Goal: Task Accomplishment & Management: Complete application form

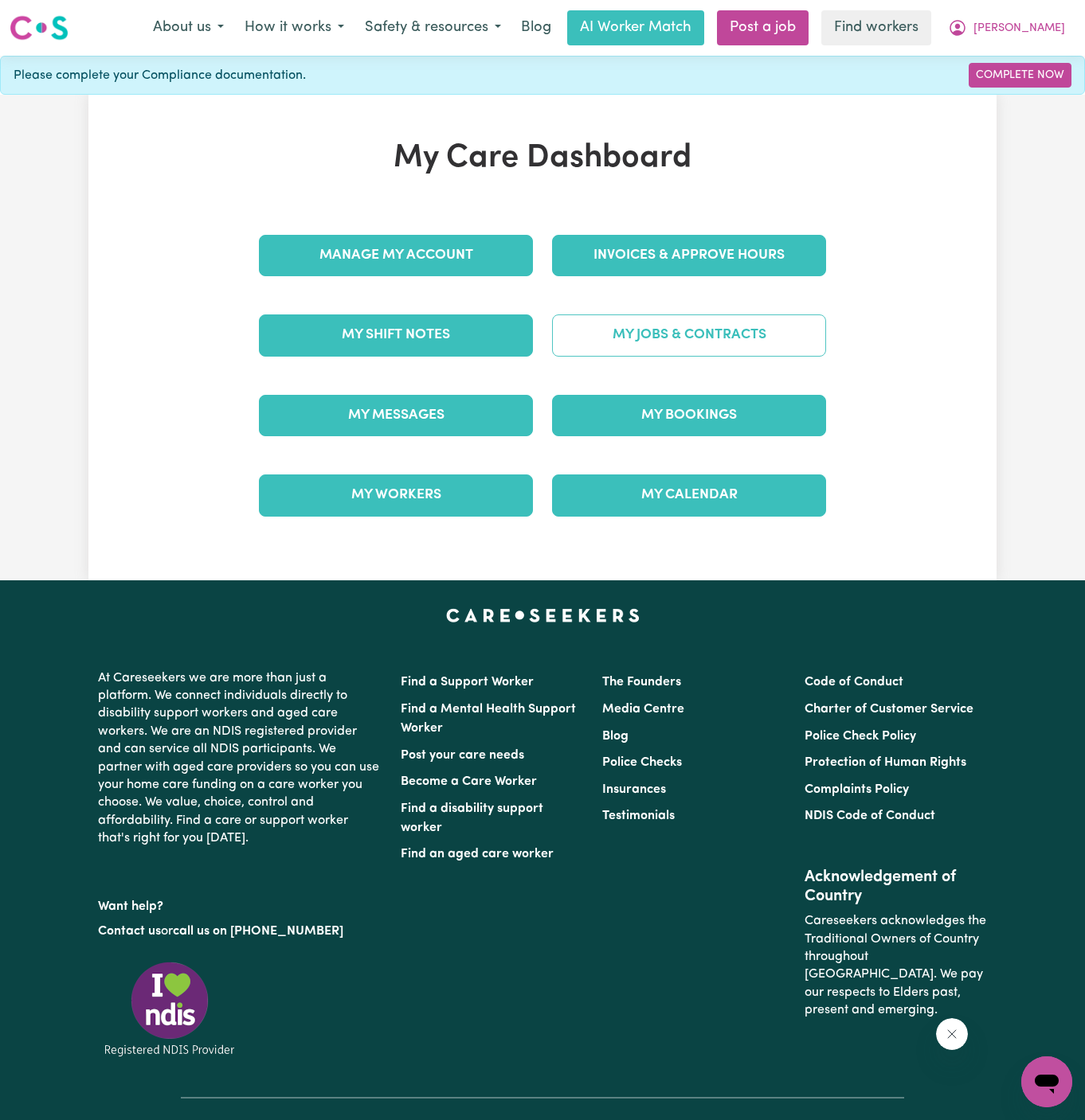
click at [708, 344] on link "My Jobs & Contracts" at bounding box center [689, 335] width 274 height 41
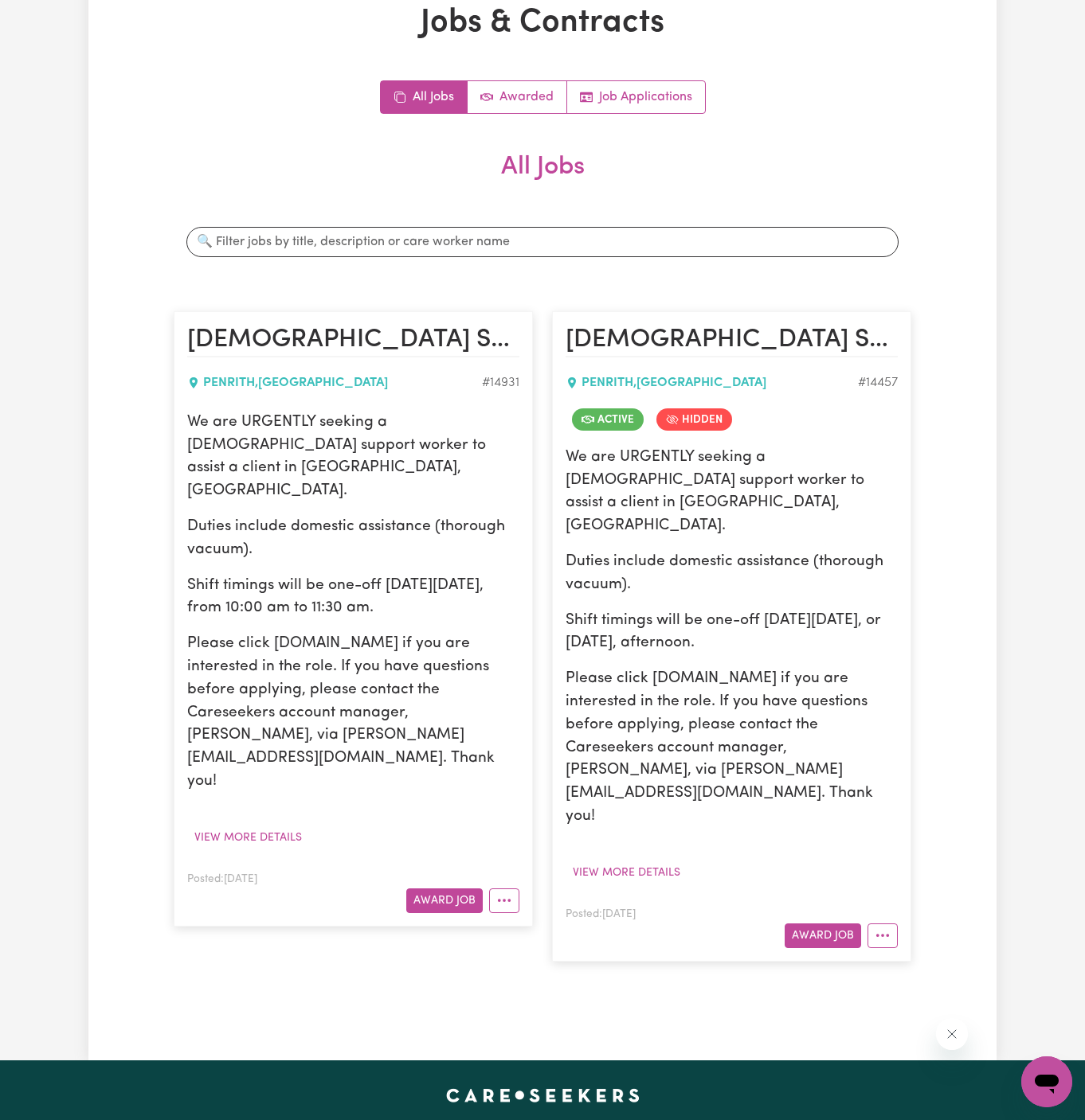
scroll to position [158, 0]
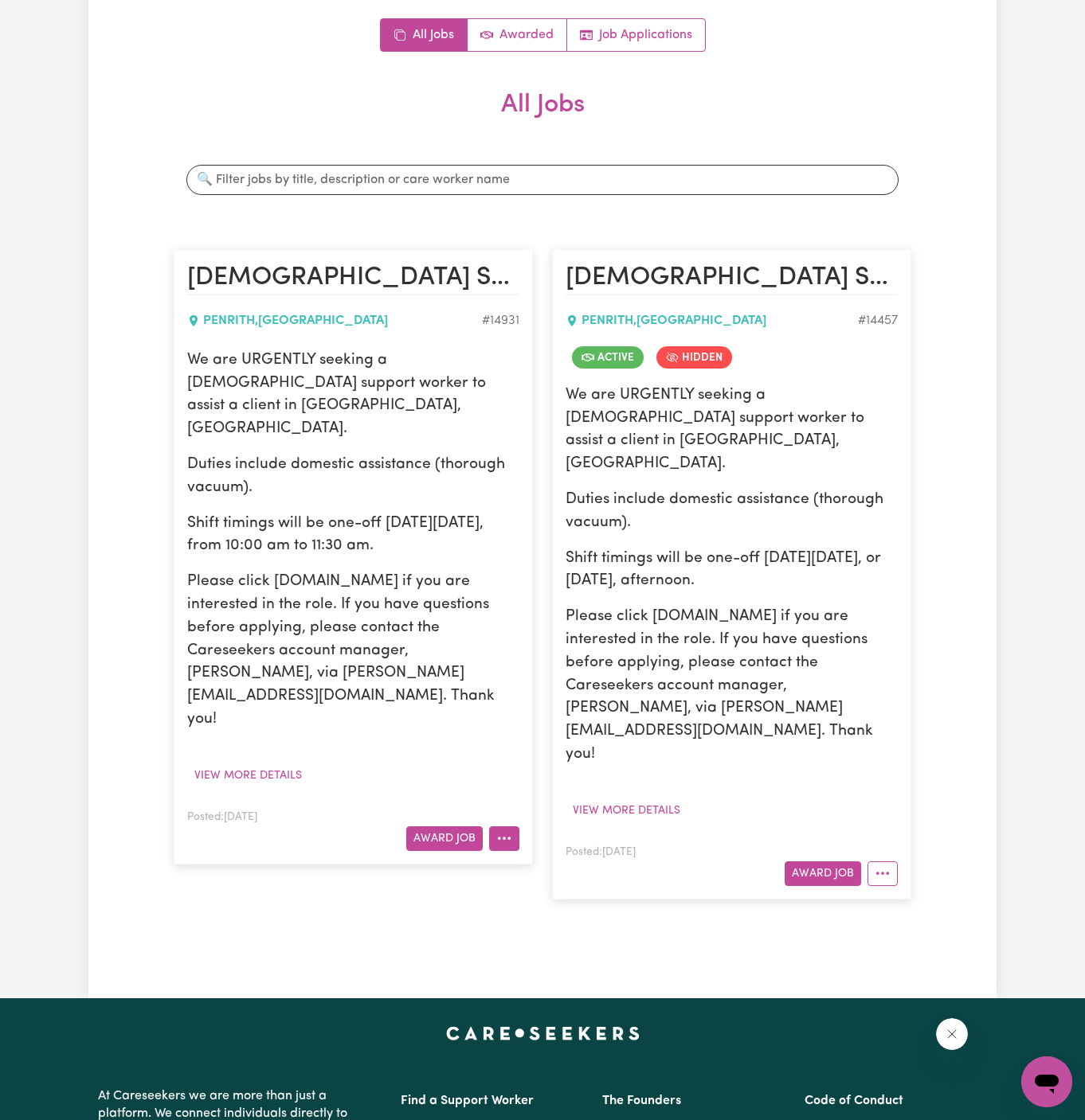
click at [508, 826] on button "More options" at bounding box center [504, 839] width 31 height 25
click at [449, 675] on div "We are URGENTLY seeking a [DEMOGRAPHIC_DATA] support worker to assist a client …" at bounding box center [353, 568] width 332 height 438
click at [500, 830] on icon "More options" at bounding box center [504, 838] width 16 height 16
click at [272, 763] on button "View more details" at bounding box center [249, 776] width 122 height 25
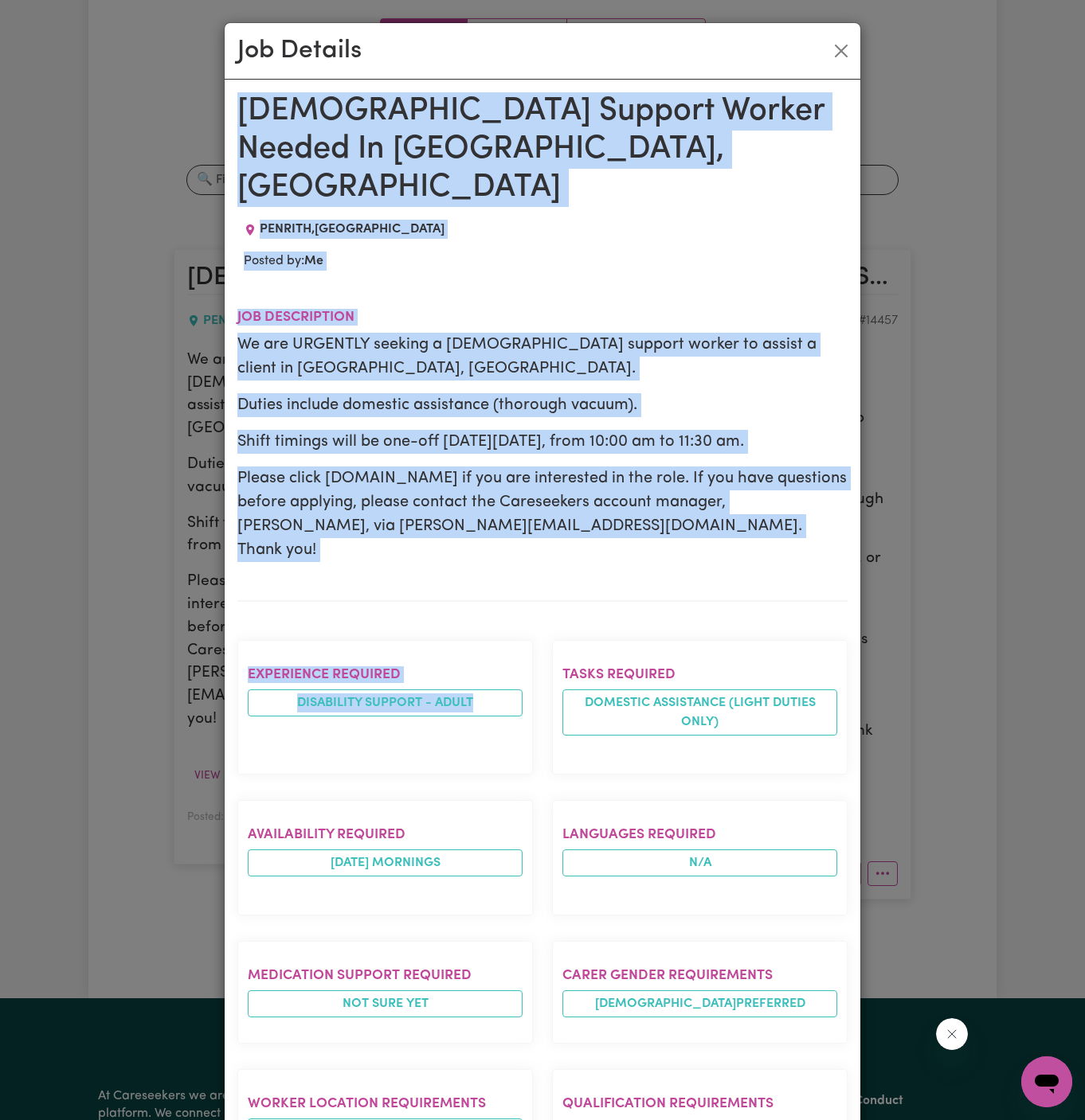
drag, startPoint x: 241, startPoint y: 102, endPoint x: 359, endPoint y: 718, distance: 627.2
click at [359, 718] on div "[DEMOGRAPHIC_DATA] Support Worker Needed In [GEOGRAPHIC_DATA], [GEOGRAPHIC_DATA…" at bounding box center [542, 853] width 610 height 1523
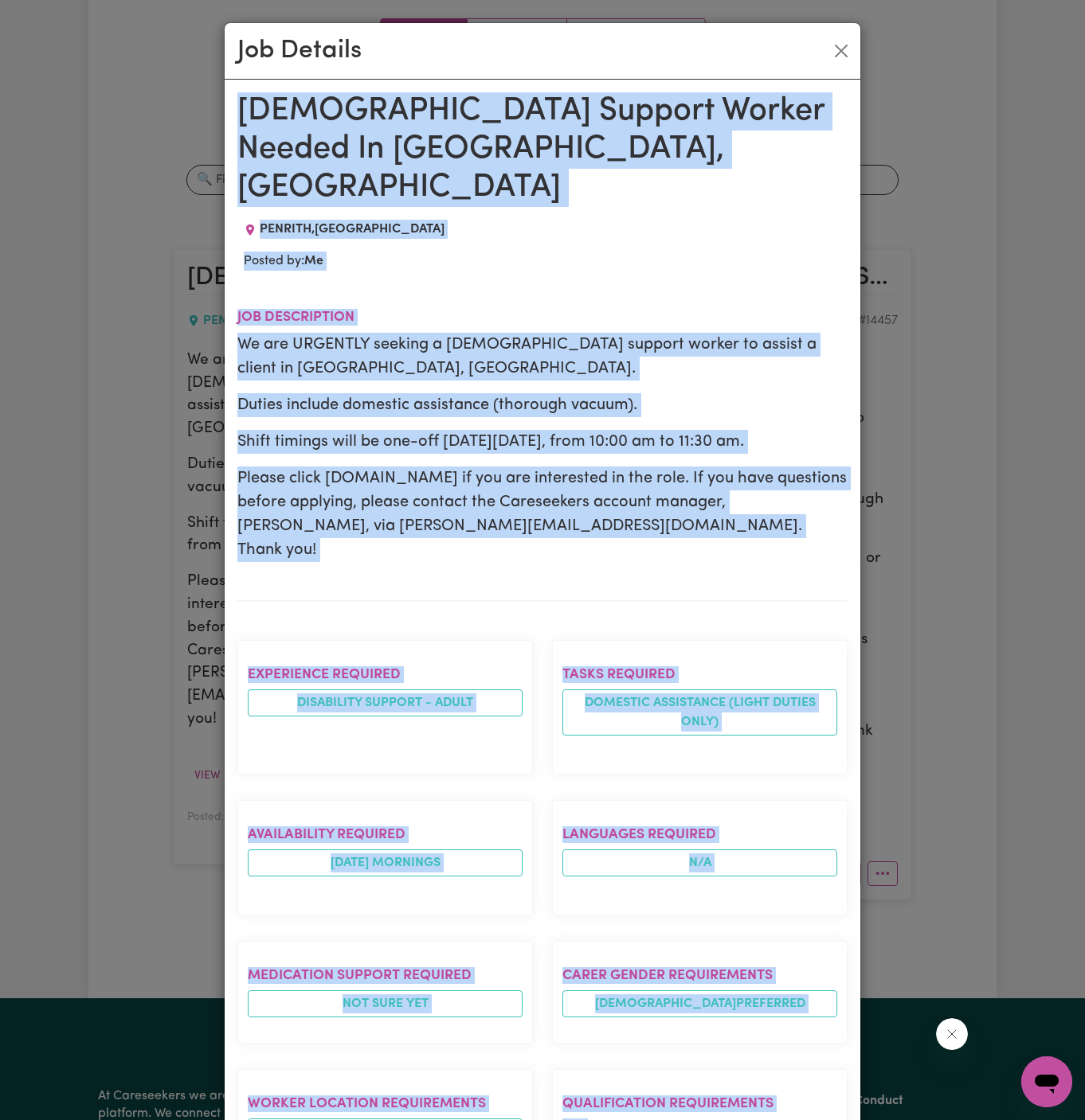
scroll to position [463, 0]
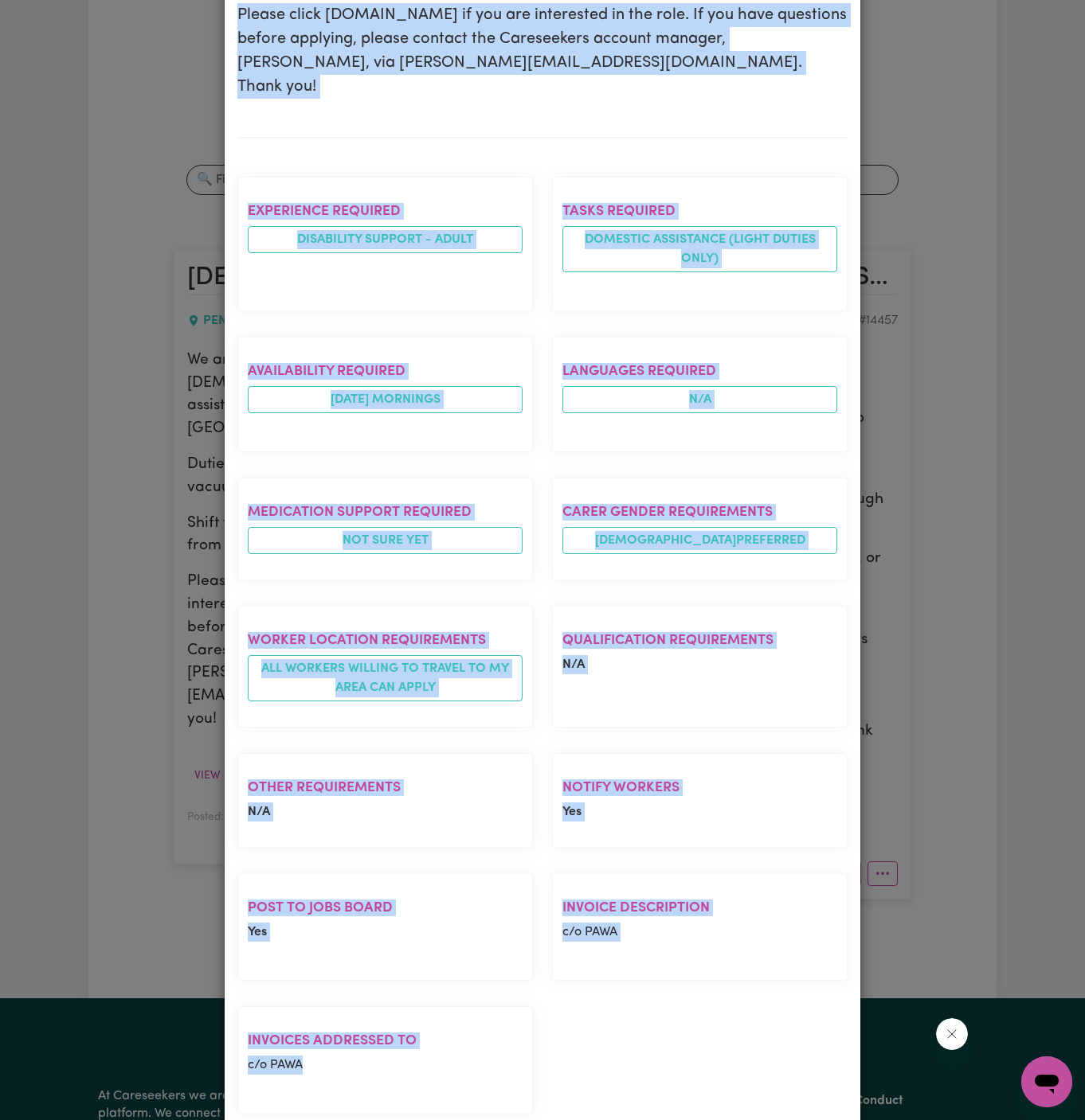
copy div "[DEMOGRAPHIC_DATA] Support Worker Needed In [GEOGRAPHIC_DATA], [GEOGRAPHIC_DATA…"
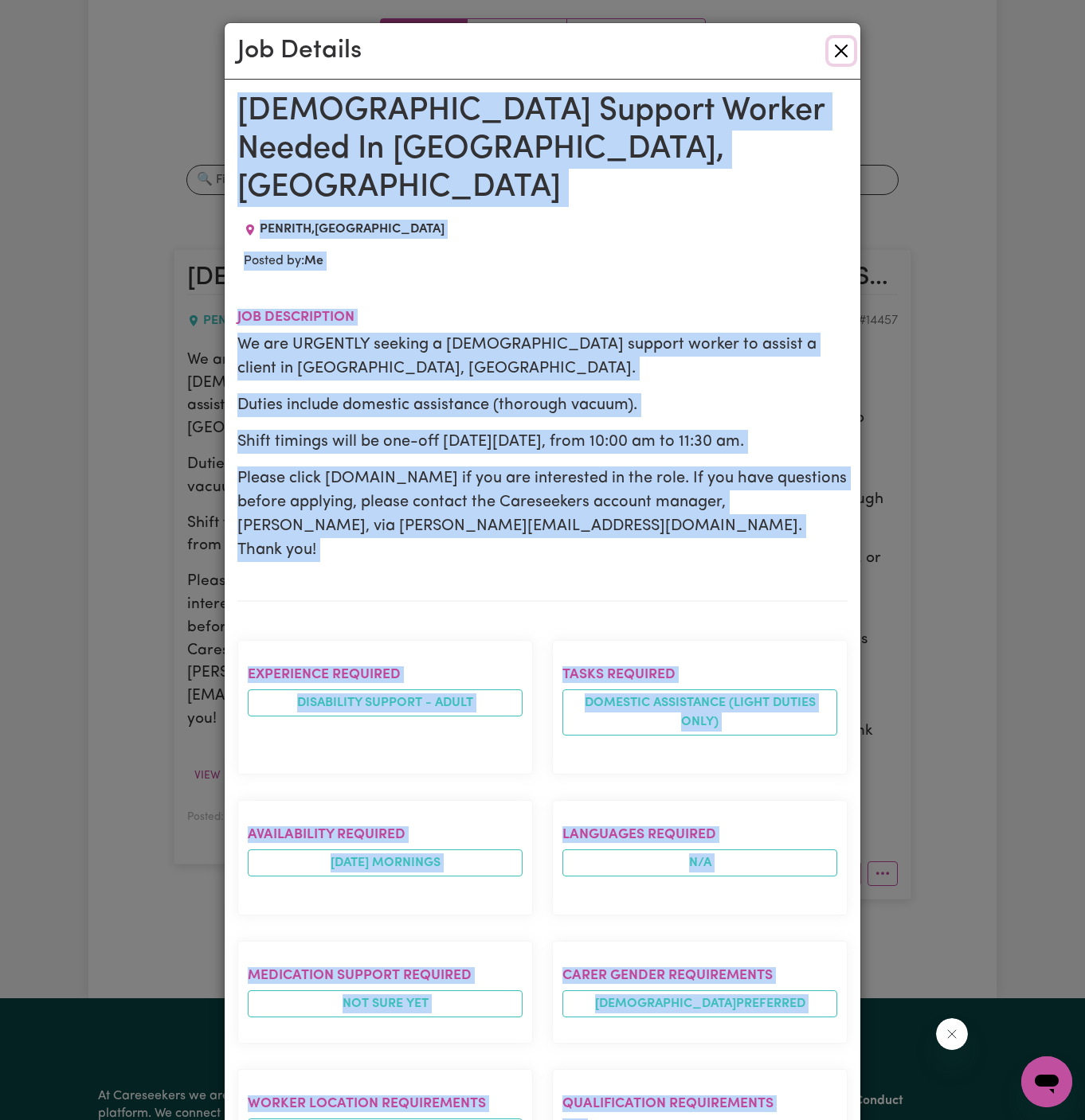
click at [847, 43] on button "Close" at bounding box center [841, 50] width 26 height 26
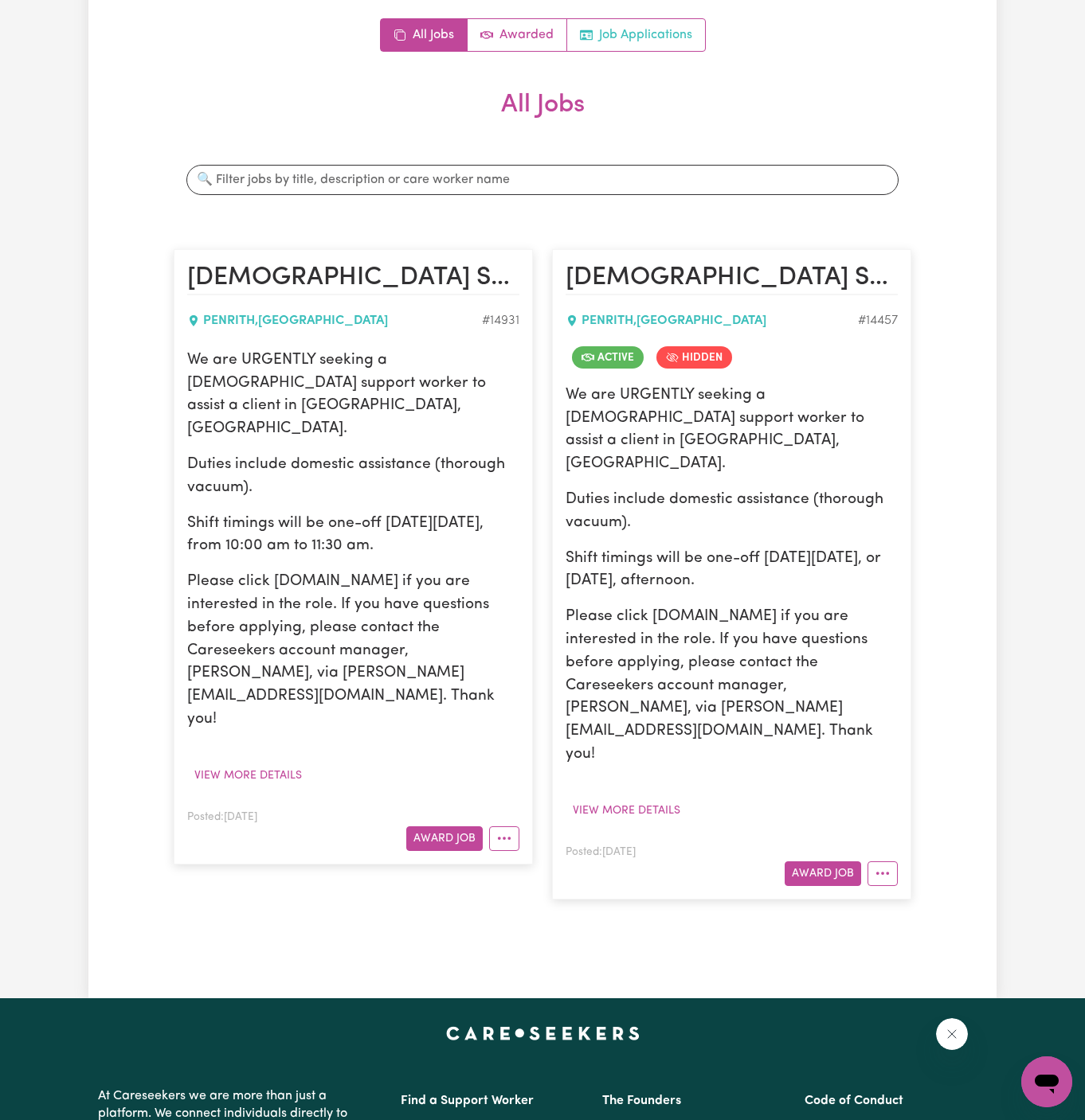
click at [655, 40] on link "Job Applications" at bounding box center [636, 35] width 138 height 32
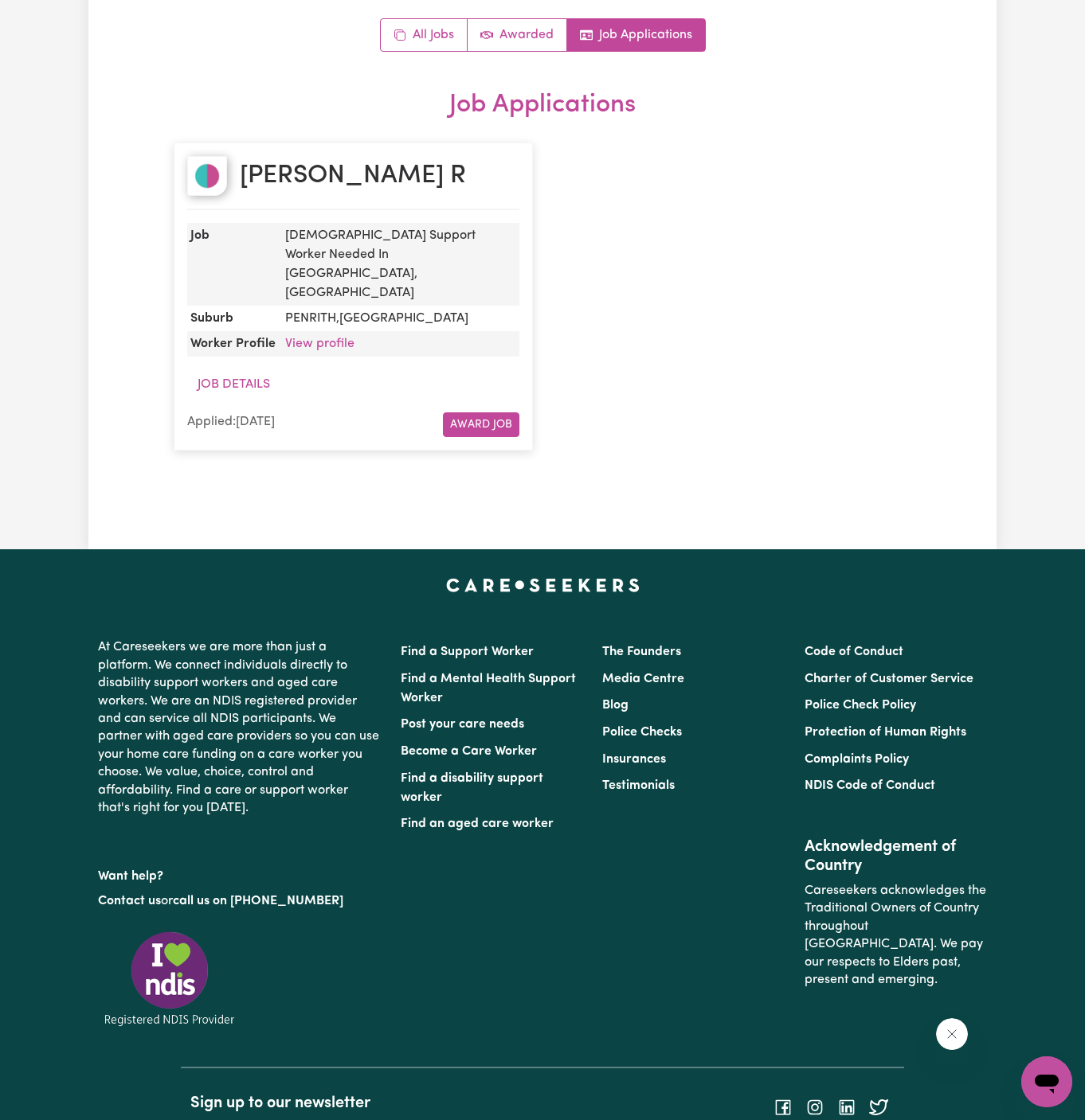
click at [351, 177] on div "[PERSON_NAME]" at bounding box center [353, 183] width 332 height 54
click at [428, 27] on link "All Jobs" at bounding box center [424, 35] width 87 height 32
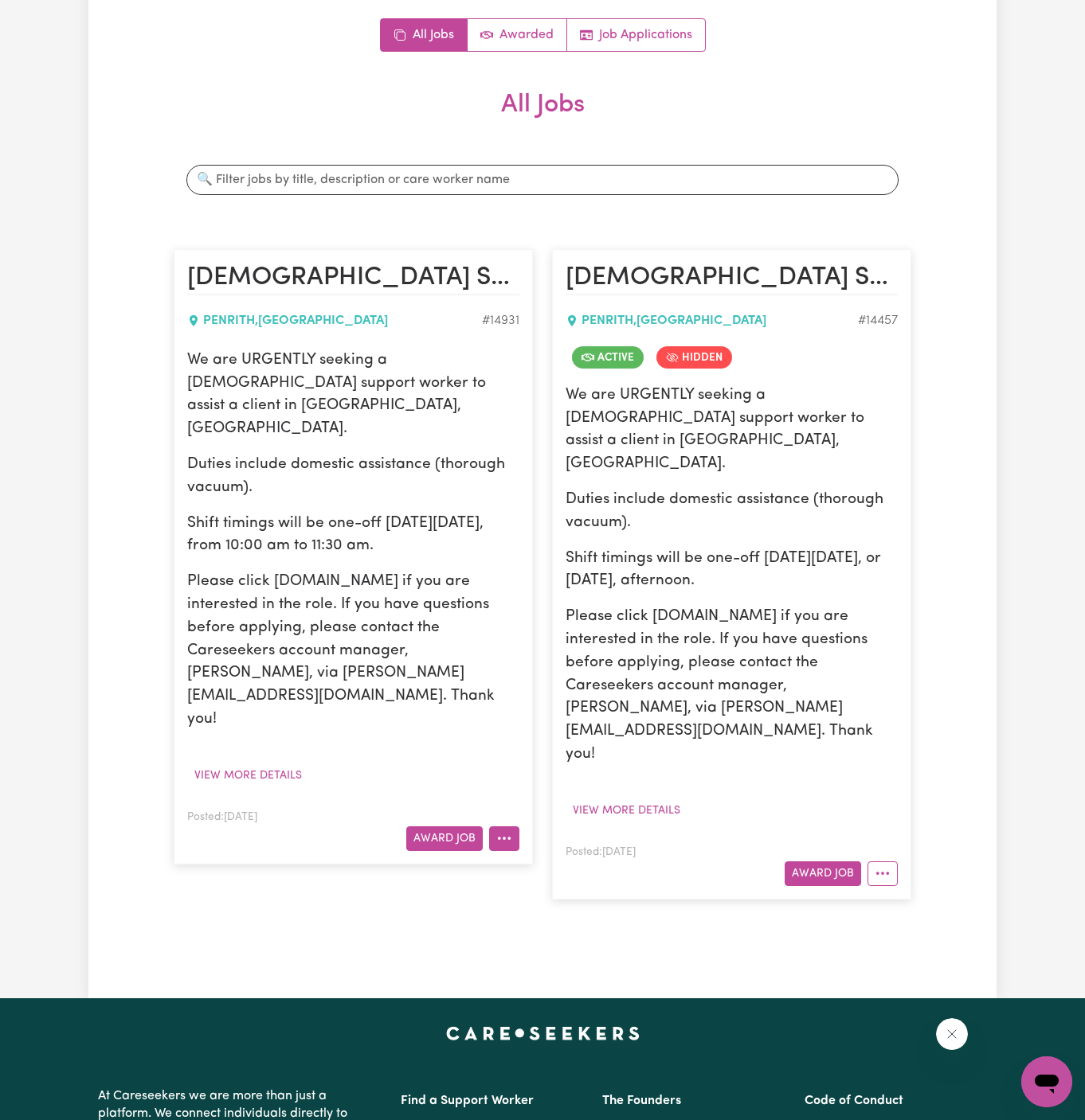
click at [509, 826] on button "More options" at bounding box center [504, 839] width 31 height 25
click at [535, 859] on link "Hide Job" at bounding box center [552, 875] width 126 height 32
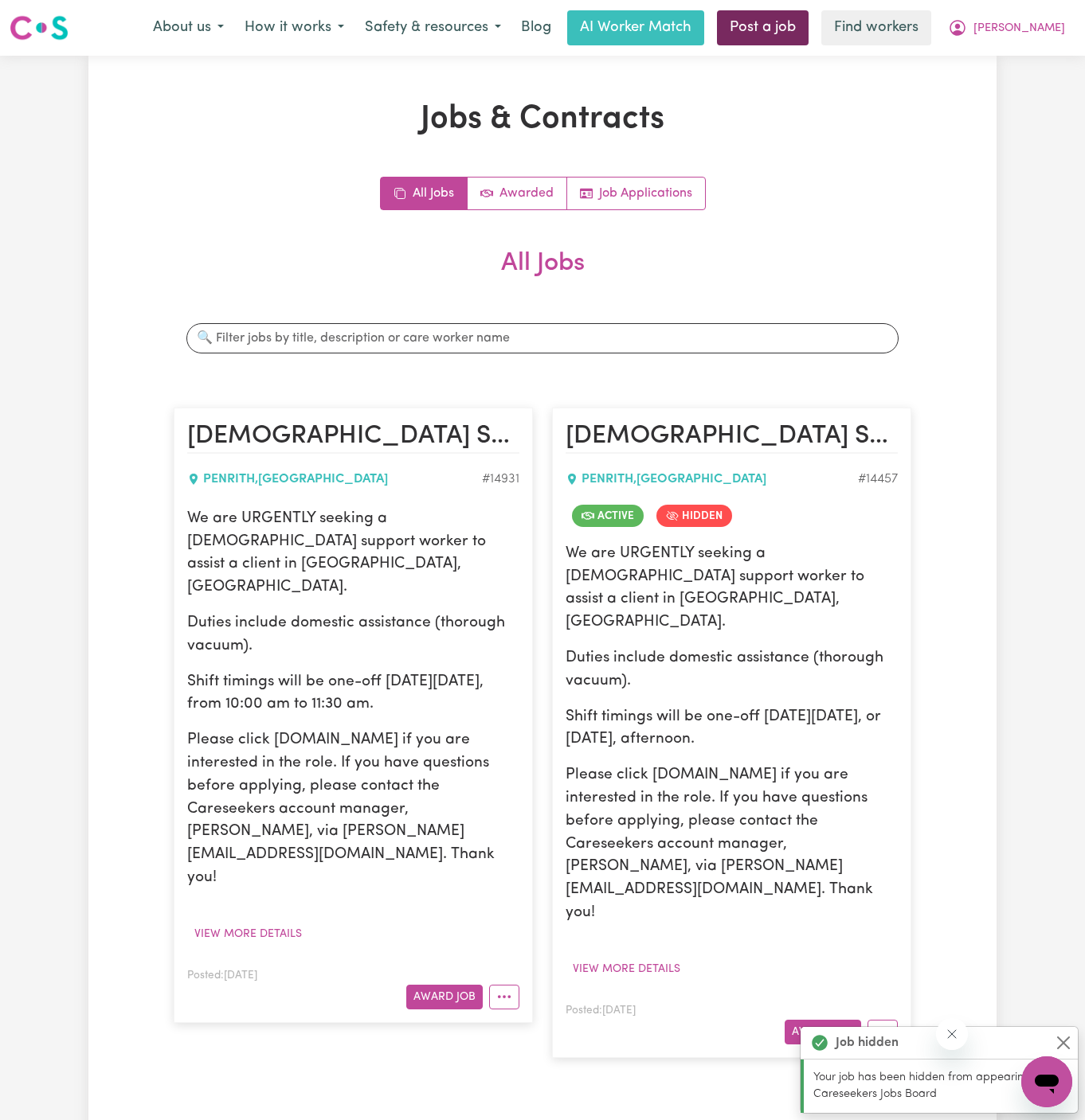
click at [808, 36] on link "Post a job" at bounding box center [762, 28] width 92 height 35
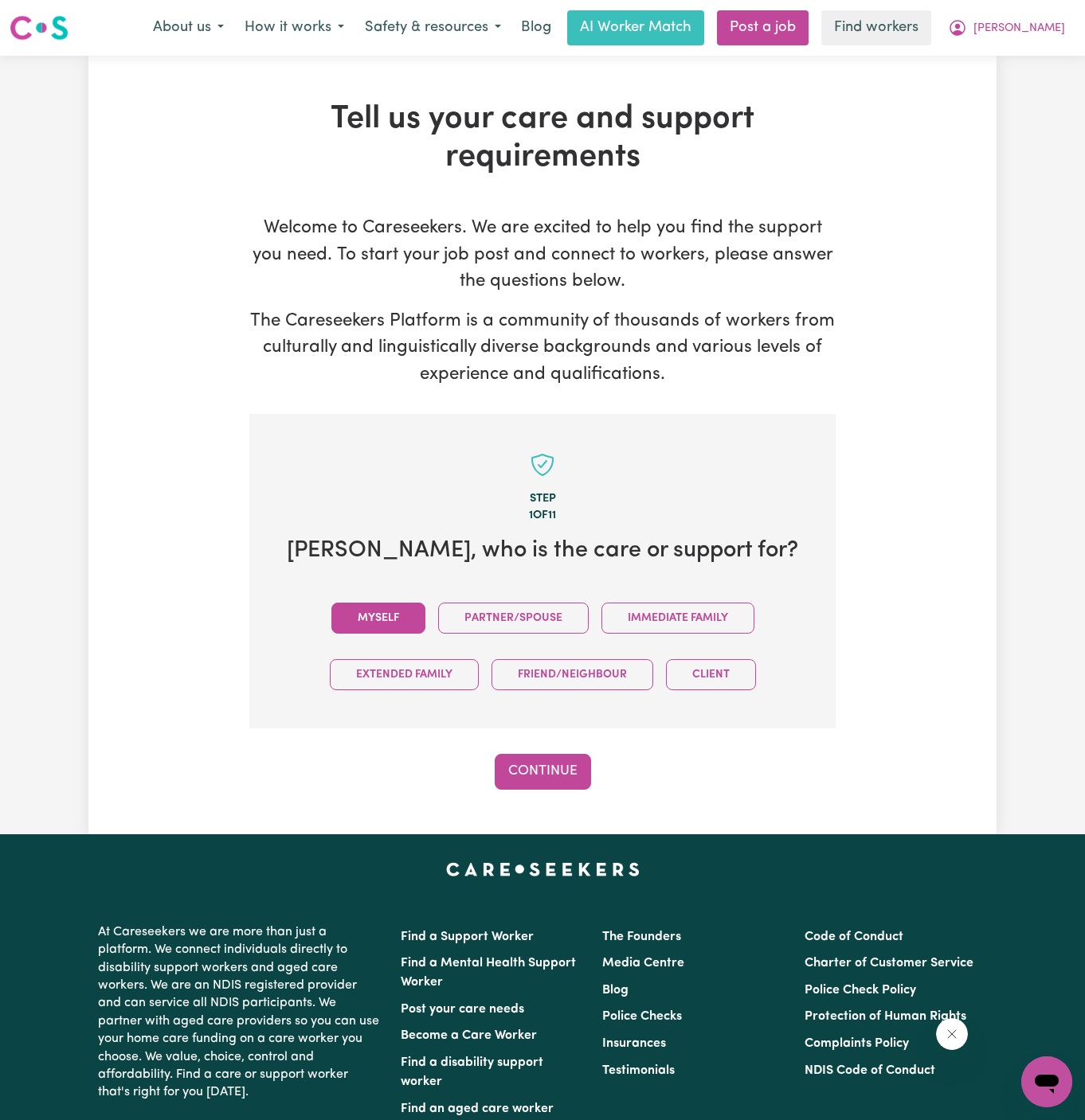
click at [383, 621] on button "Myself" at bounding box center [378, 618] width 94 height 31
click at [566, 777] on button "Continue" at bounding box center [542, 771] width 97 height 35
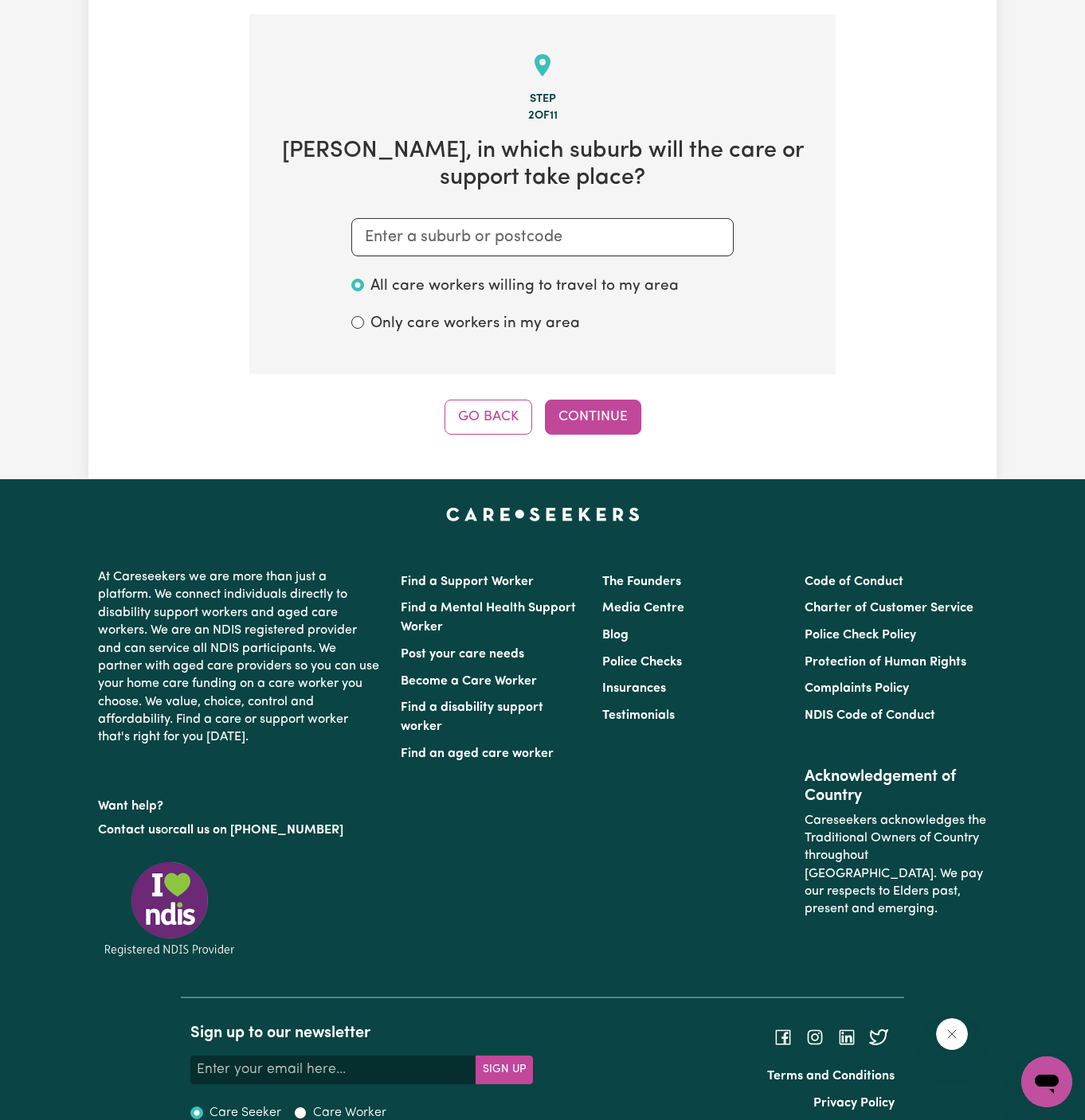
scroll to position [414, 0]
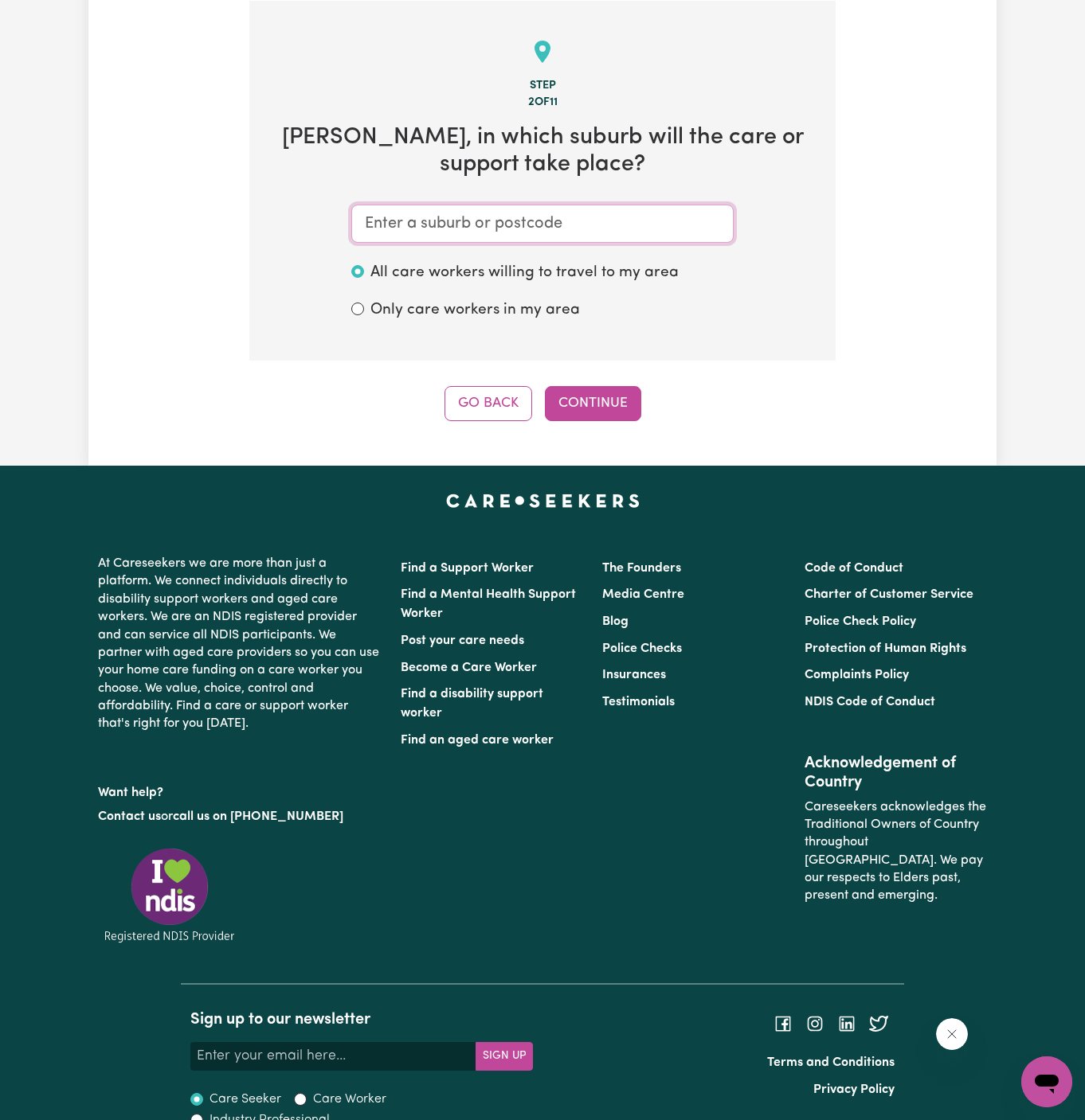
click at [455, 234] on input "text" at bounding box center [542, 224] width 382 height 38
click at [510, 222] on input "text" at bounding box center [542, 224] width 382 height 38
paste input "Penrith"
type input "Penrith"
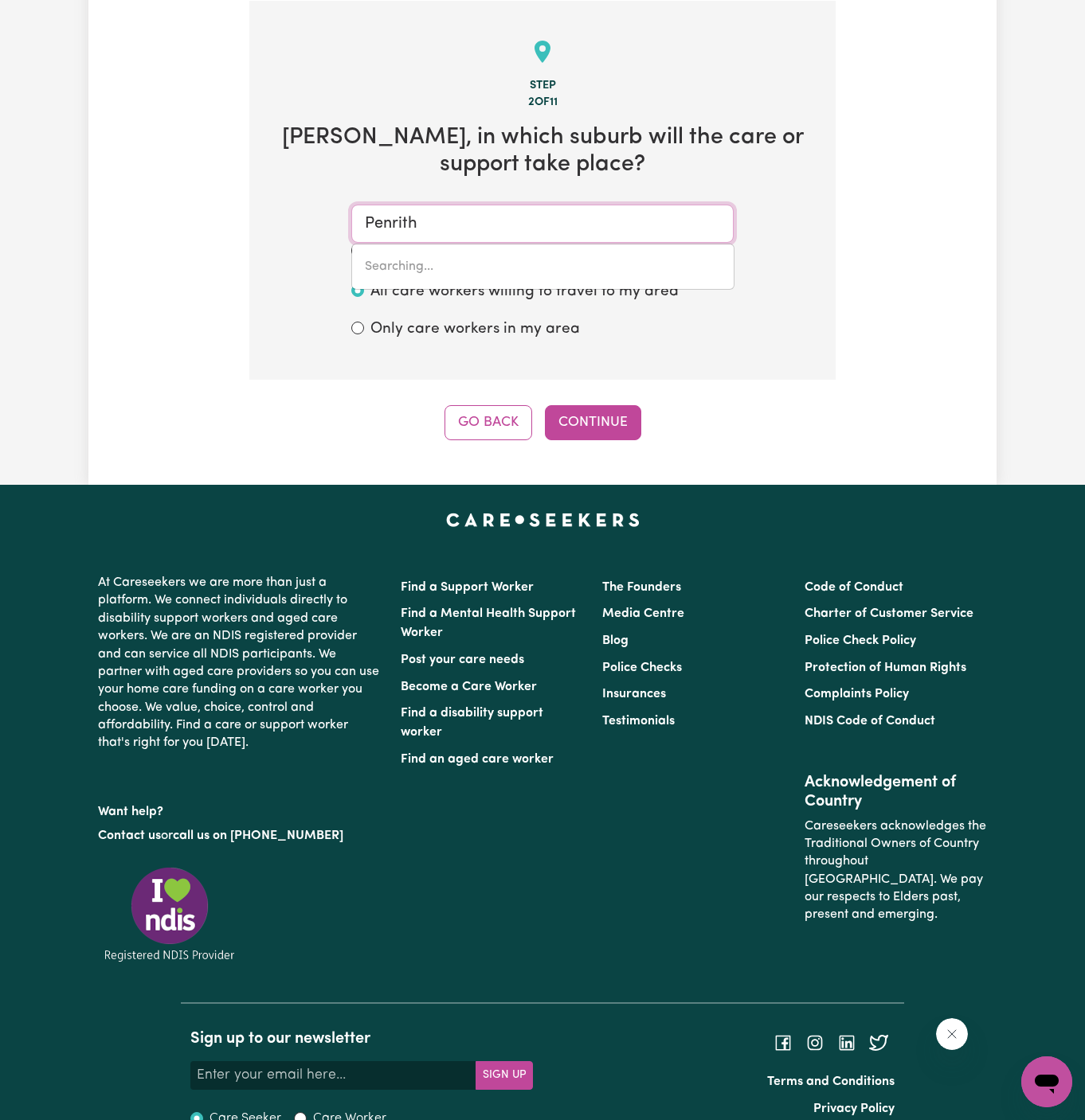
type input "[GEOGRAPHIC_DATA], [GEOGRAPHIC_DATA], 2750"
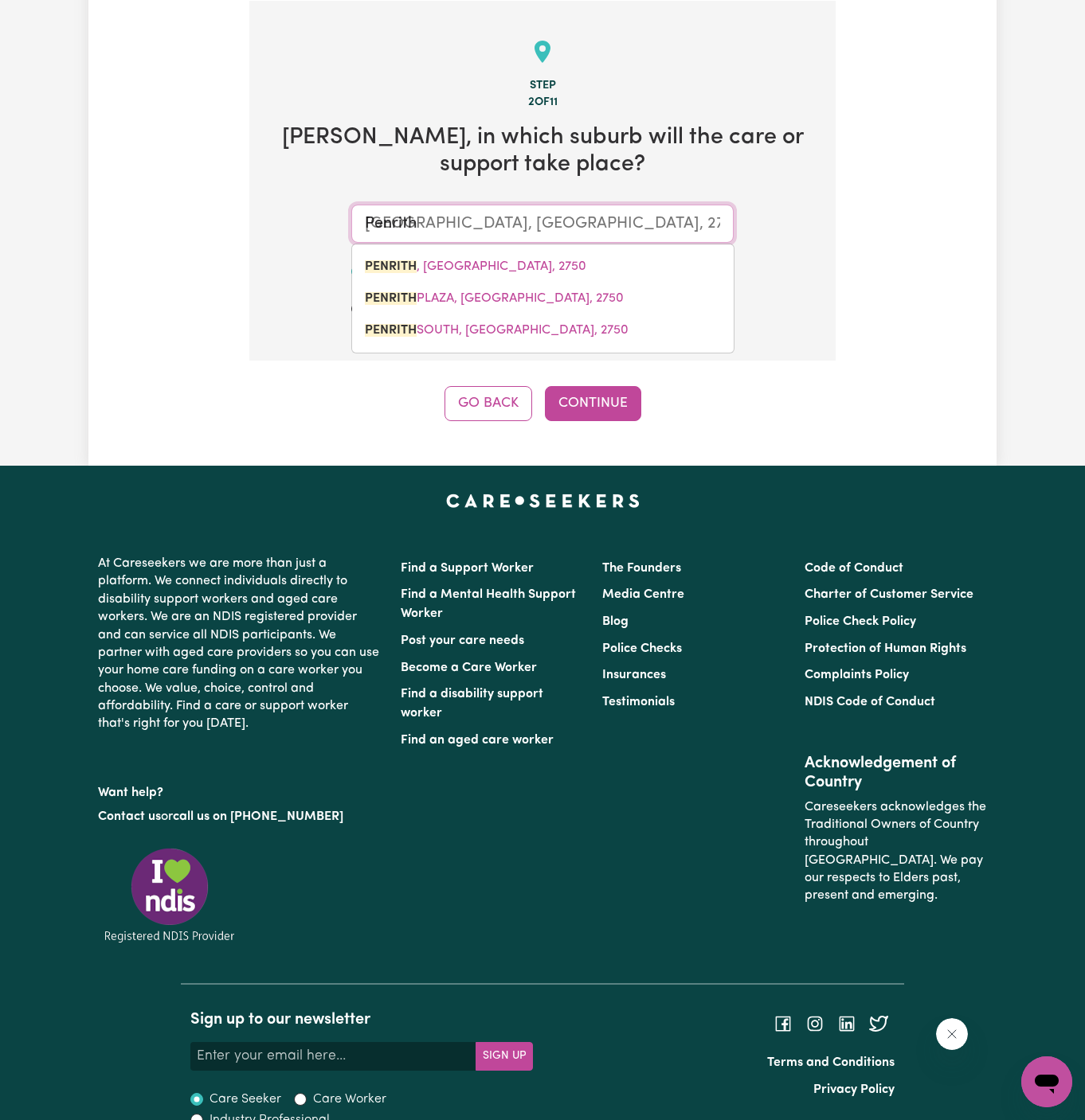
click at [502, 267] on span "PENRITH , [GEOGRAPHIC_DATA], 2750" at bounding box center [476, 266] width 221 height 12
type input "PENRITH, [GEOGRAPHIC_DATA], 2750"
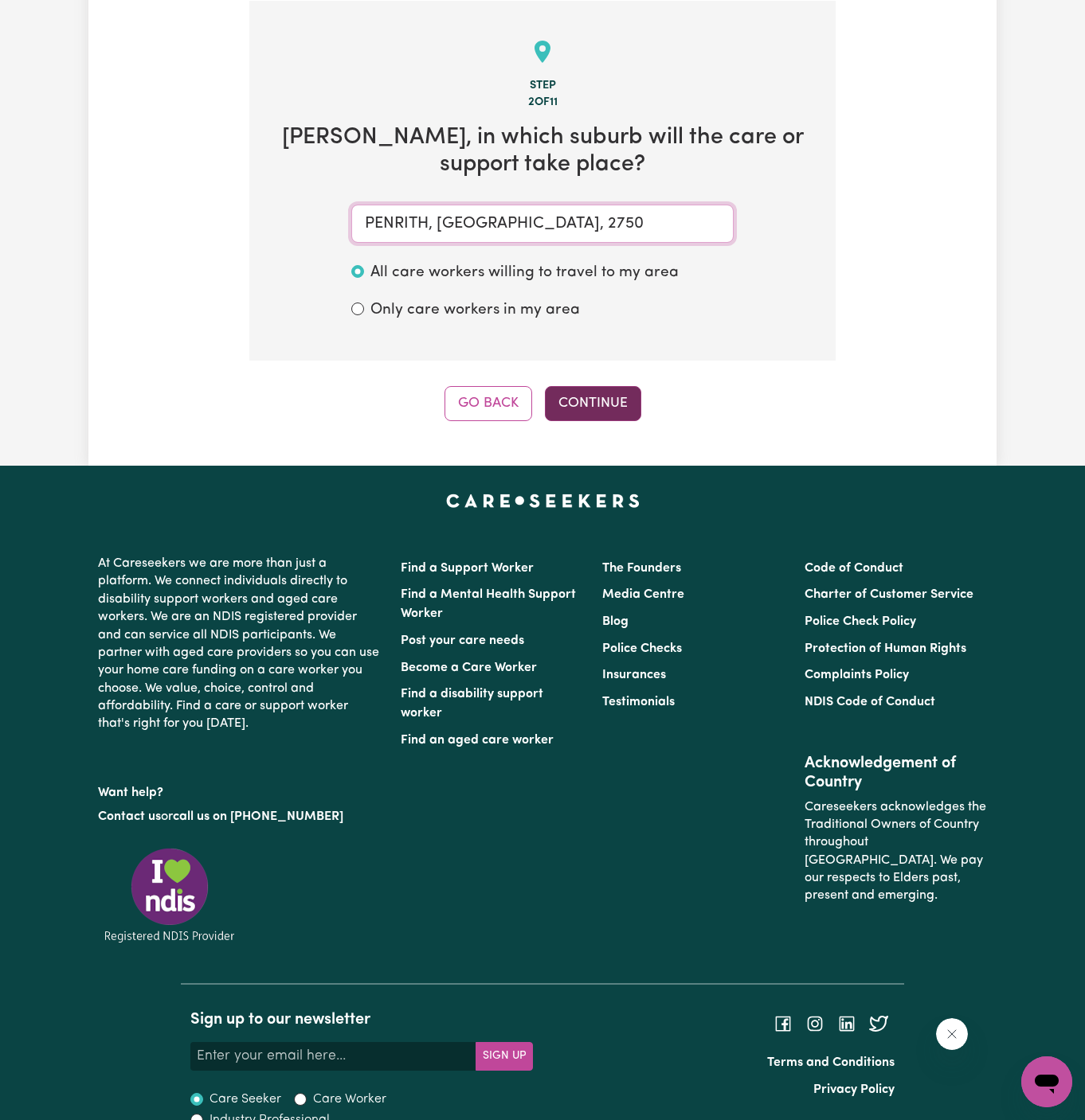
type input "PENRITH, [GEOGRAPHIC_DATA], 2750"
click at [591, 386] on button "Continue" at bounding box center [593, 404] width 97 height 35
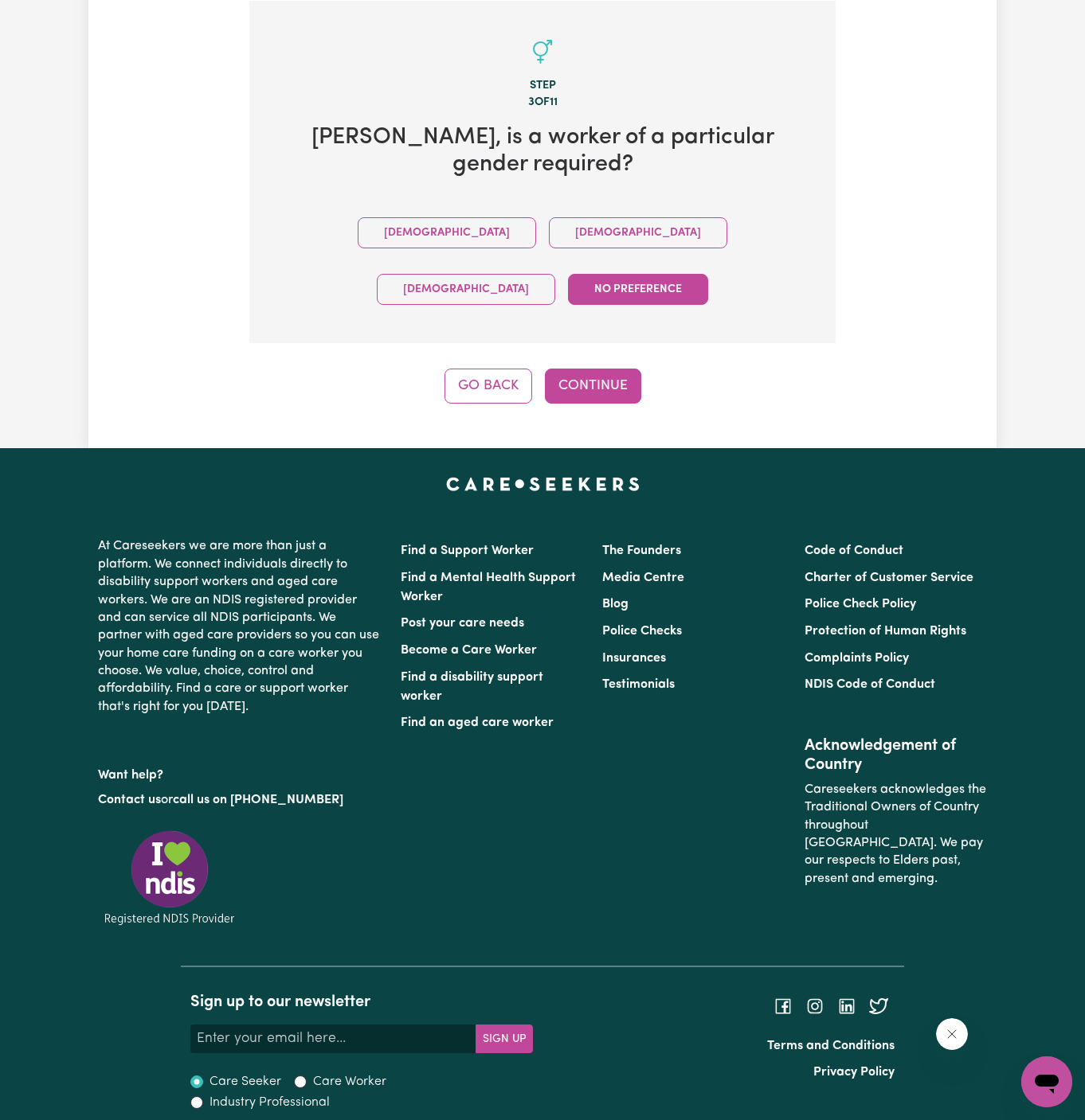
scroll to position [341, 0]
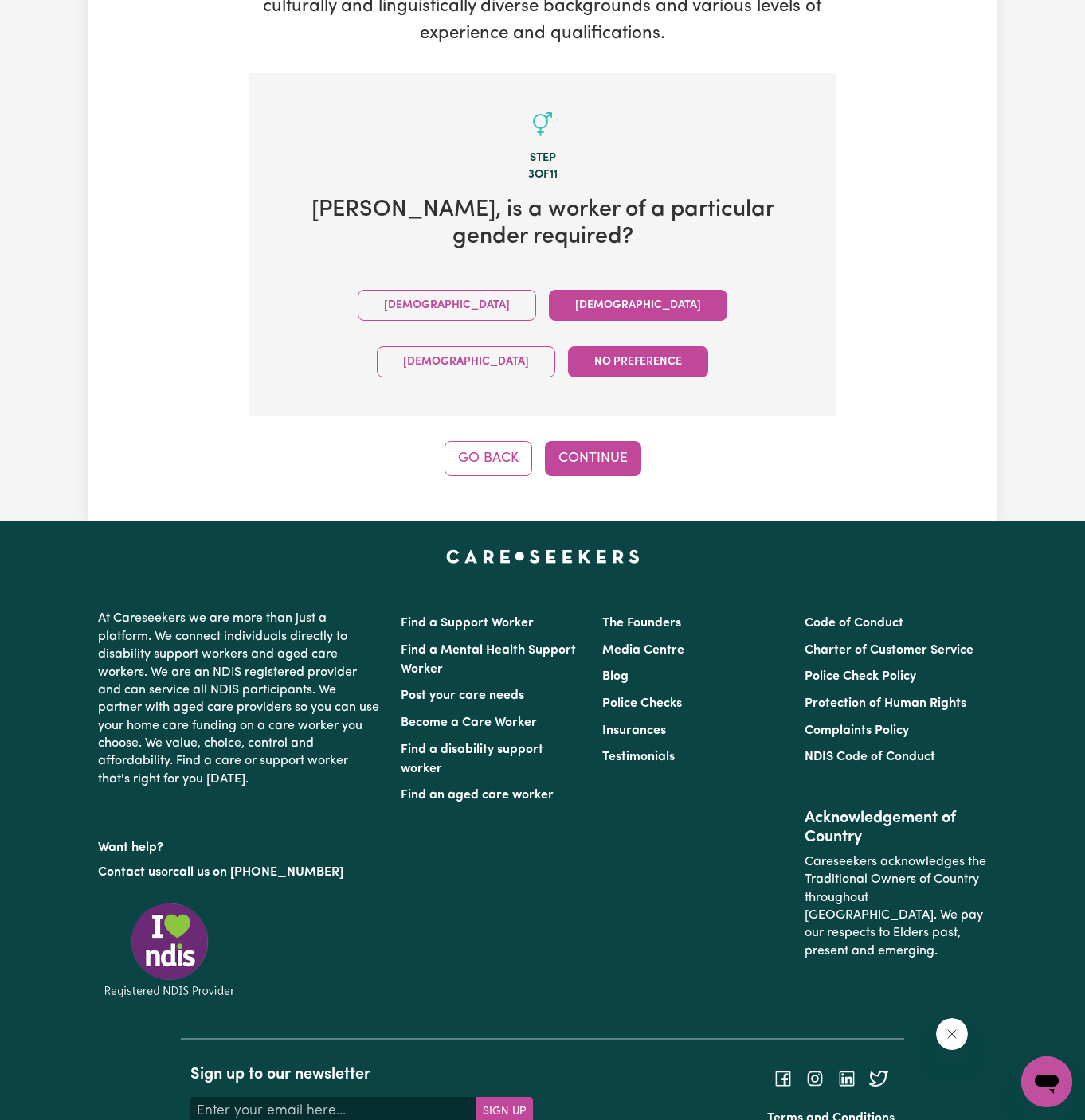
click at [549, 290] on button "[DEMOGRAPHIC_DATA]" at bounding box center [638, 305] width 178 height 31
click at [576, 441] on button "Continue" at bounding box center [593, 458] width 97 height 35
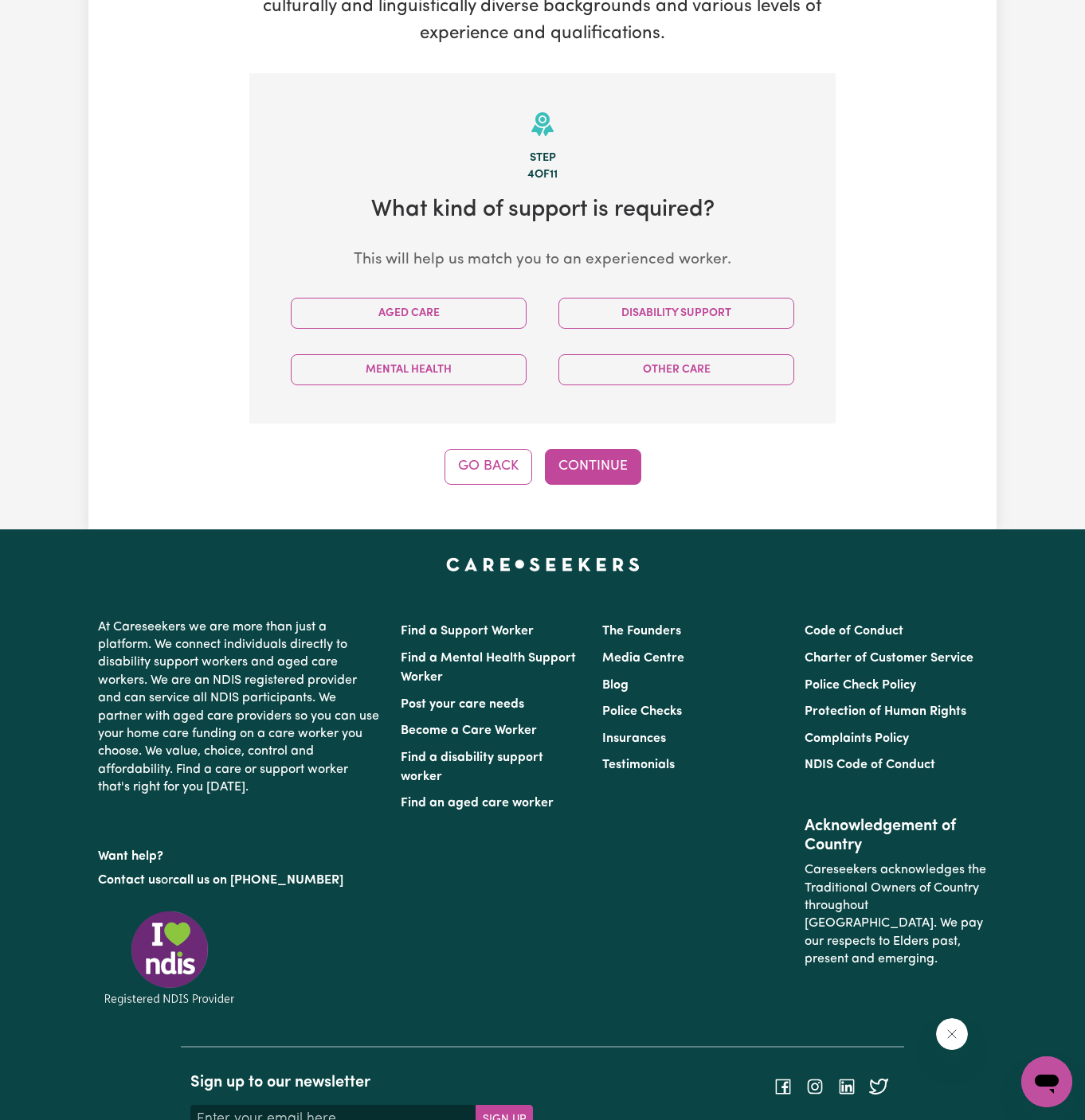
scroll to position [414, 0]
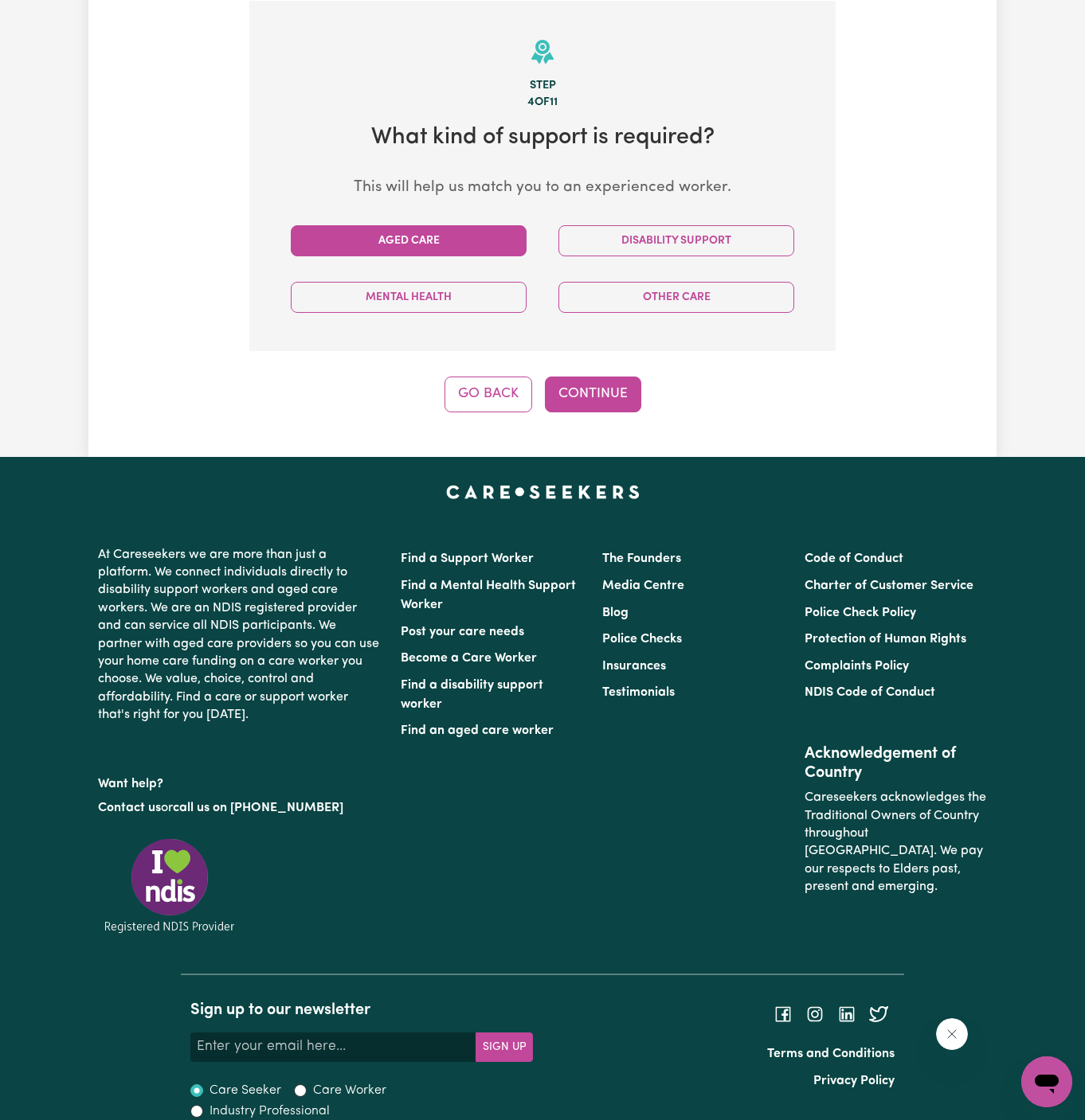
click at [490, 248] on button "Aged Care" at bounding box center [409, 241] width 236 height 31
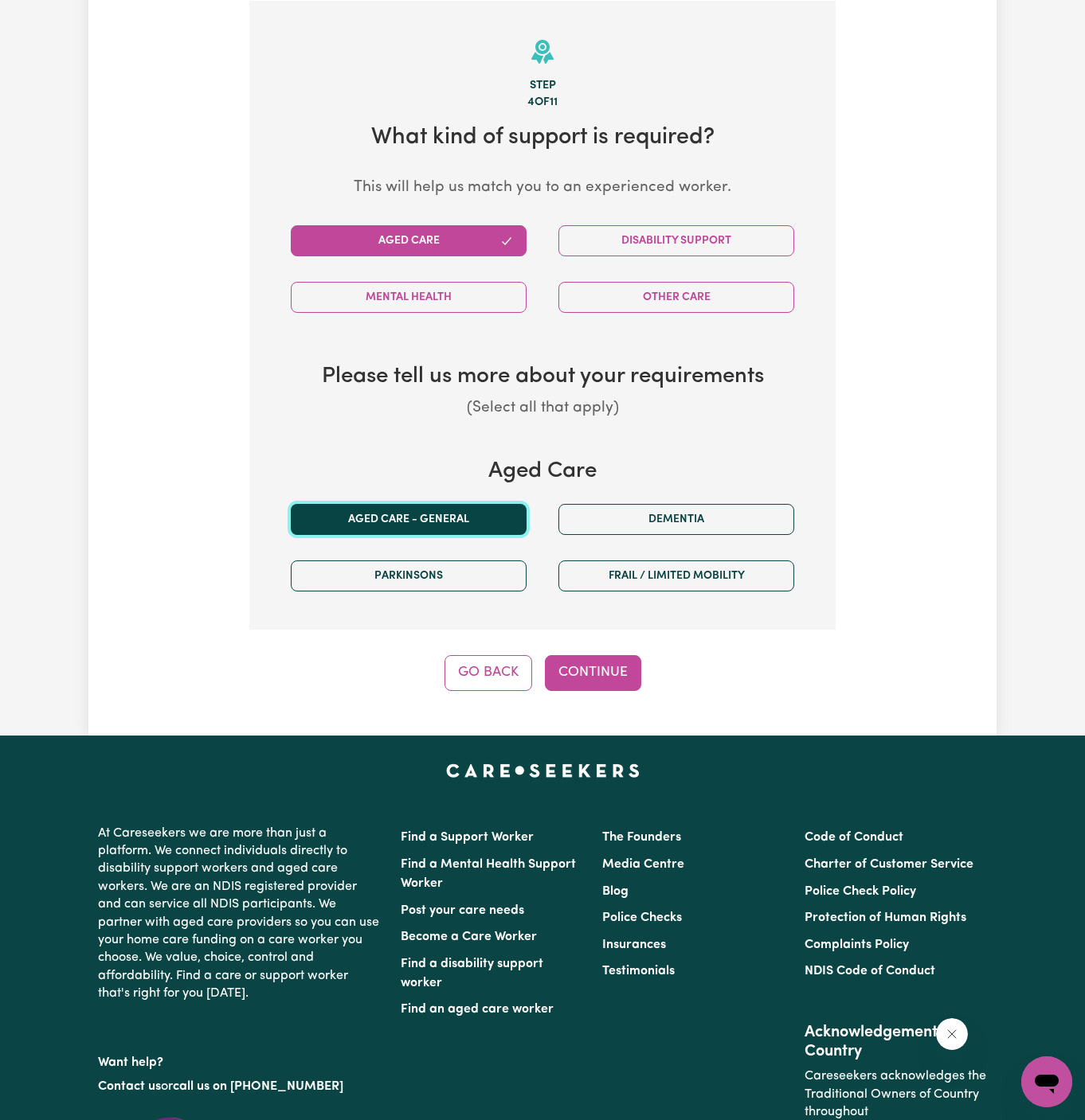
click at [456, 519] on button "Aged care - General" at bounding box center [409, 520] width 236 height 31
click at [591, 672] on button "Continue" at bounding box center [593, 673] width 97 height 35
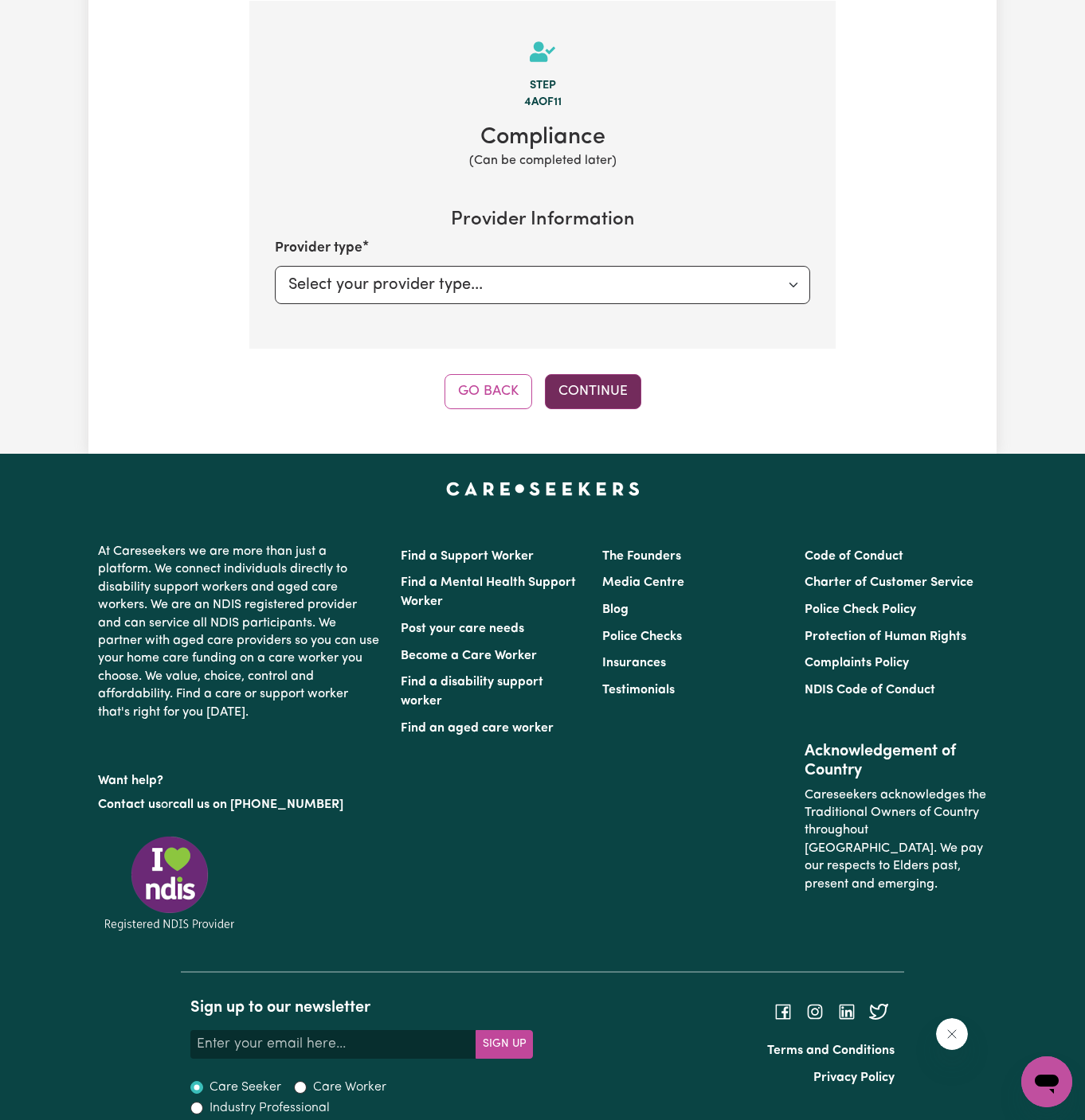
click at [621, 389] on button "Continue" at bounding box center [593, 391] width 97 height 35
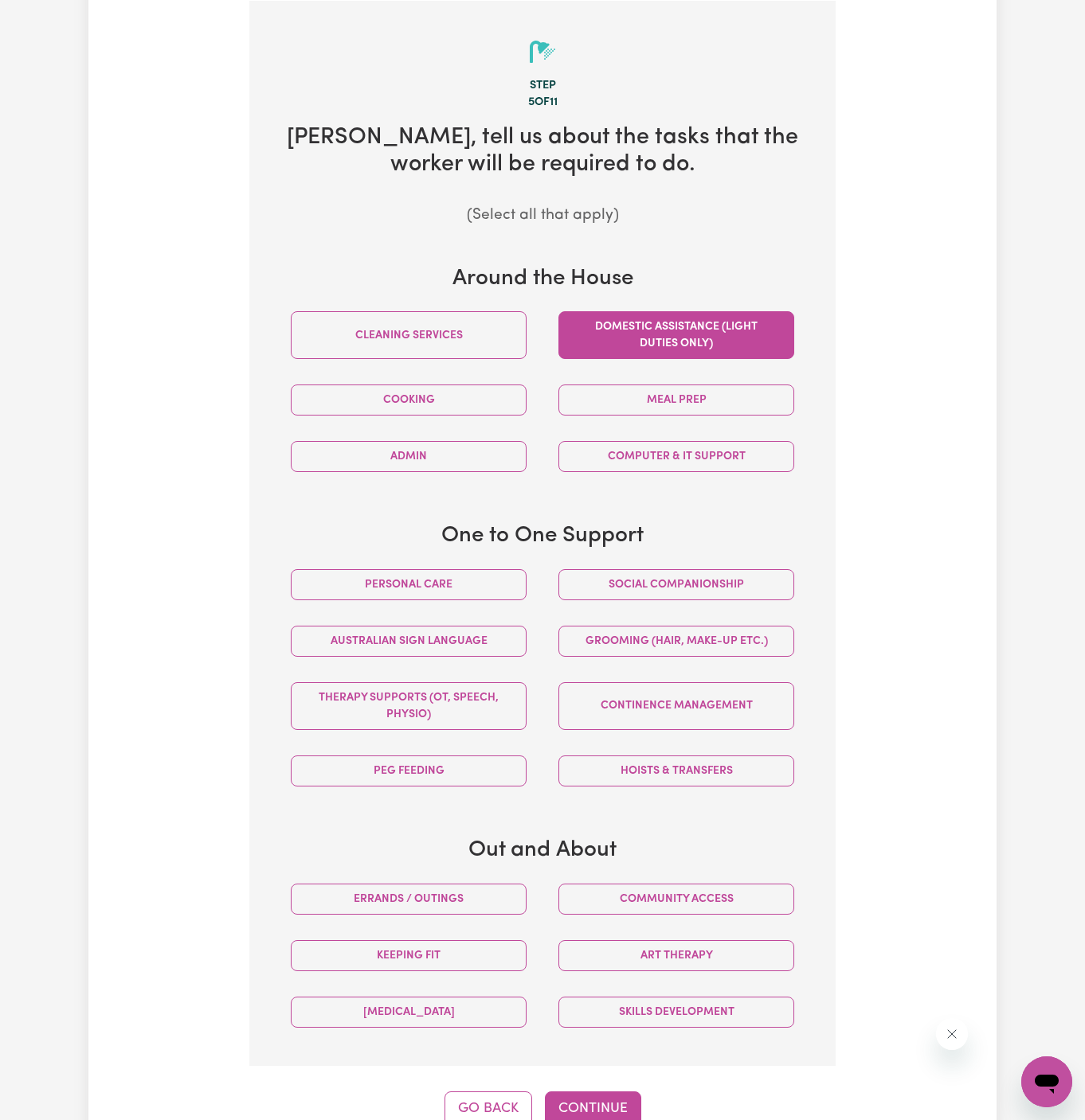
click at [637, 325] on button "Domestic assistance (light duties only)" at bounding box center [676, 335] width 236 height 48
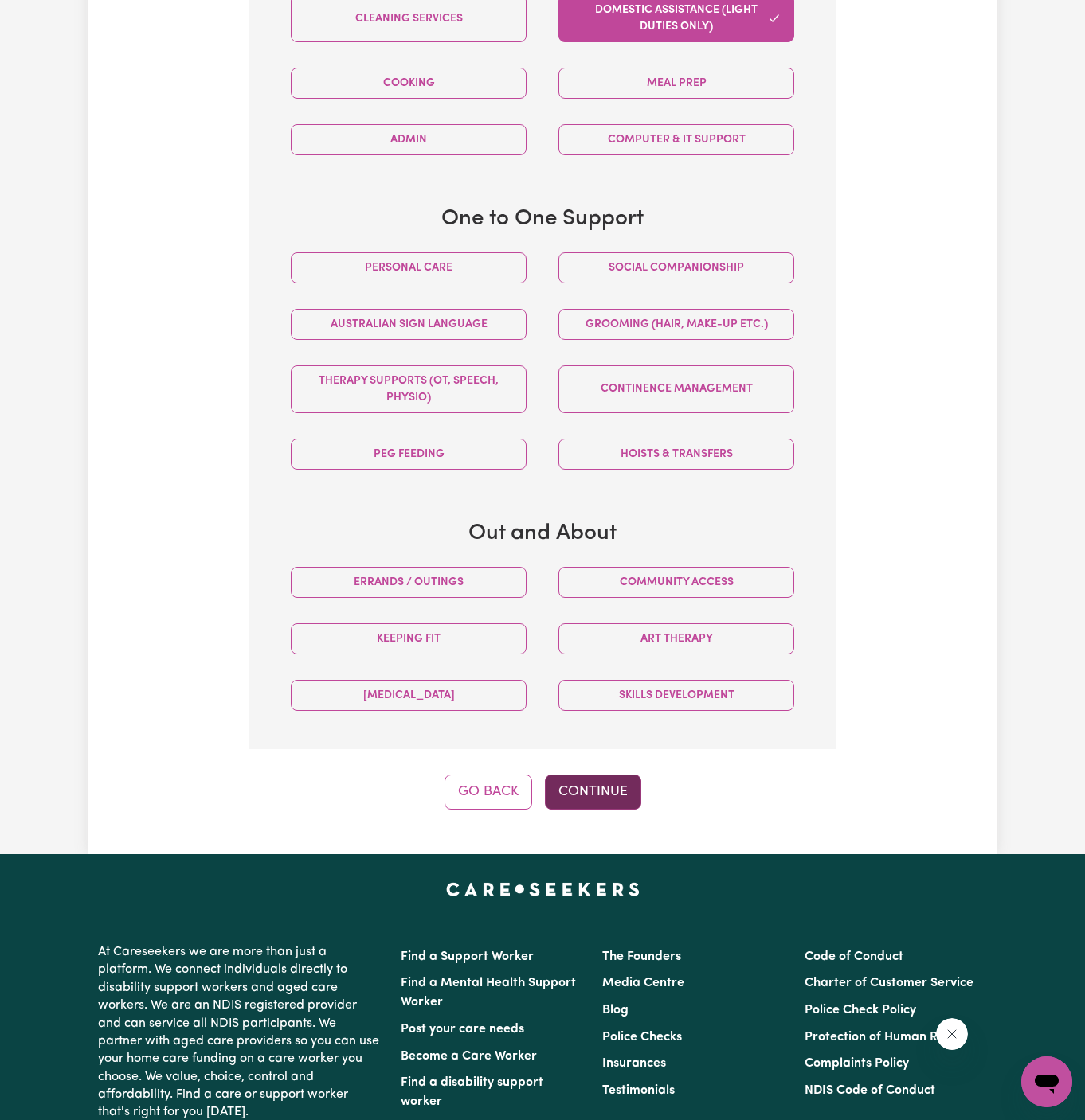
click at [602, 777] on button "Continue" at bounding box center [593, 792] width 97 height 35
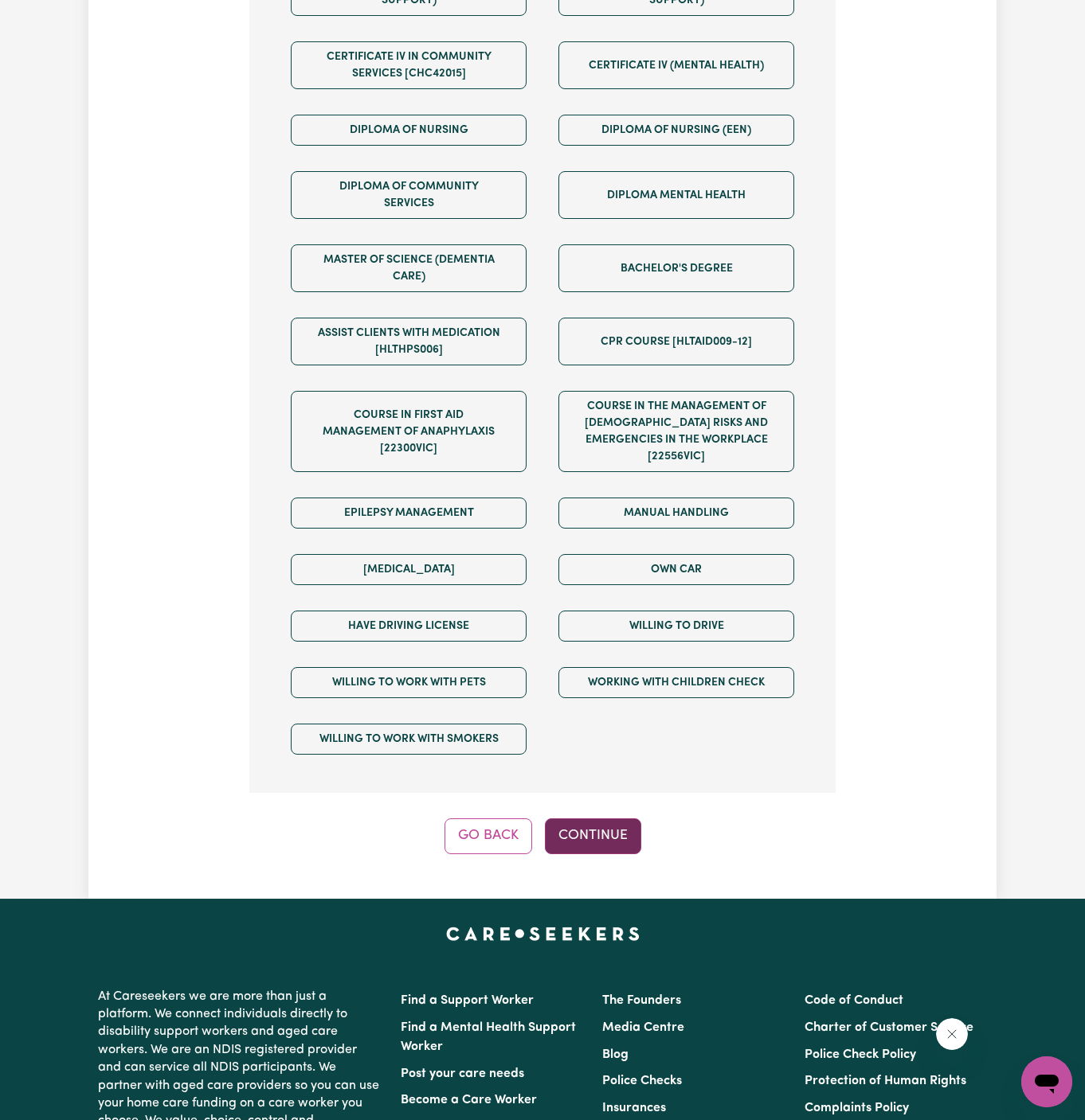
click at [610, 819] on button "Continue" at bounding box center [593, 836] width 97 height 35
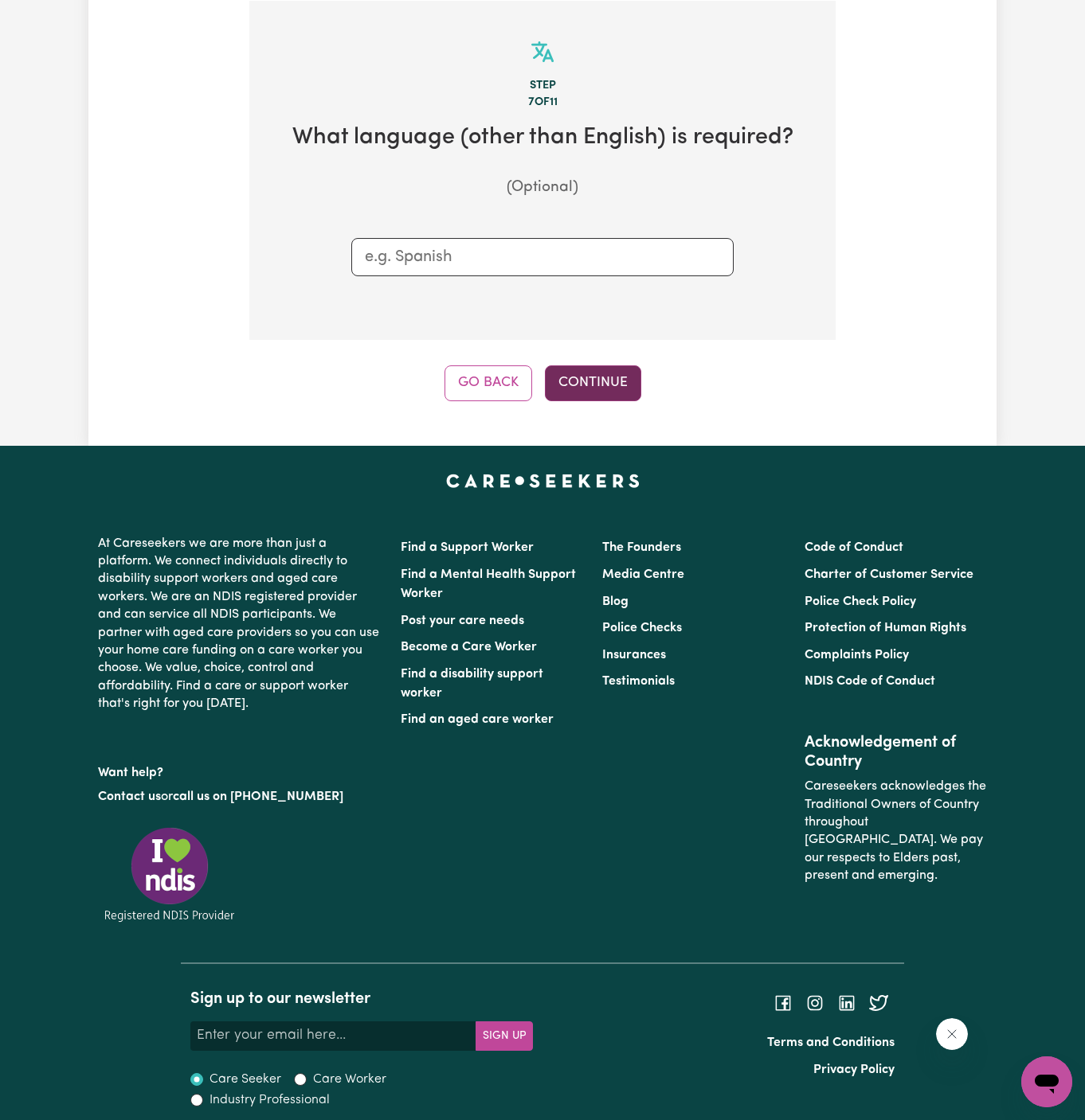
click at [608, 387] on button "Continue" at bounding box center [593, 383] width 97 height 35
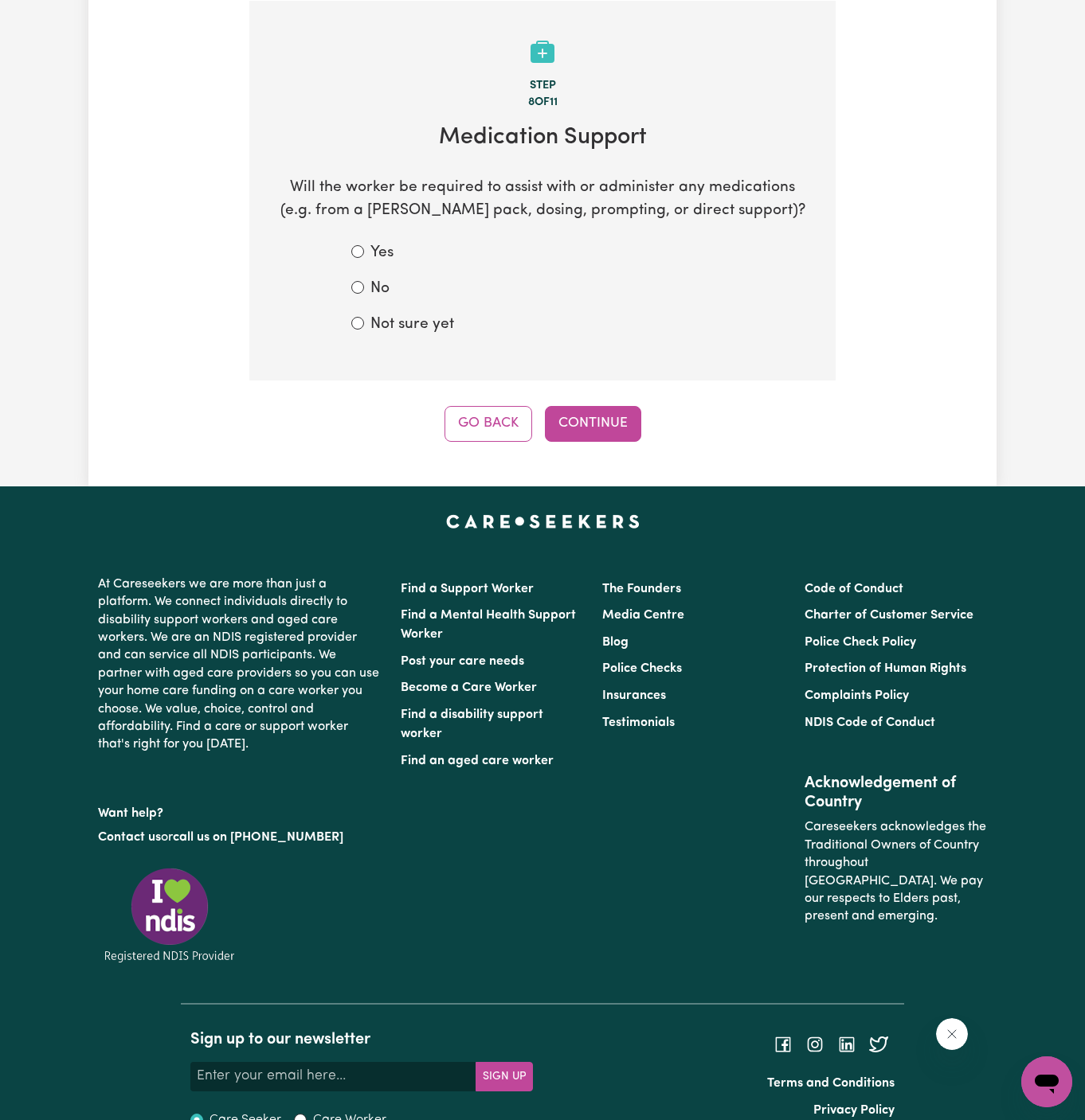
click at [385, 301] on form "Yes No Not sure yet" at bounding box center [542, 289] width 382 height 94
click at [378, 298] on label "No" at bounding box center [380, 290] width 19 height 23
click at [364, 294] on input "No" at bounding box center [357, 286] width 12 height 12
radio input "true"
click at [588, 433] on button "Continue" at bounding box center [593, 423] width 97 height 35
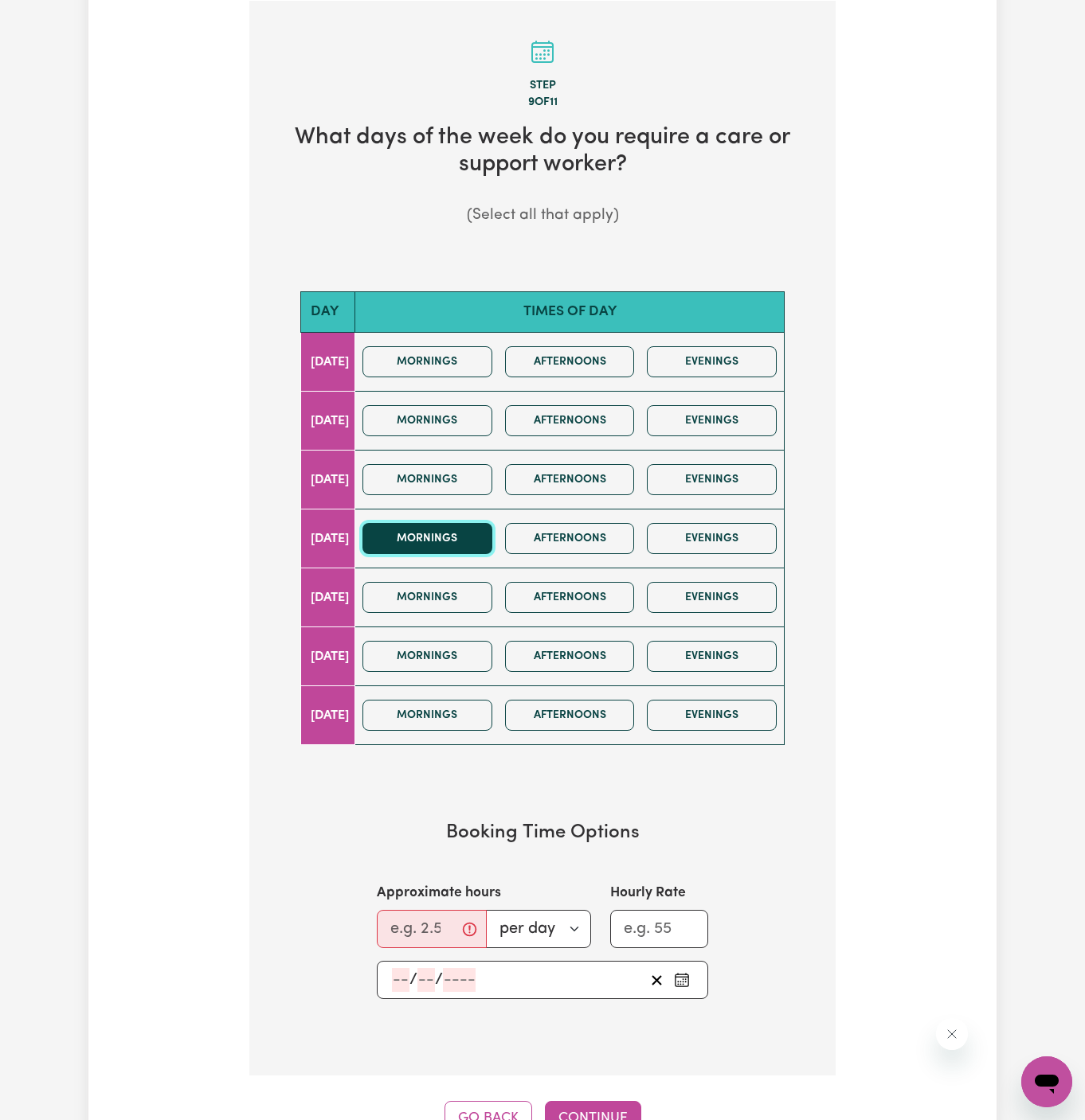
click at [459, 538] on button "Mornings" at bounding box center [427, 539] width 130 height 31
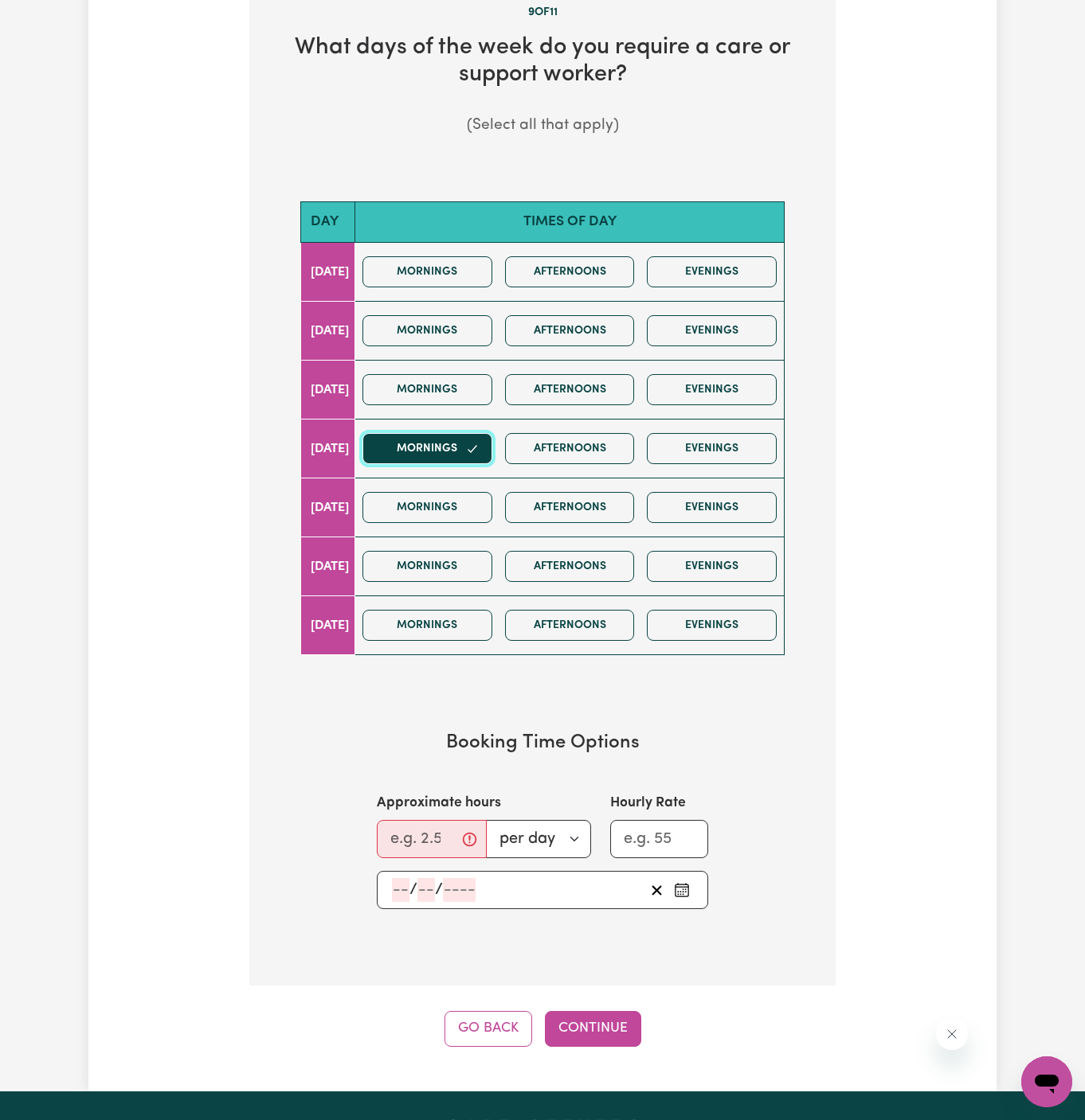
scroll to position [566, 0]
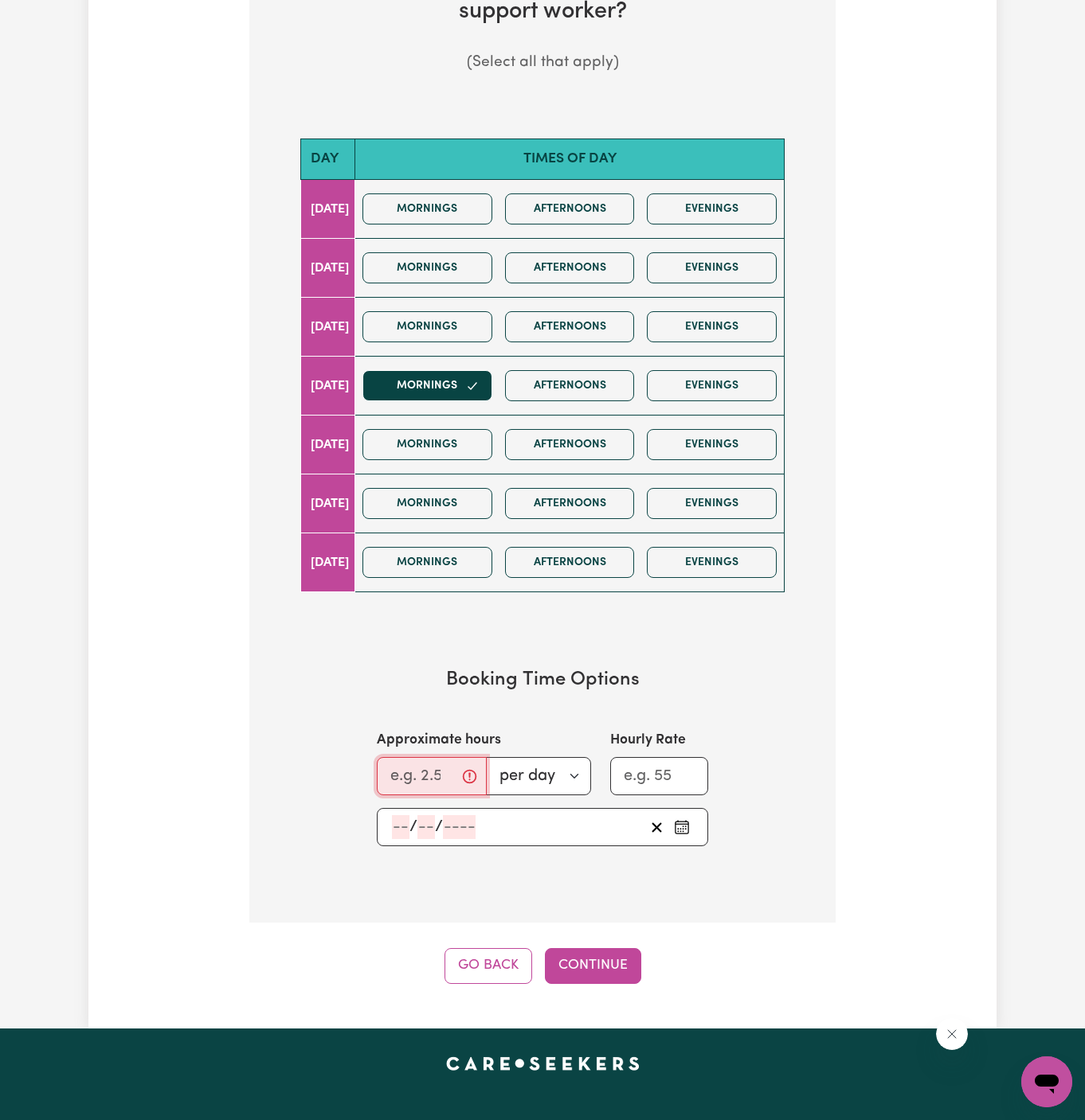
click at [419, 757] on input "Approximate hours" at bounding box center [431, 776] width 110 height 38
type input "1.5"
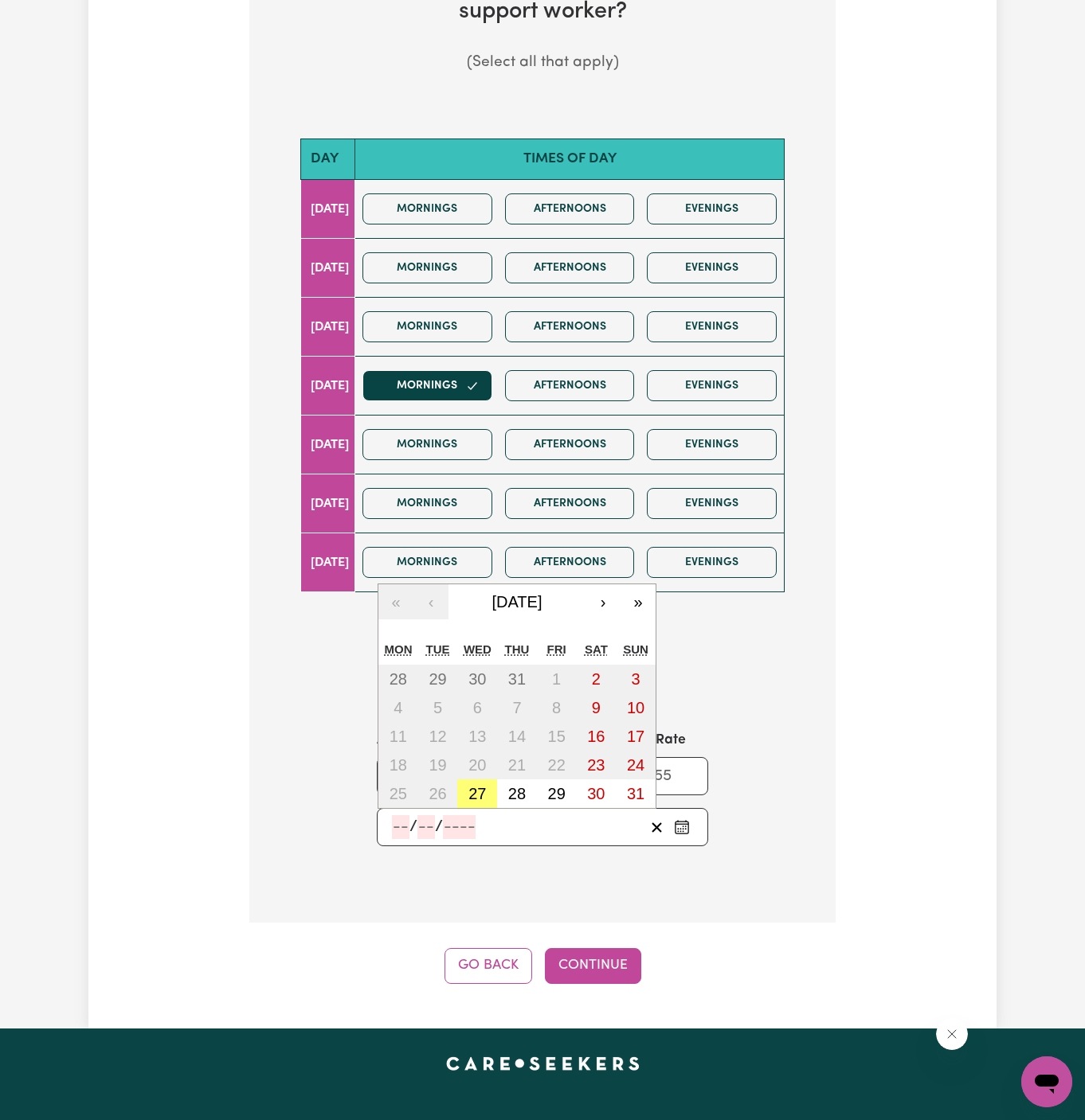
click at [399, 826] on input "number" at bounding box center [400, 827] width 17 height 24
click at [502, 785] on button "28" at bounding box center [517, 793] width 40 height 29
type input "[DATE]"
type input "28"
type input "8"
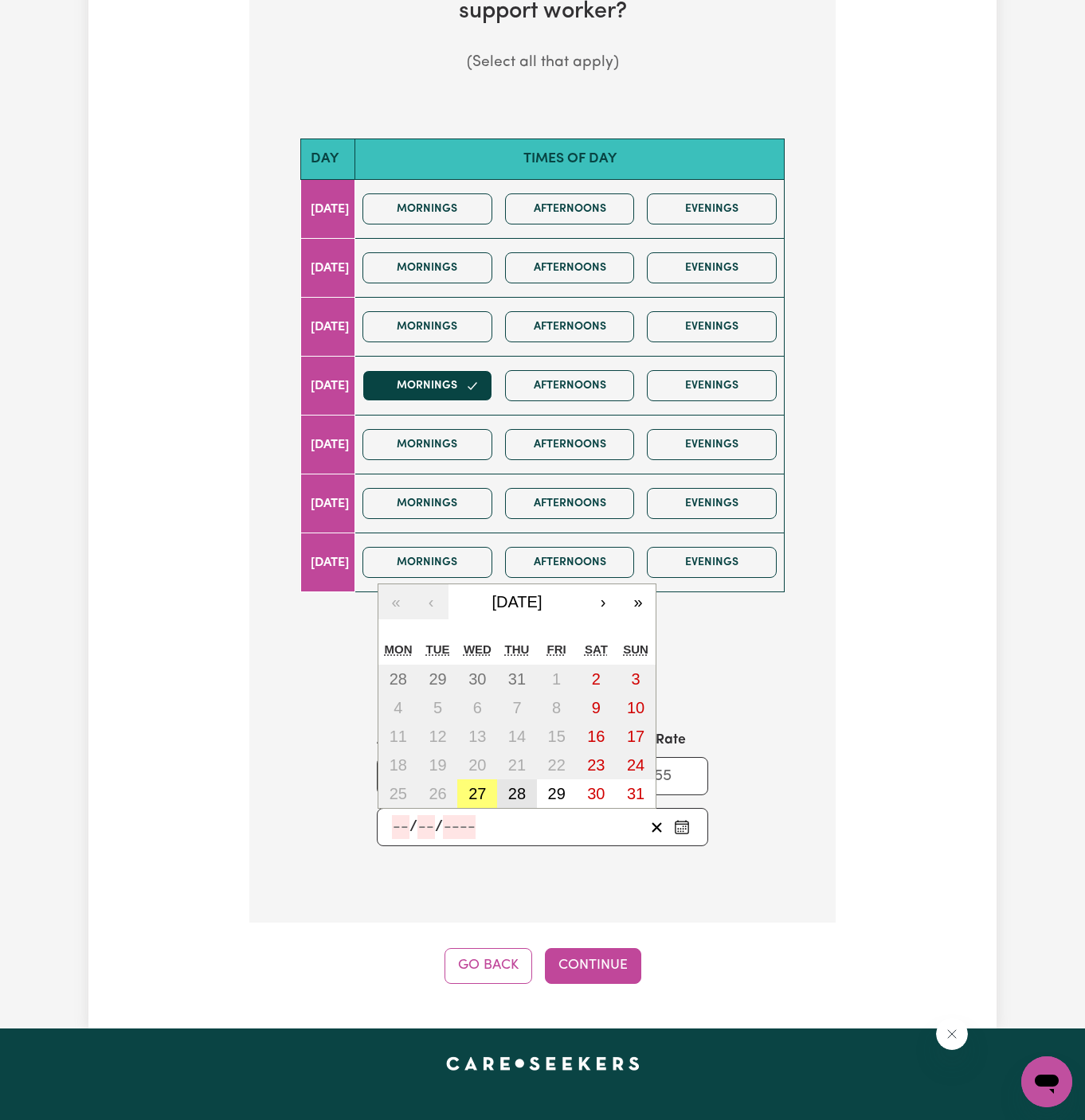
type input "2025"
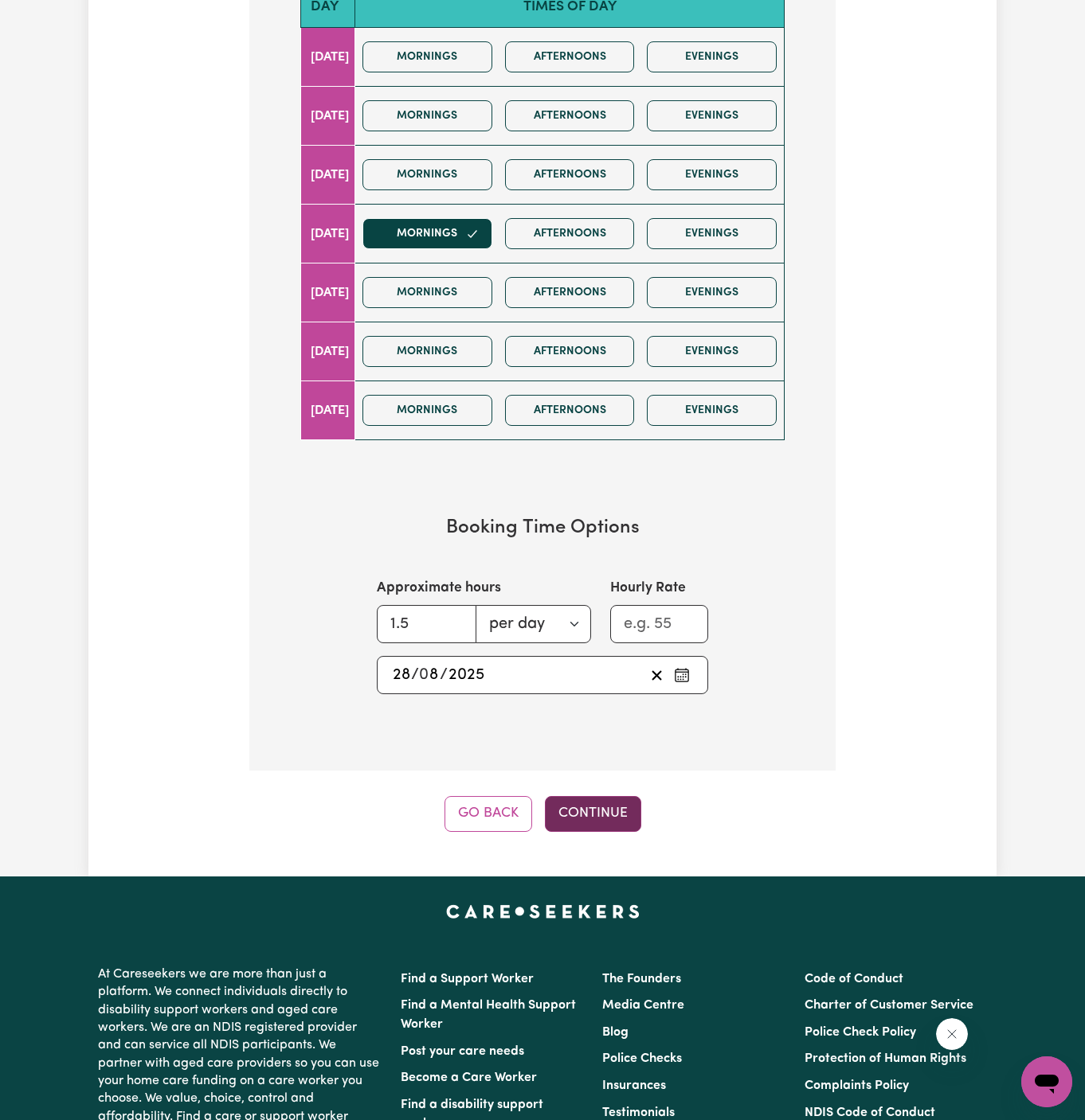
click at [571, 818] on button "Continue" at bounding box center [593, 814] width 97 height 35
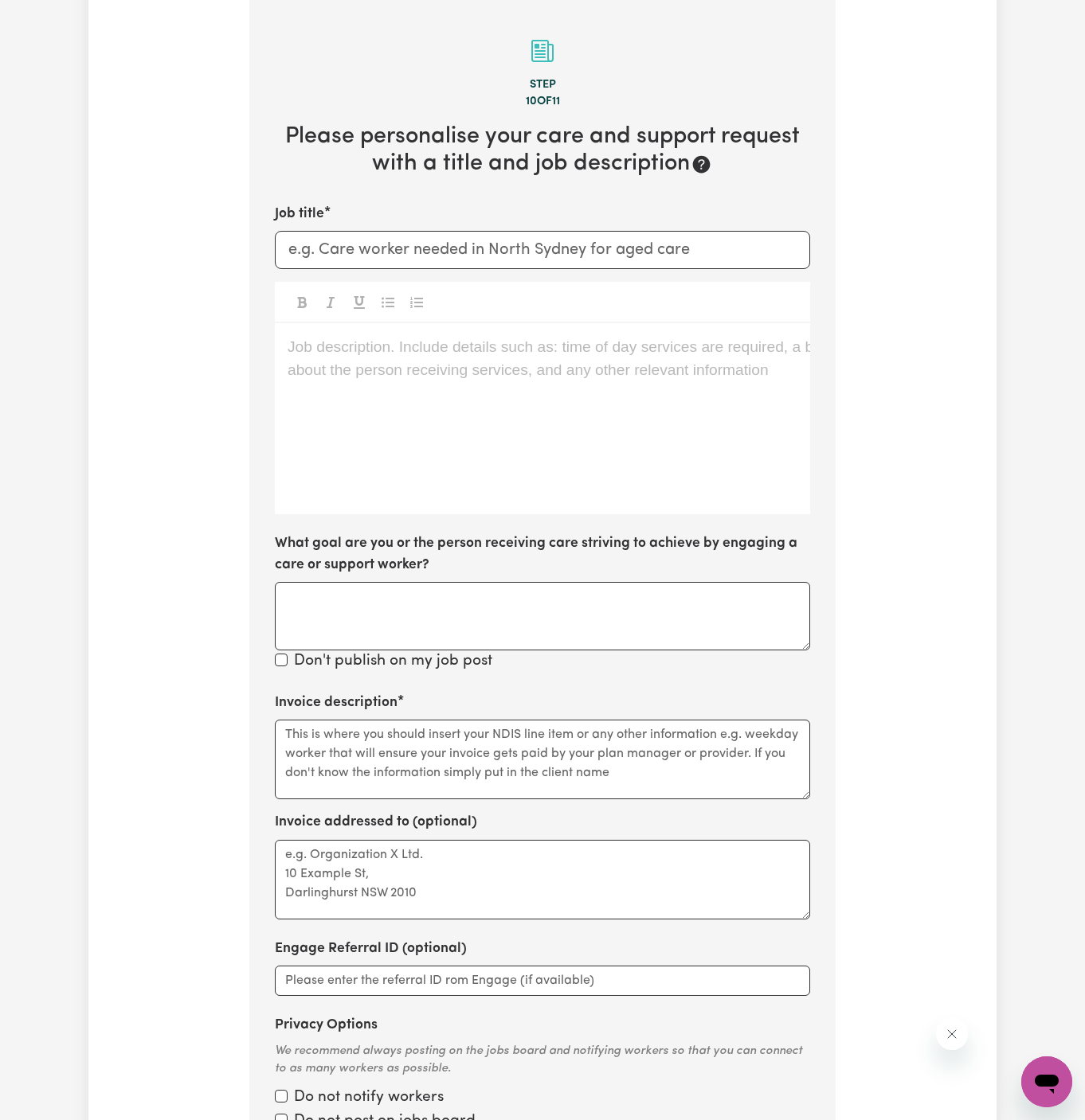
scroll to position [414, 0]
click at [1081, 599] on div "Tell us your care and support requirements Welcome to Careseekers. We are excit…" at bounding box center [542, 460] width 1085 height 1635
click at [533, 426] on div "Job description. Include details such as: time of day services are required, a …" at bounding box center [542, 419] width 535 height 191
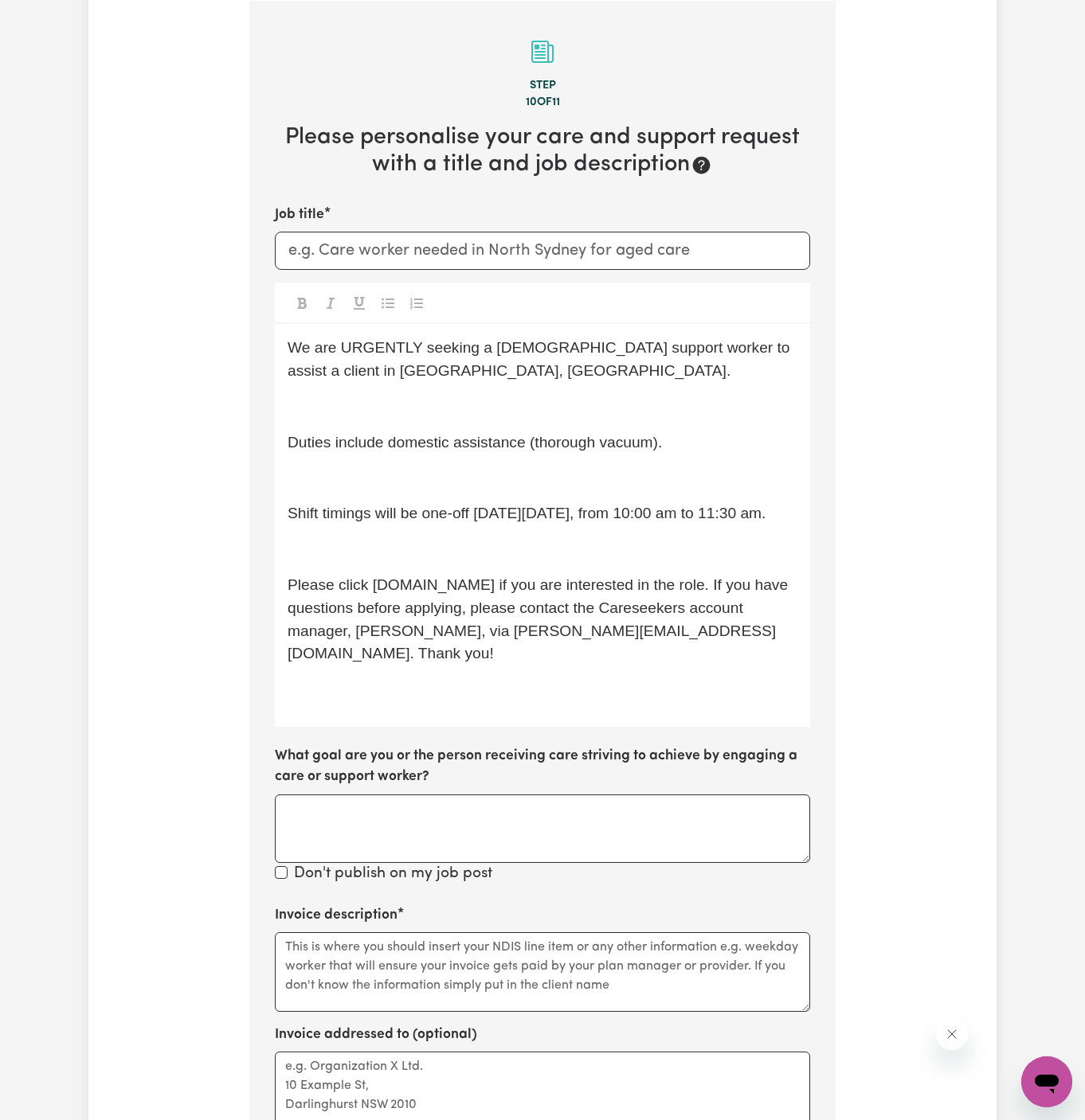
click at [456, 409] on p "﻿" at bounding box center [542, 407] width 509 height 23
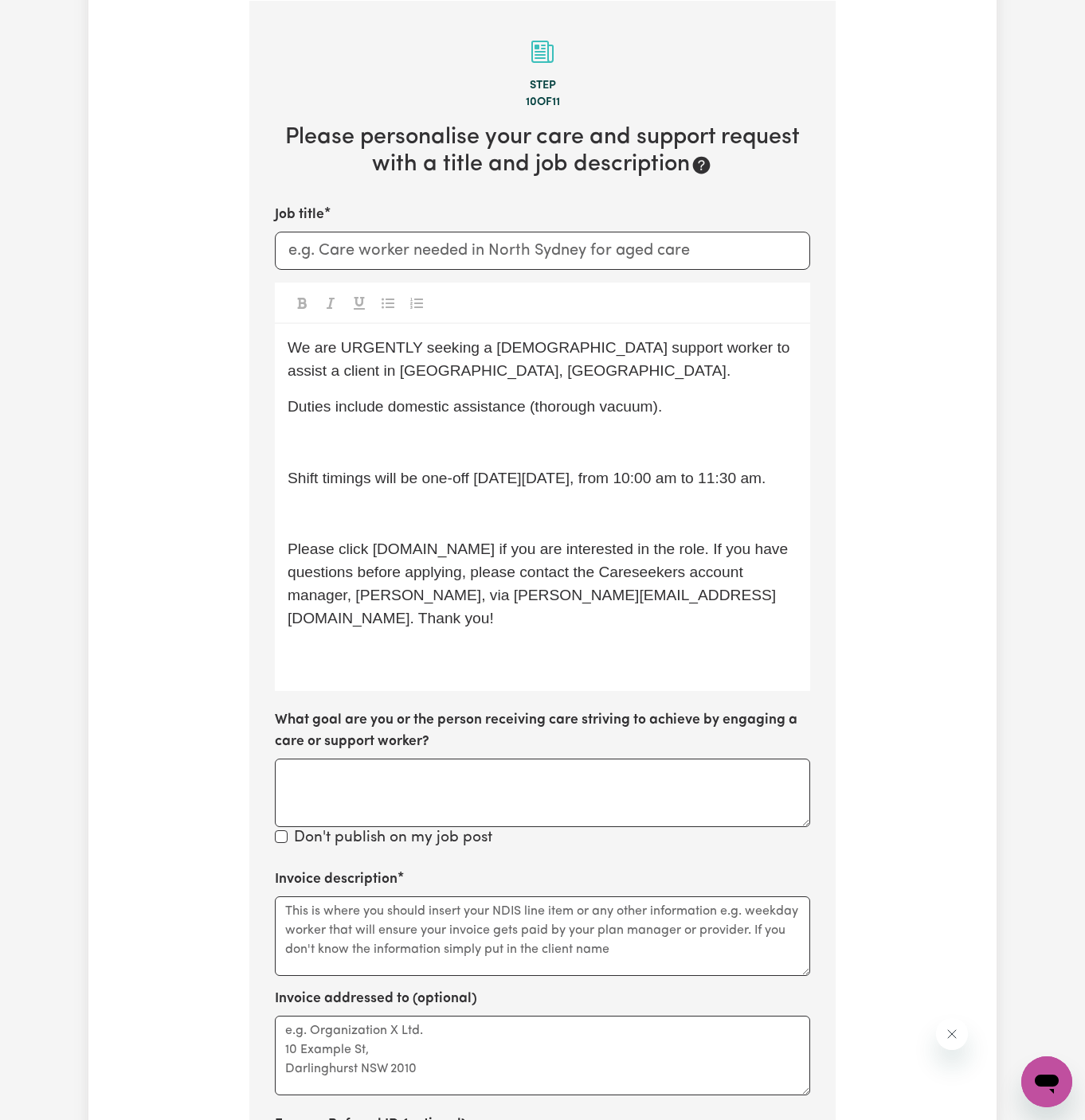
click at [456, 426] on div "We are URGENTLY seeking a [DEMOGRAPHIC_DATA] support worker to assist a client …" at bounding box center [542, 508] width 535 height 367
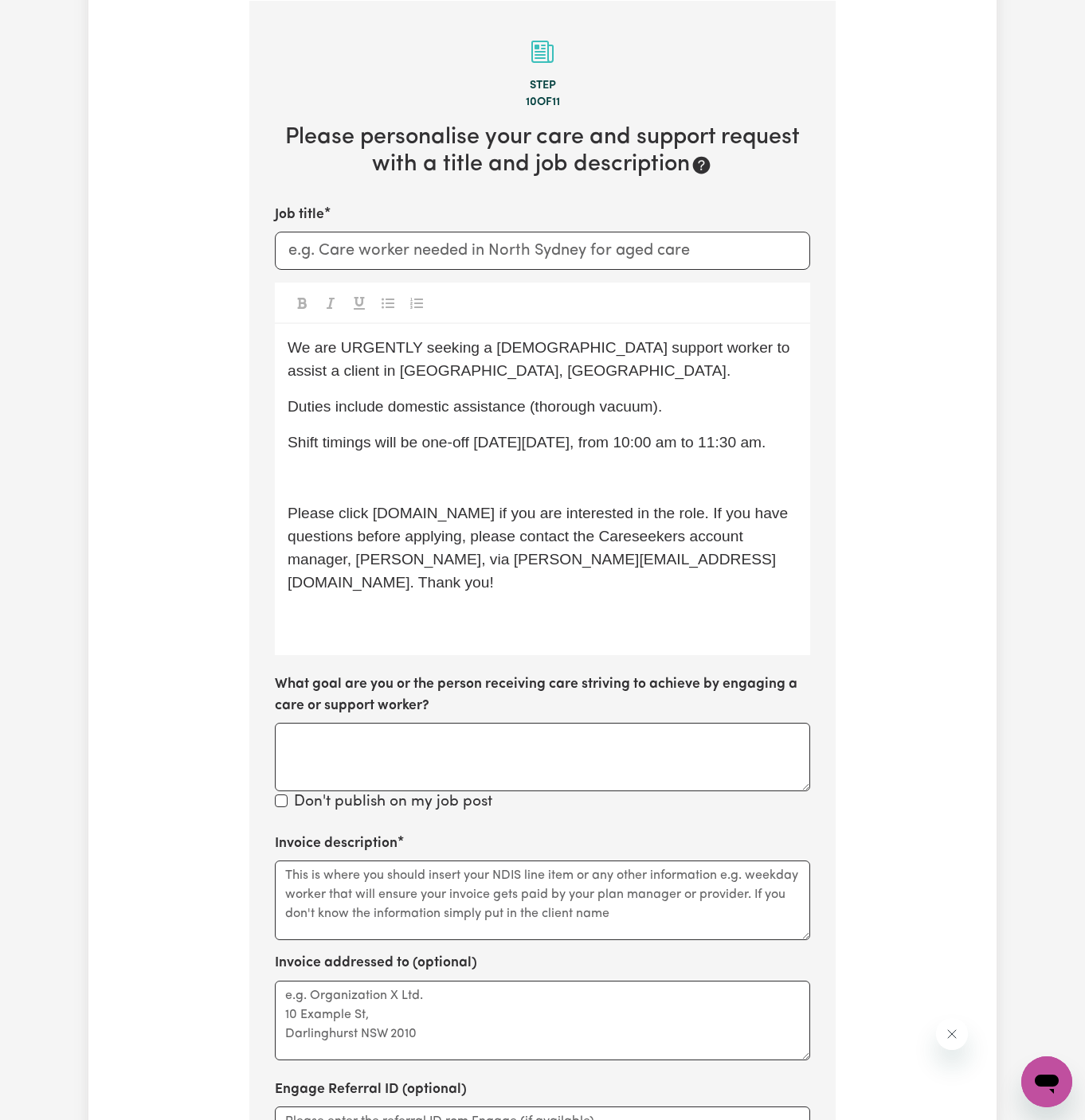
click at [464, 465] on div "We are URGENTLY seeking a [DEMOGRAPHIC_DATA] support worker to assist a client …" at bounding box center [542, 489] width 535 height 331
click at [464, 467] on p "﻿" at bounding box center [542, 479] width 509 height 23
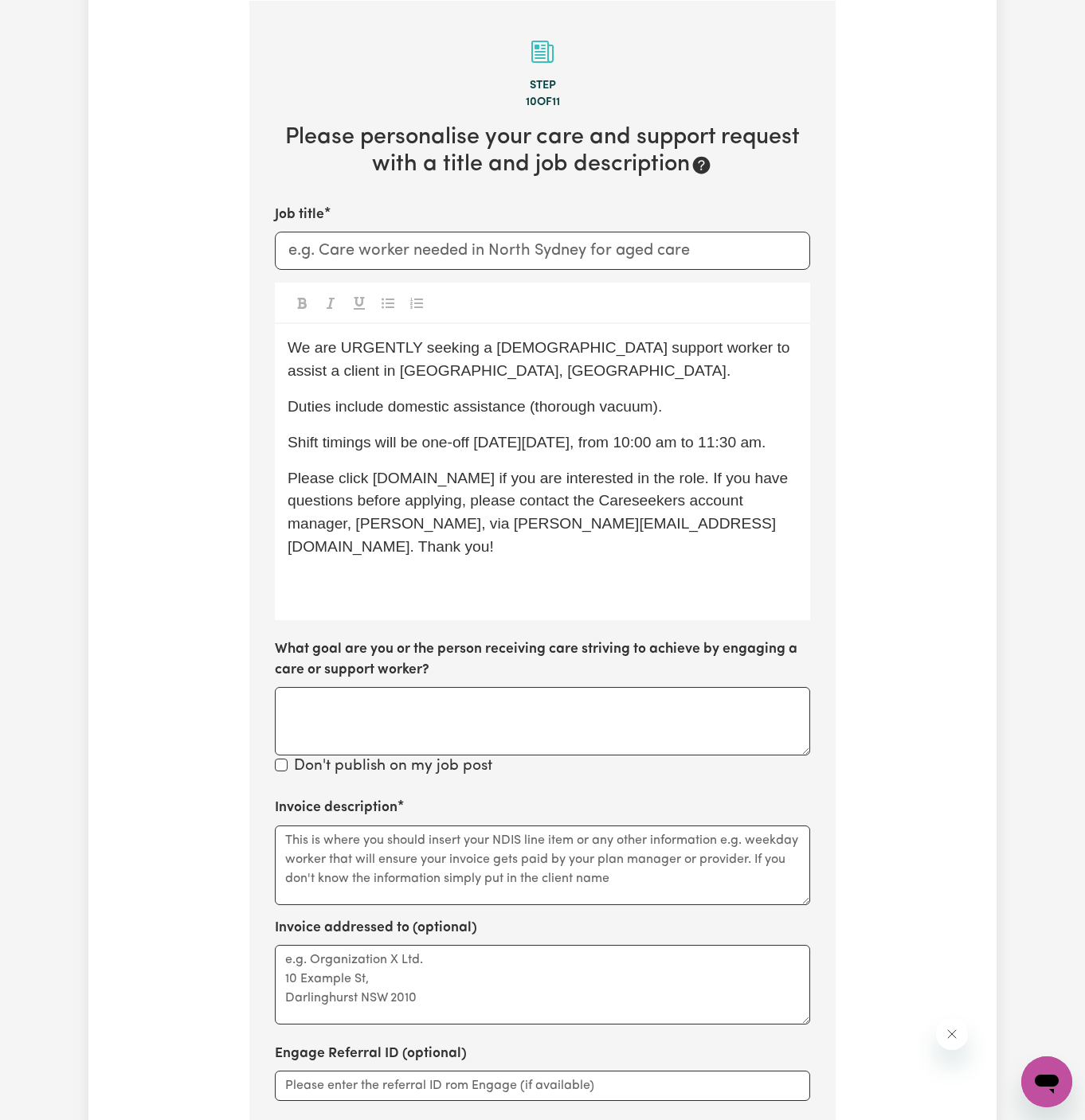
click at [526, 467] on p "Please click [DOMAIN_NAME] if you are interested in the role. If you have quest…" at bounding box center [542, 513] width 509 height 92
drag, startPoint x: 421, startPoint y: 437, endPoint x: 594, endPoint y: 441, distance: 173.0
click at [594, 441] on span "Shift timings will be one-off [DATE][DATE], from 10:00 am to 11:30 am." at bounding box center [526, 442] width 478 height 17
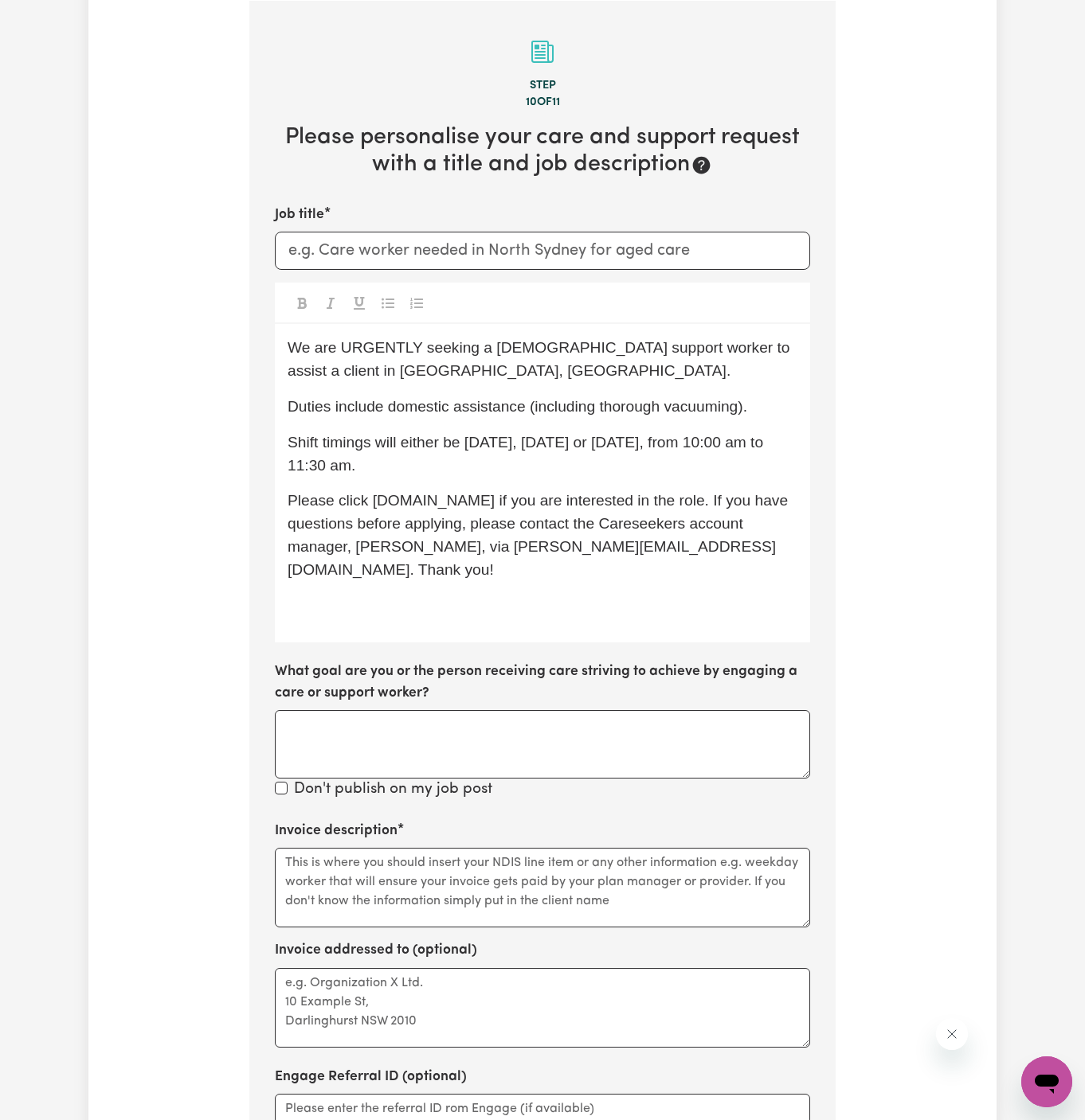
click at [430, 450] on p "Shift timings will either be [DATE], [DATE] or [DATE], from 10:00 am to 11:30 a…" at bounding box center [542, 455] width 509 height 46
click at [466, 595] on p "﻿" at bounding box center [542, 607] width 509 height 23
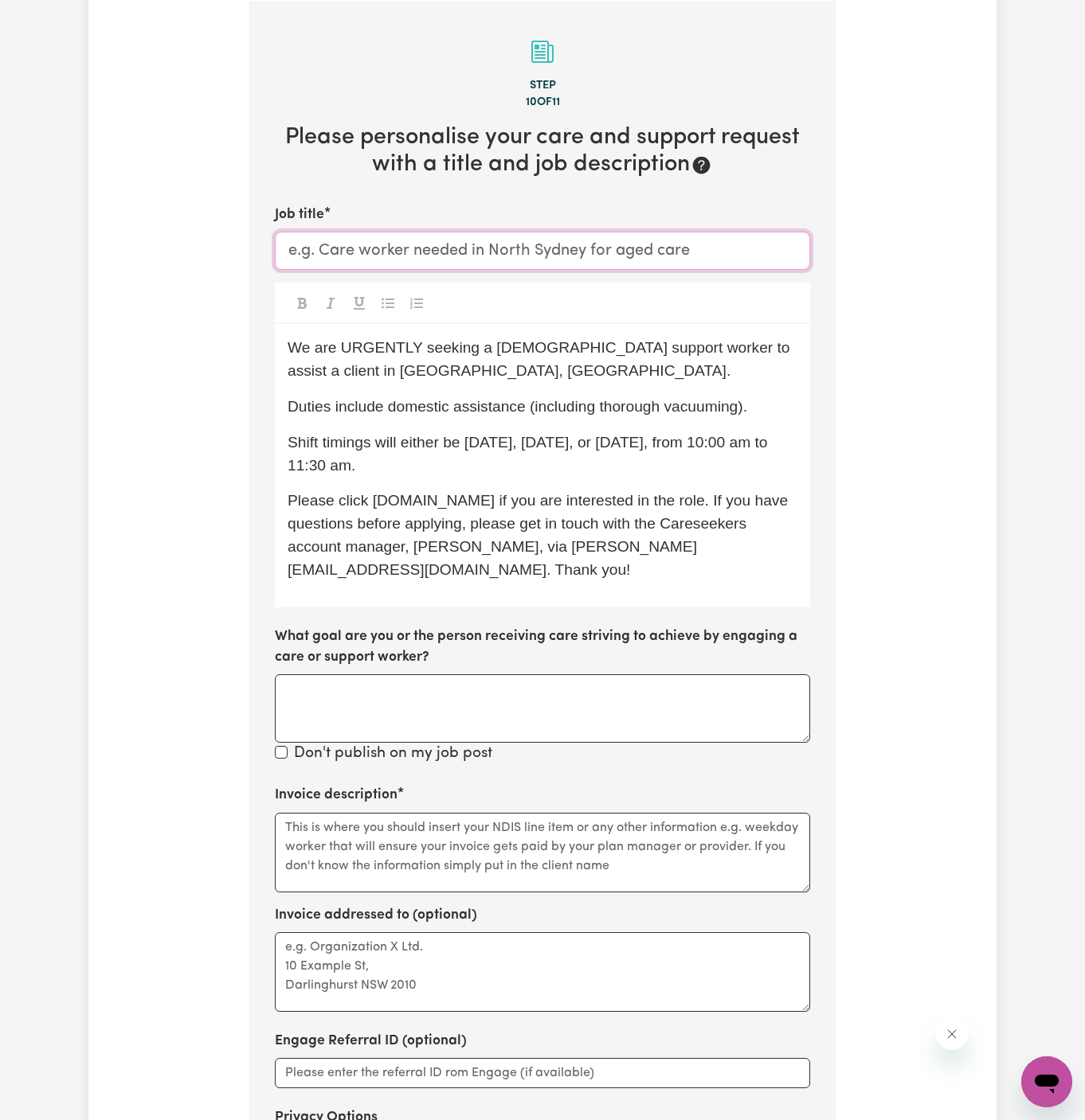
click at [486, 241] on input "Job title" at bounding box center [542, 251] width 535 height 38
paste input "[DEMOGRAPHIC_DATA] Support Worker Needed In [GEOGRAPHIC_DATA], [GEOGRAPHIC_DATA]"
type input "[DEMOGRAPHIC_DATA] Support Worker Needed In [GEOGRAPHIC_DATA], [GEOGRAPHIC_DATA]"
click at [586, 483] on div "We are URGENTLY seeking a [DEMOGRAPHIC_DATA] support worker to assist a client …" at bounding box center [542, 465] width 535 height 282
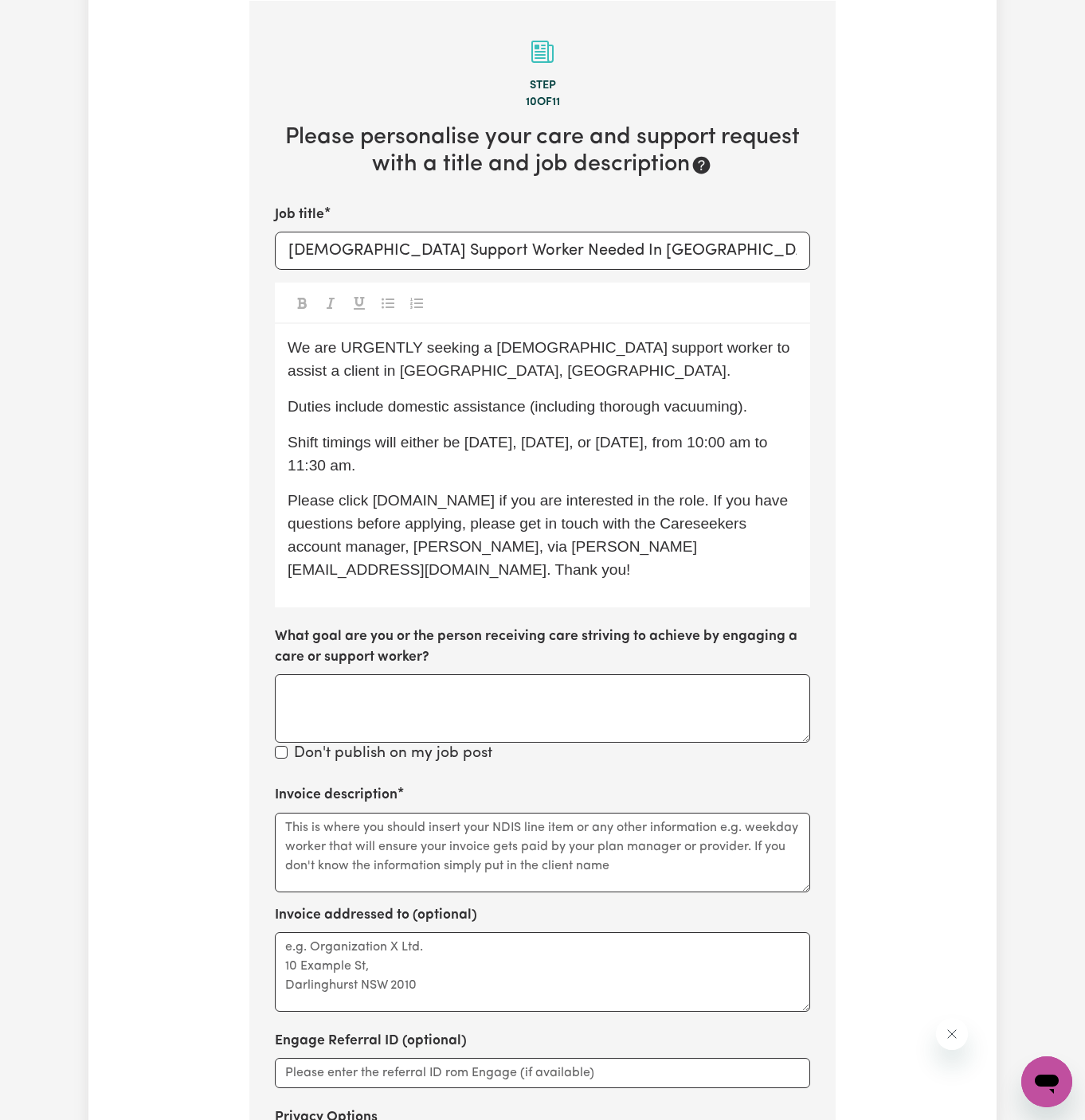
click at [457, 456] on p "Shift timings will either be [DATE], [DATE], or [DATE], from 10:00 am to 11:30 …" at bounding box center [542, 455] width 509 height 46
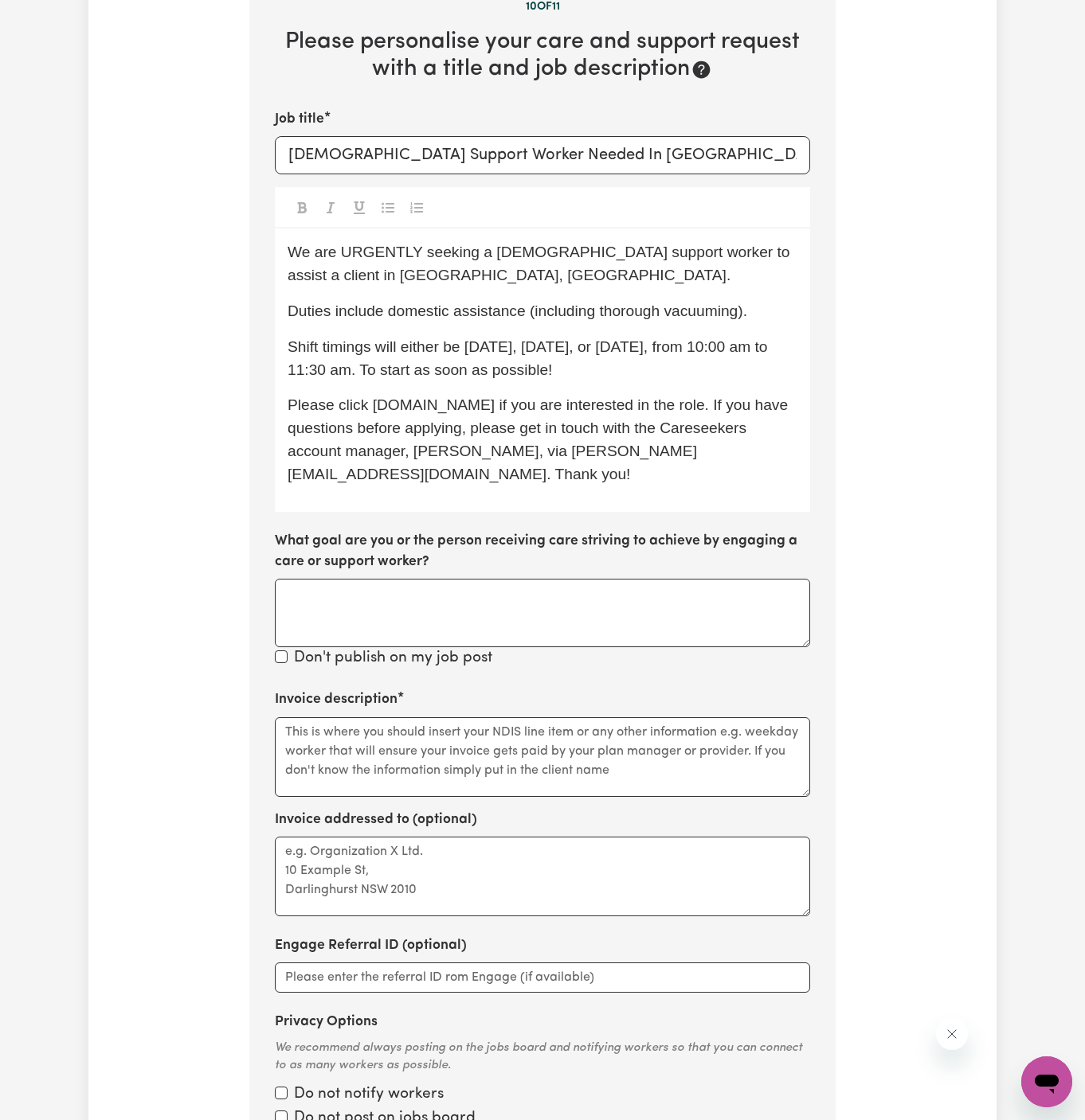
scroll to position [540, 0]
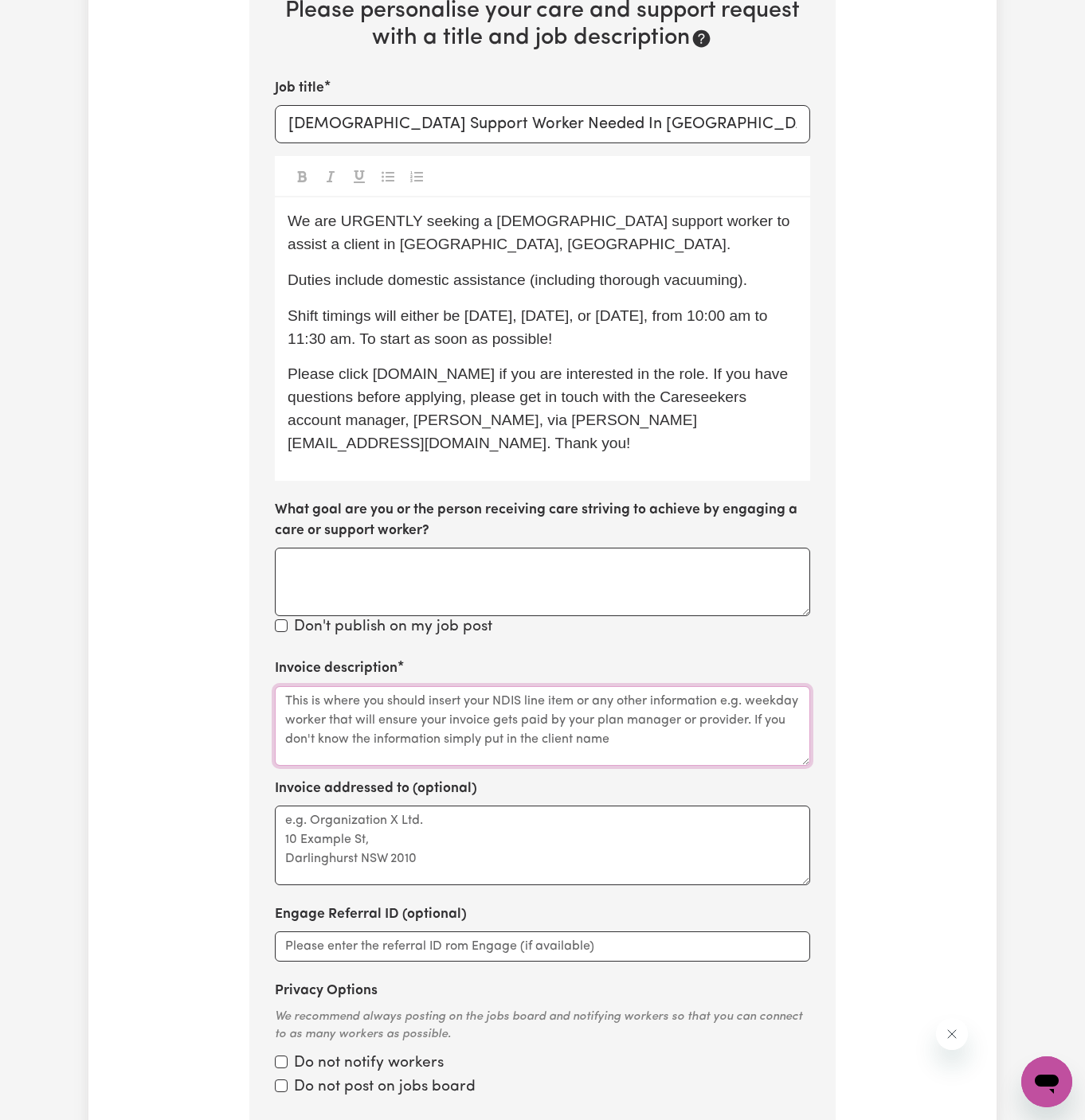
click at [385, 725] on textarea "Invoice description" at bounding box center [542, 725] width 535 height 79
paste textarea "c/o PAWA"
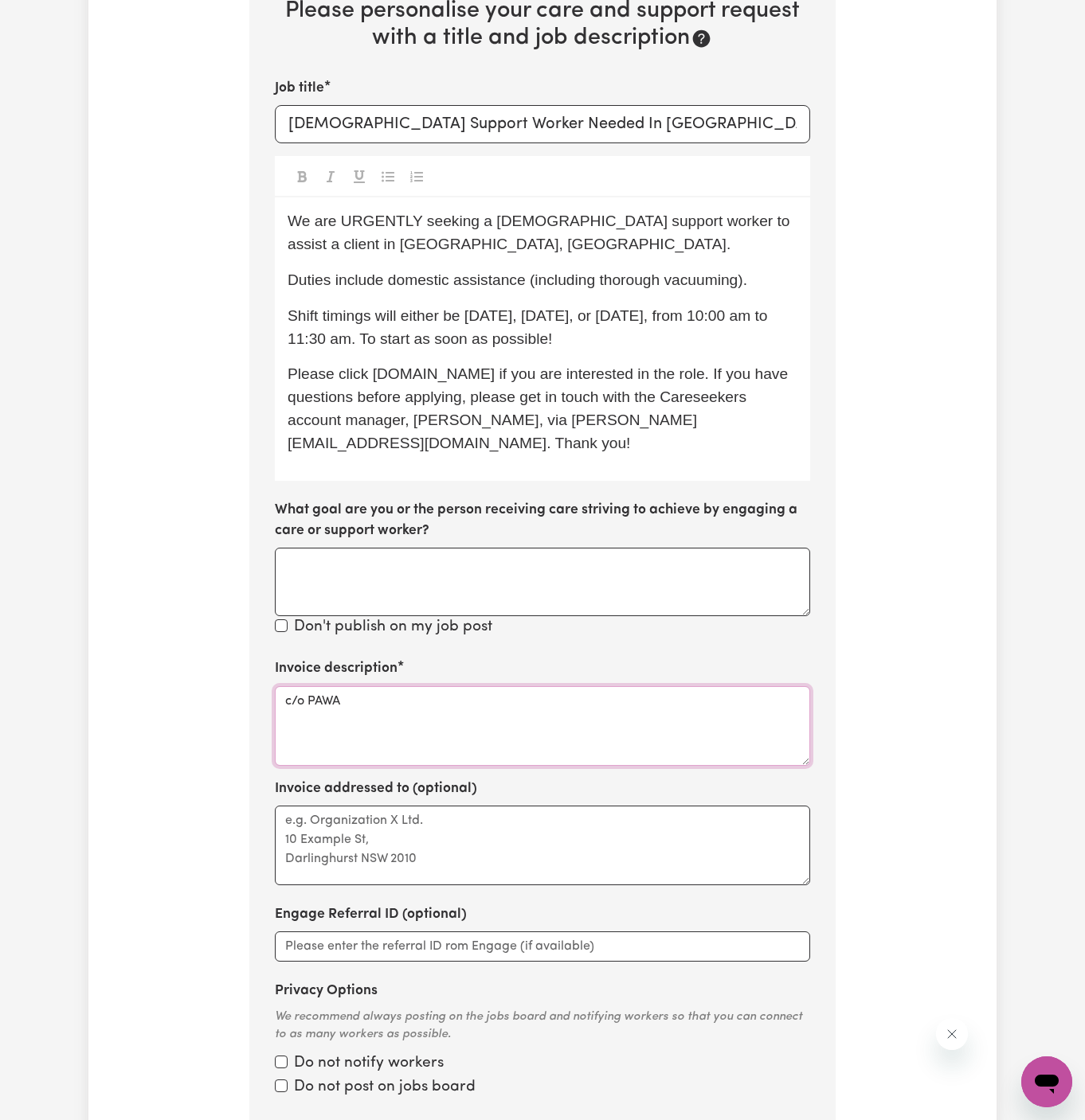
type textarea "c/o PAWA"
click at [388, 848] on textarea "Invoice addressed to (optional)" at bounding box center [542, 845] width 535 height 79
click at [427, 806] on textarea "Invoice addressed to (optional)" at bounding box center [542, 845] width 535 height 79
paste textarea "c/o PAWA"
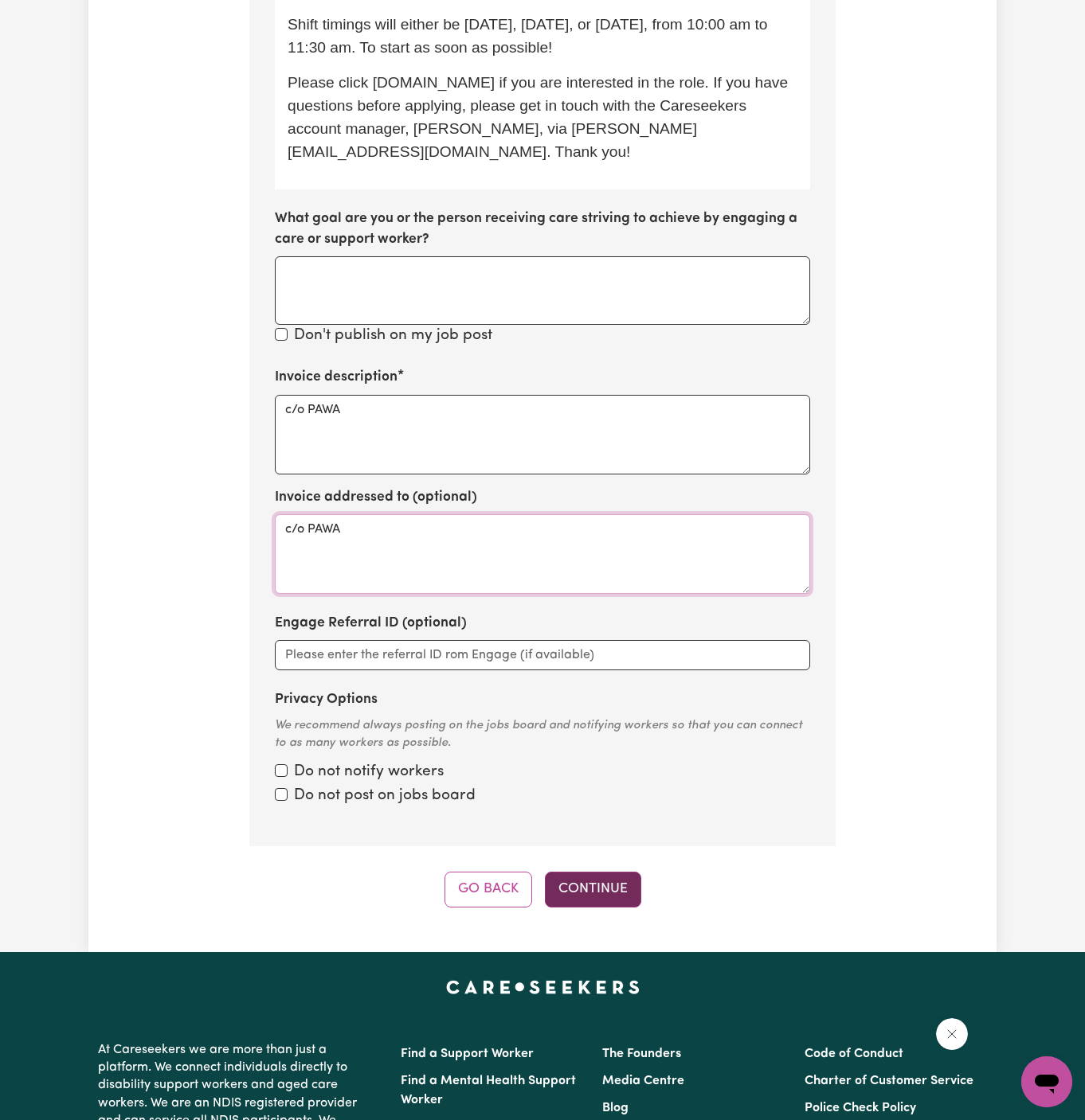
type textarea "c/o PAWA"
click at [600, 872] on button "Continue" at bounding box center [593, 889] width 97 height 35
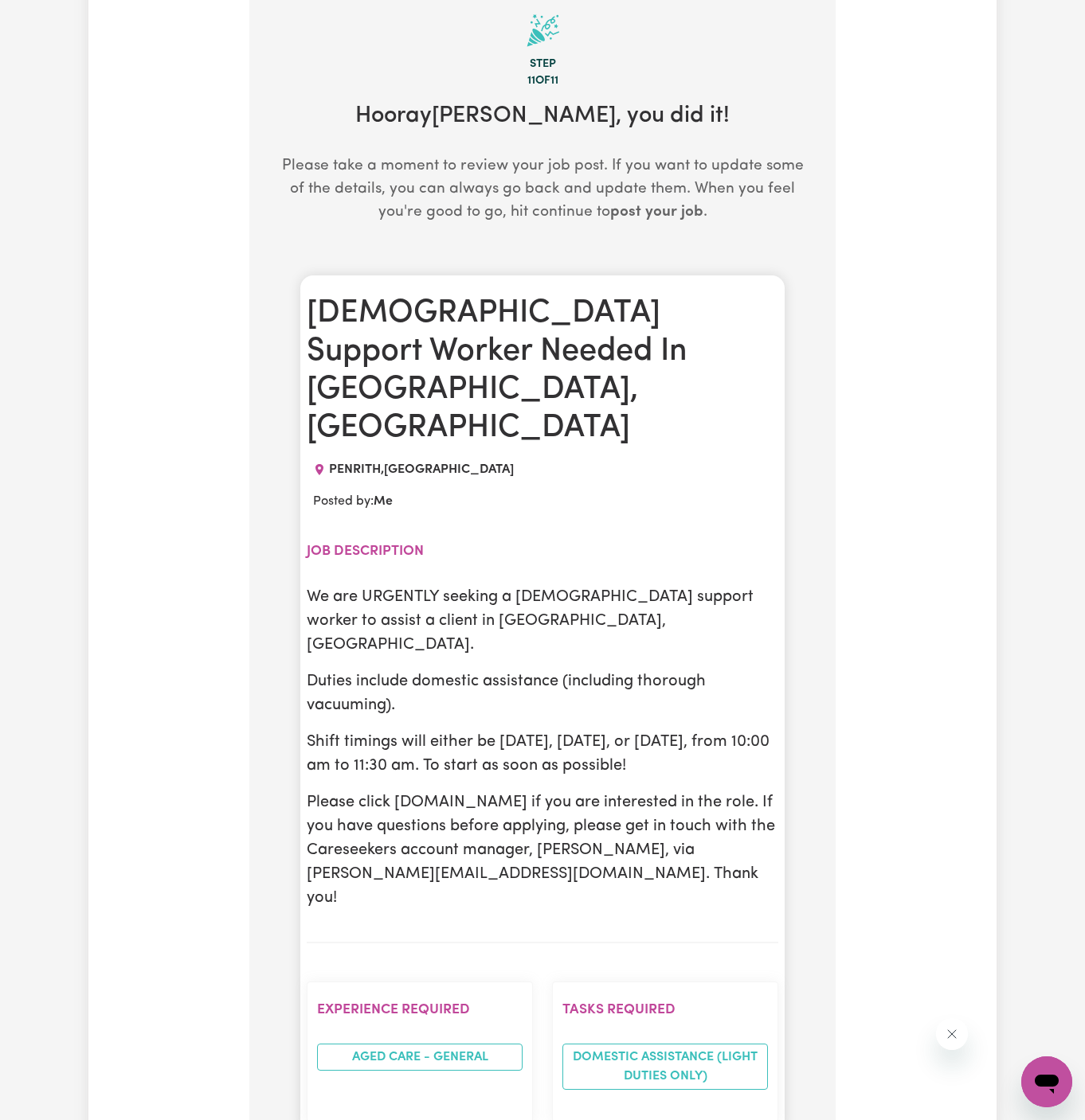
scroll to position [487, 0]
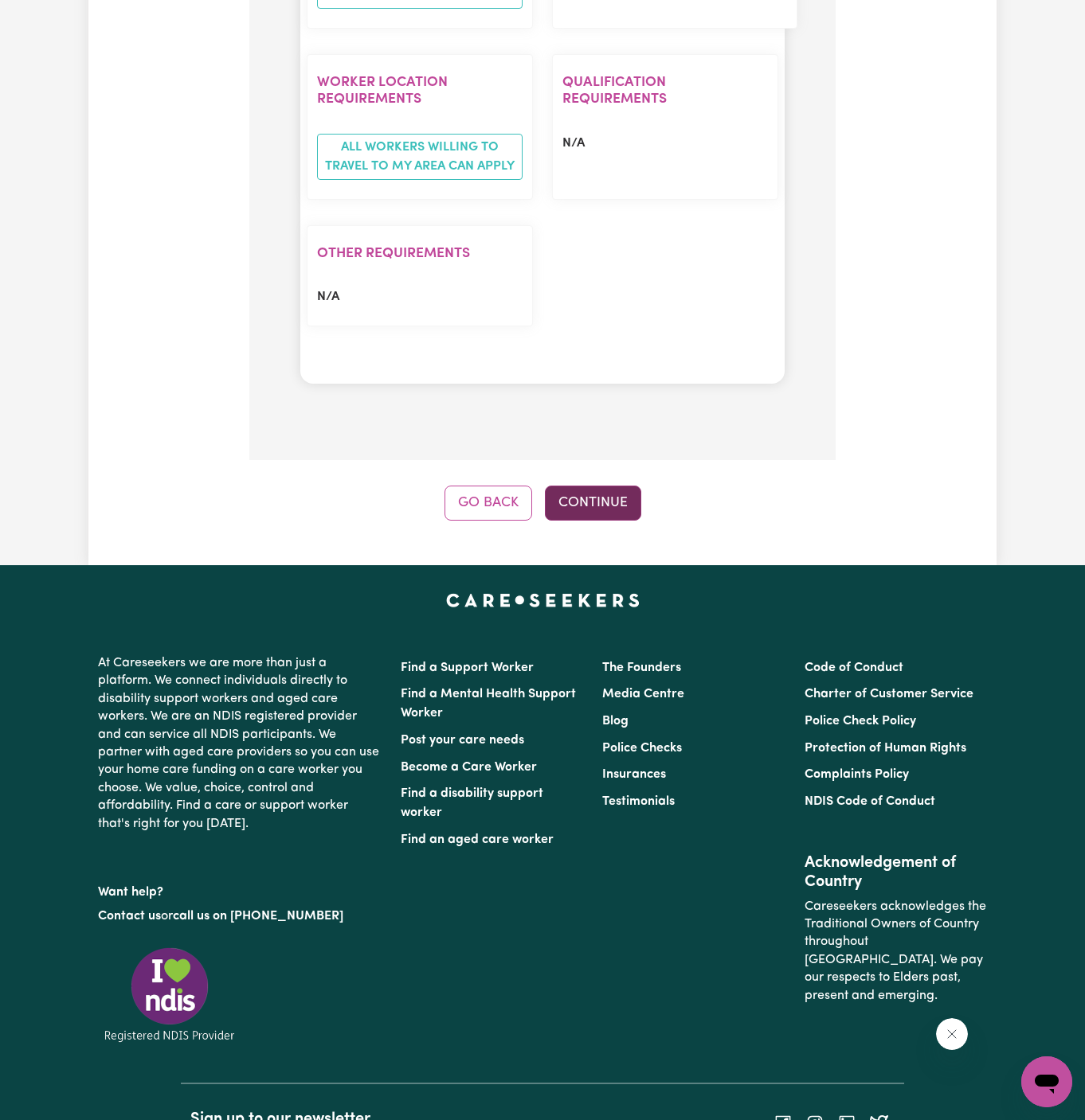
click at [612, 485] on button "Continue" at bounding box center [593, 503] width 97 height 35
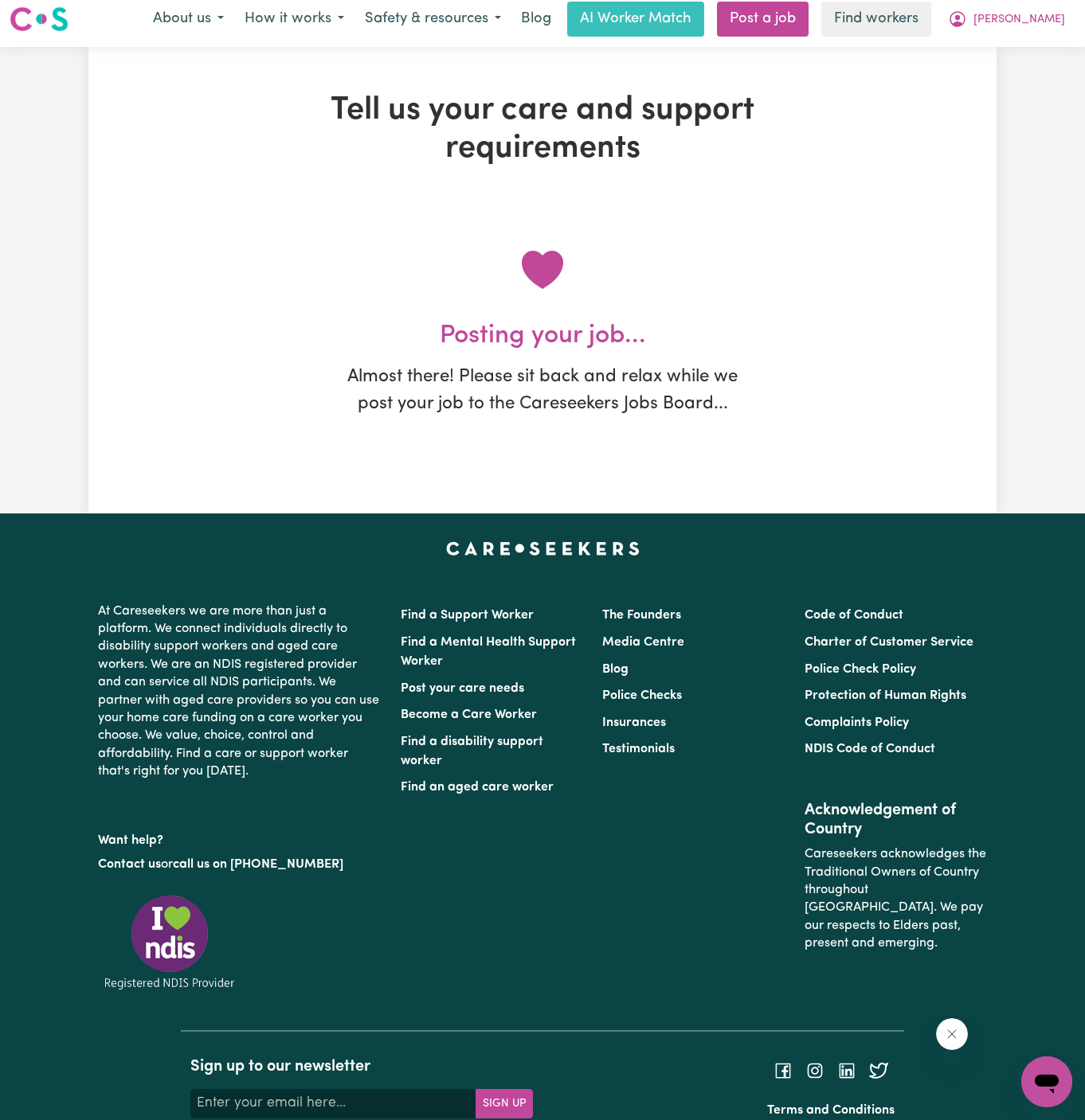
scroll to position [0, 0]
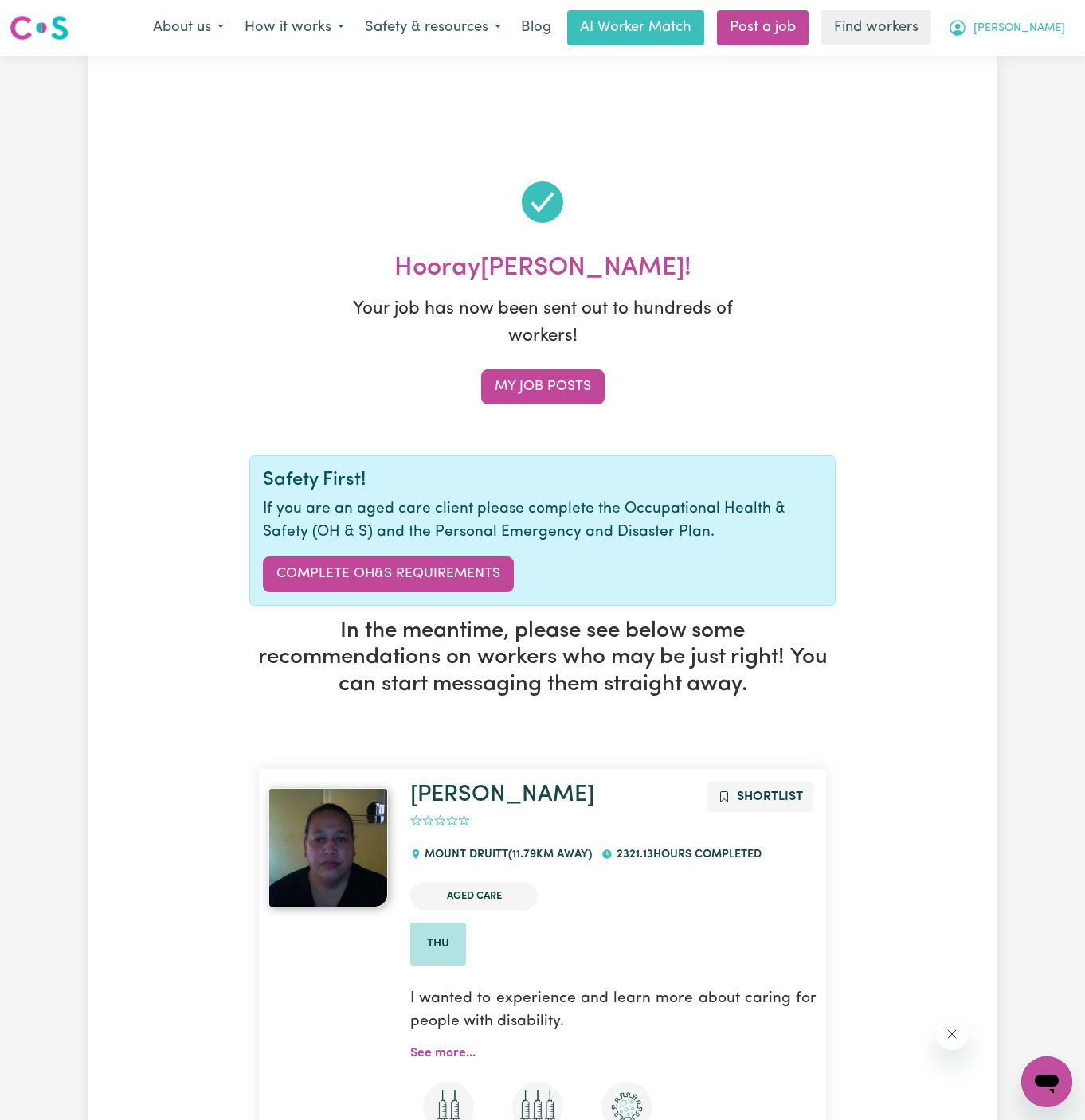
click at [1054, 31] on span "[PERSON_NAME]" at bounding box center [1019, 28] width 92 height 17
click at [1049, 64] on link "My Dashboard" at bounding box center [1012, 62] width 126 height 31
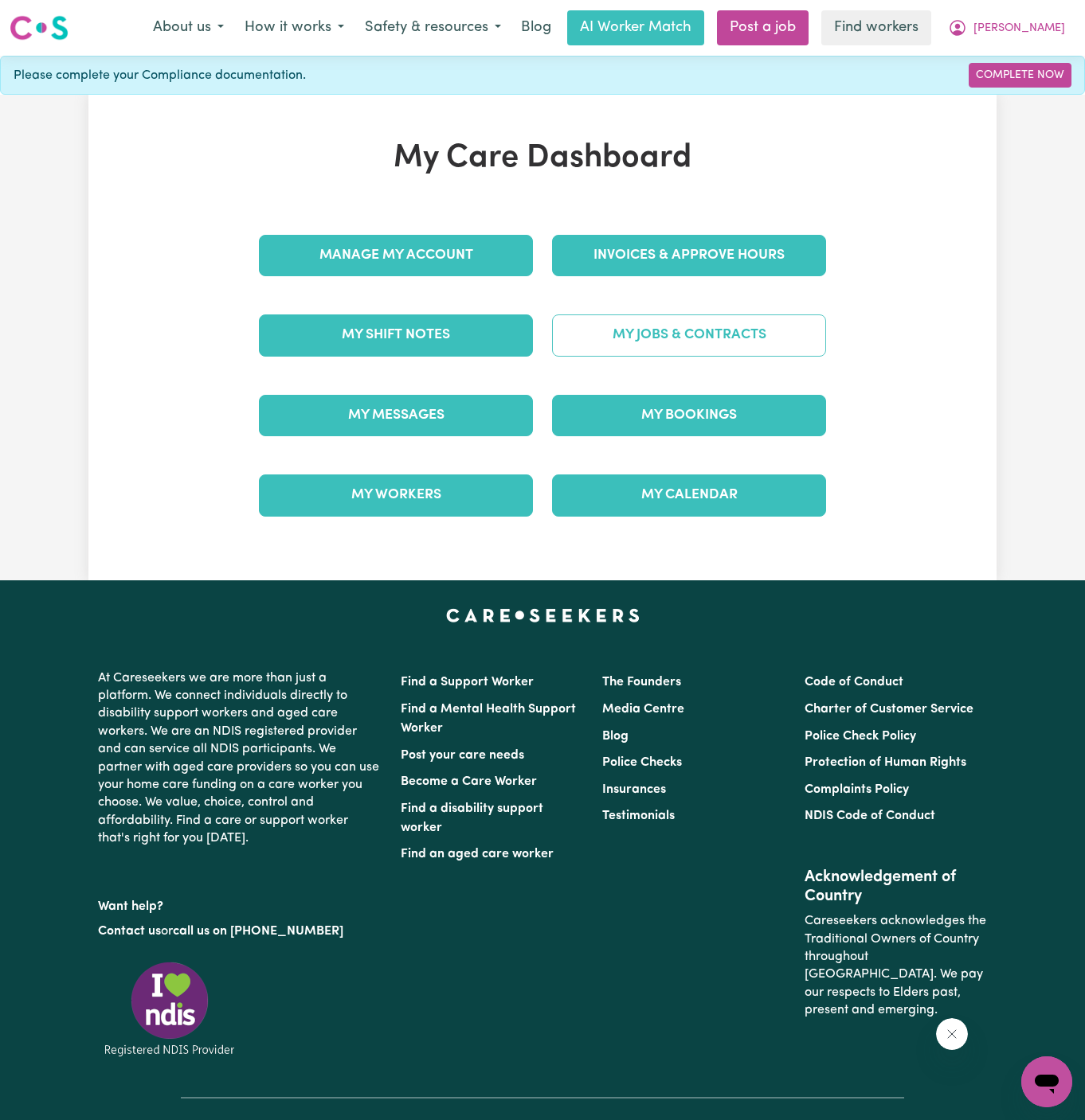
click at [666, 333] on link "My Jobs & Contracts" at bounding box center [689, 335] width 274 height 41
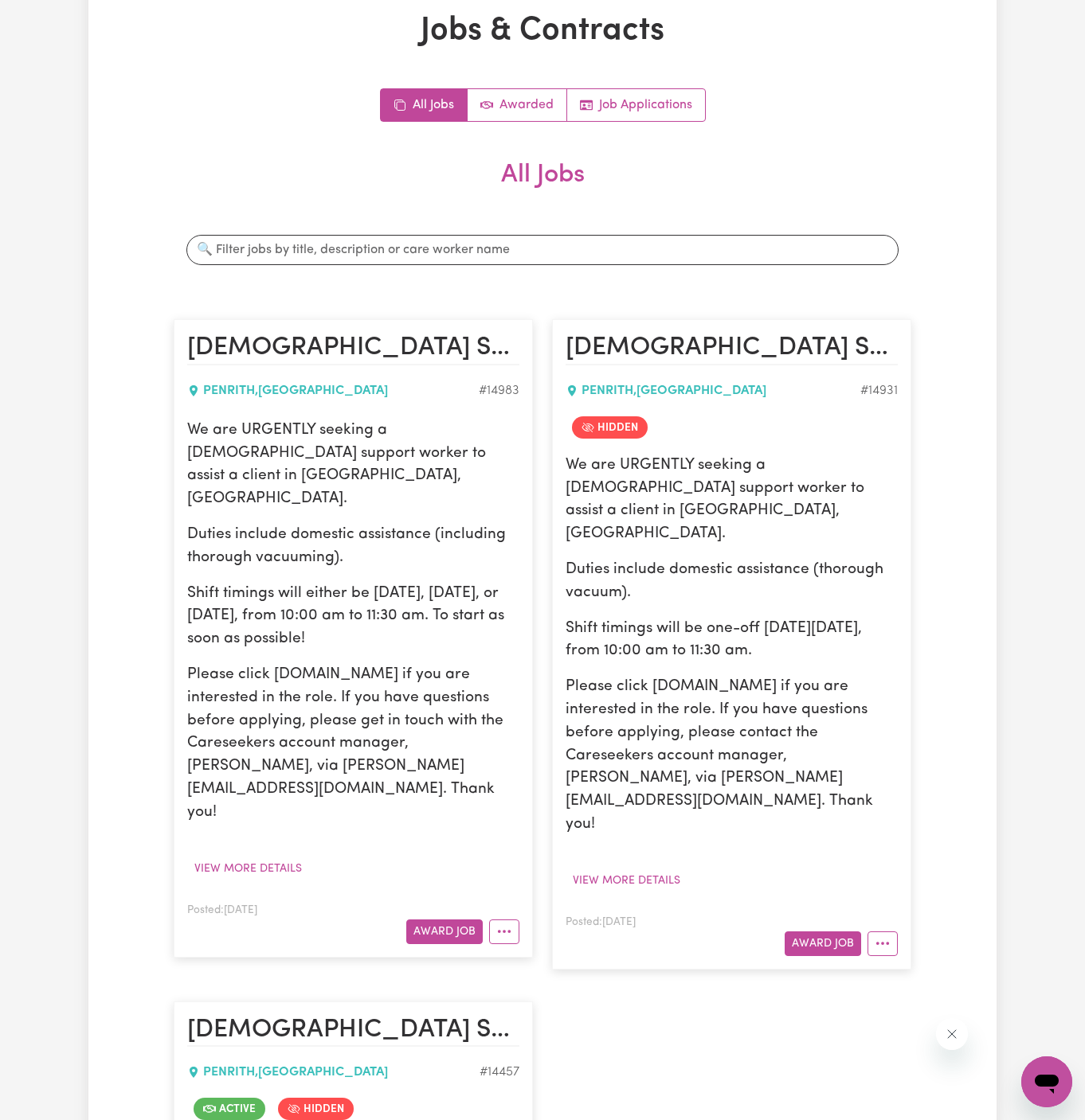
scroll to position [179, 0]
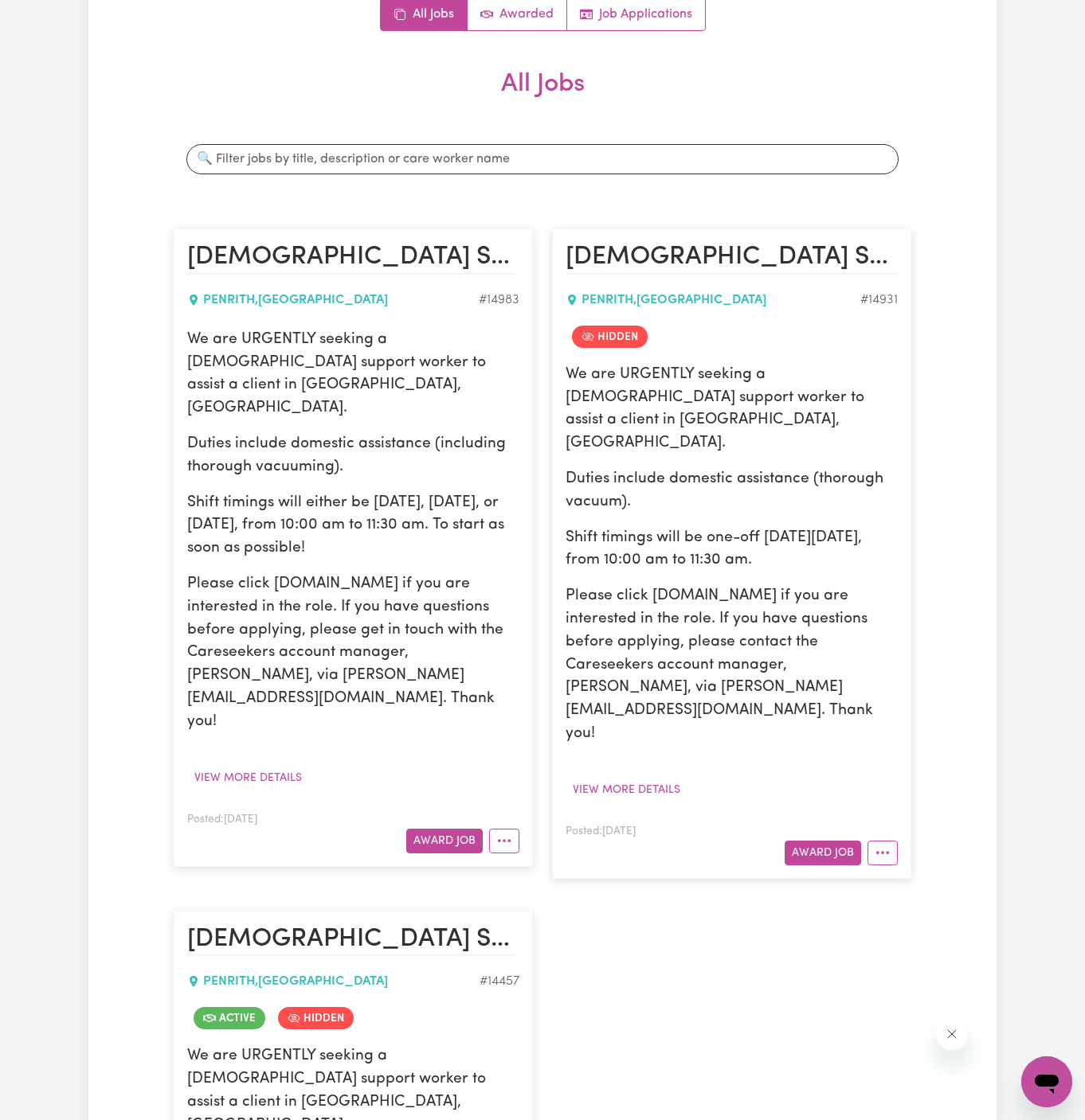
click at [267, 433] on p "Duties include domestic assistance (including thorough vacuuming)." at bounding box center [353, 456] width 332 height 46
drag, startPoint x: 187, startPoint y: 338, endPoint x: 481, endPoint y: 497, distance: 334.2
click at [481, 497] on div "We are URGENTLY seeking a [DEMOGRAPHIC_DATA] support worker to assist a client …" at bounding box center [353, 531] width 332 height 405
copy div "We are URGENTLY seeking a [DEMOGRAPHIC_DATA] support worker to assist a client …"
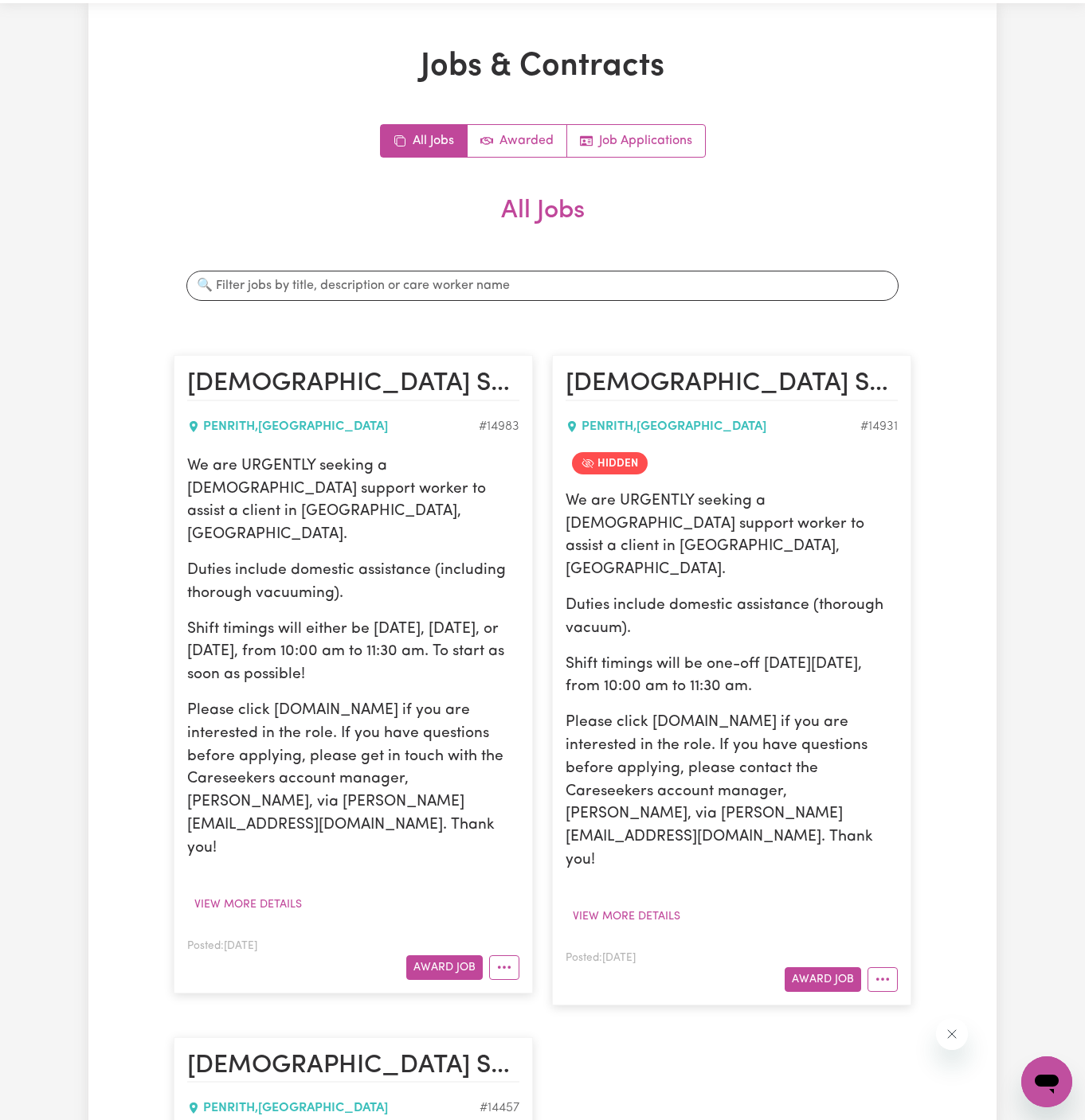
scroll to position [0, 0]
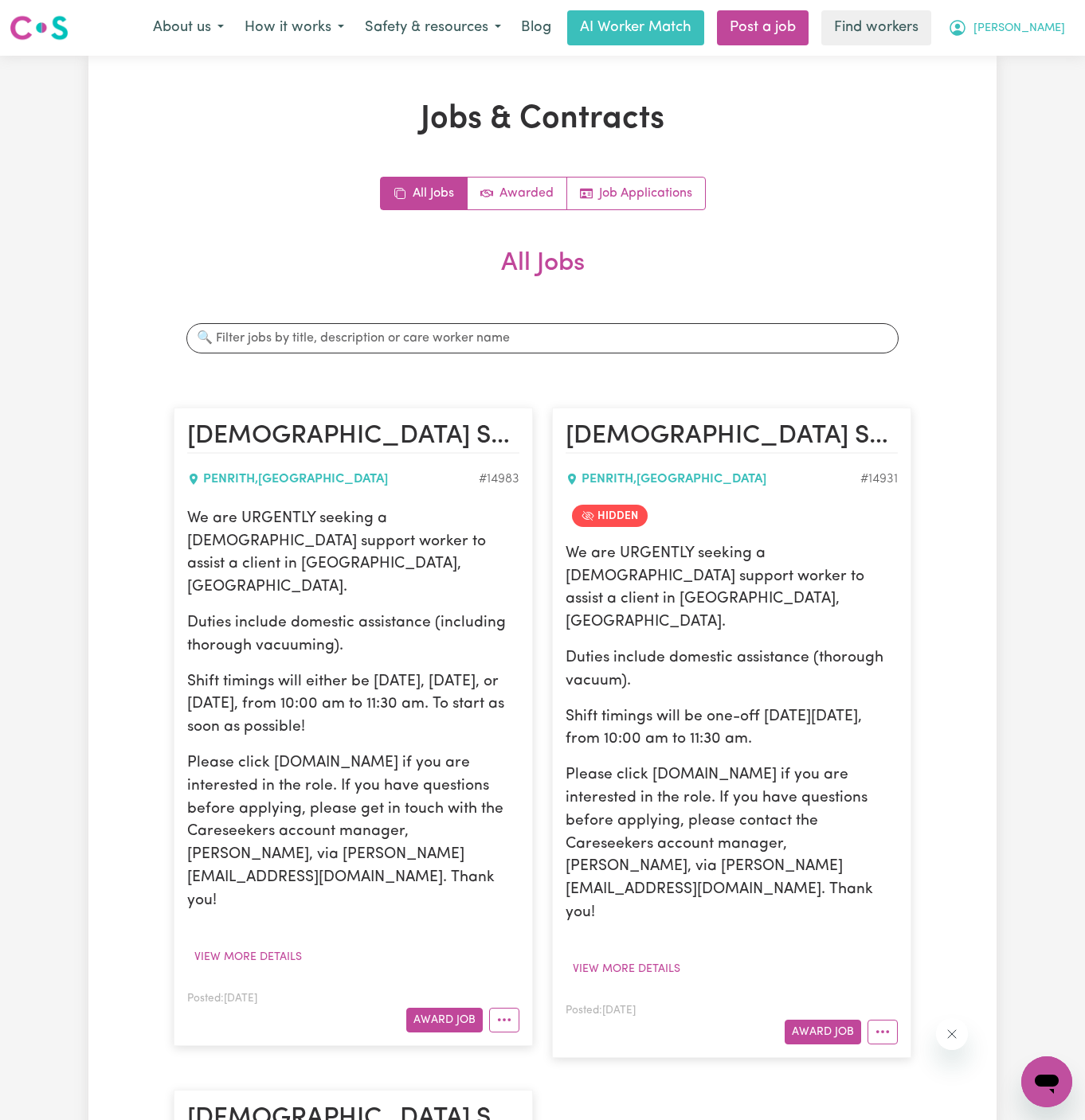
click at [1052, 20] on span "[PERSON_NAME]" at bounding box center [1019, 28] width 92 height 17
click at [1024, 64] on link "My Dashboard" at bounding box center [1012, 62] width 126 height 31
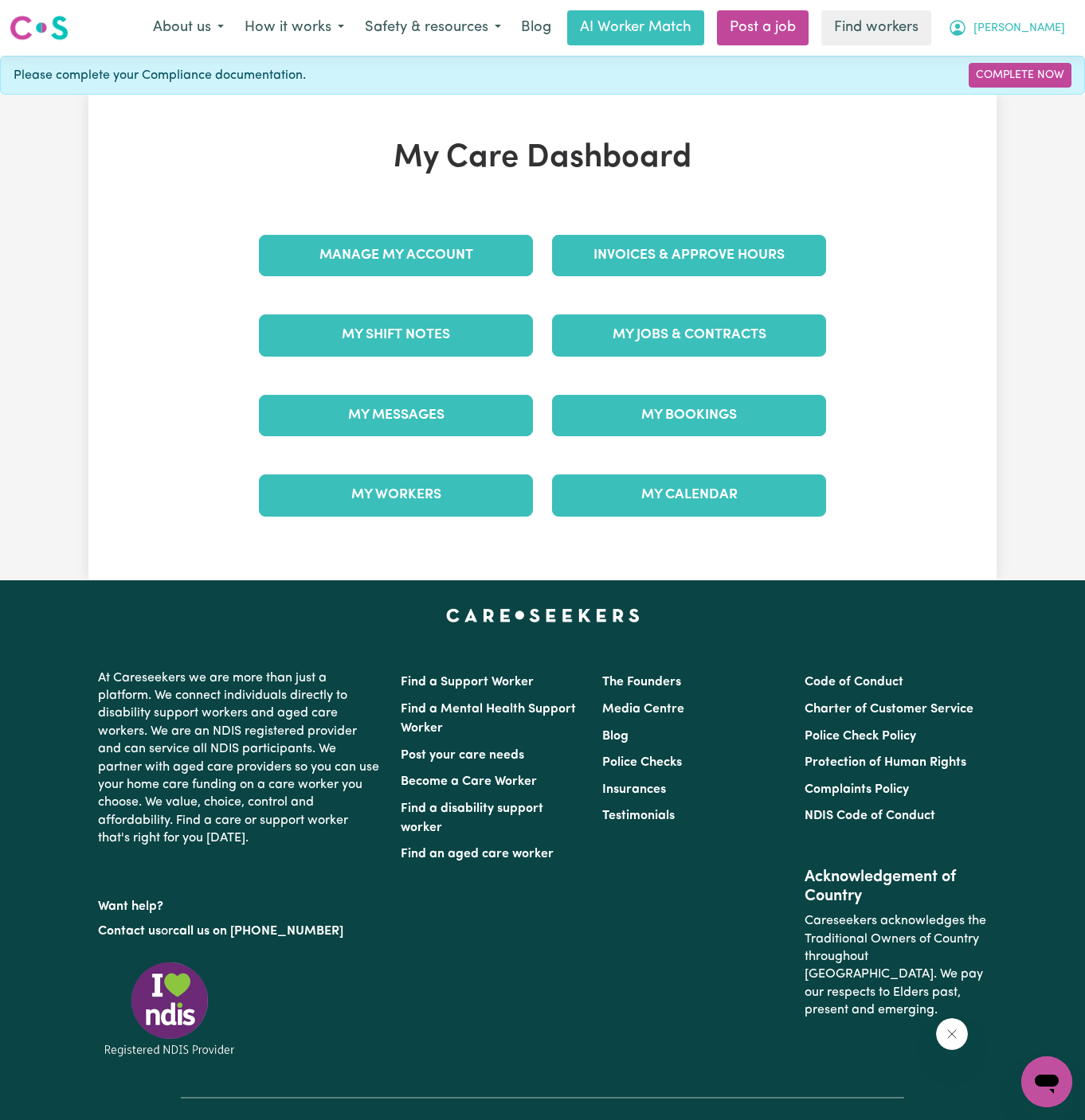
click at [1053, 40] on button "[PERSON_NAME]" at bounding box center [1006, 28] width 138 height 34
click at [1027, 87] on link "Logout" at bounding box center [1012, 92] width 126 height 31
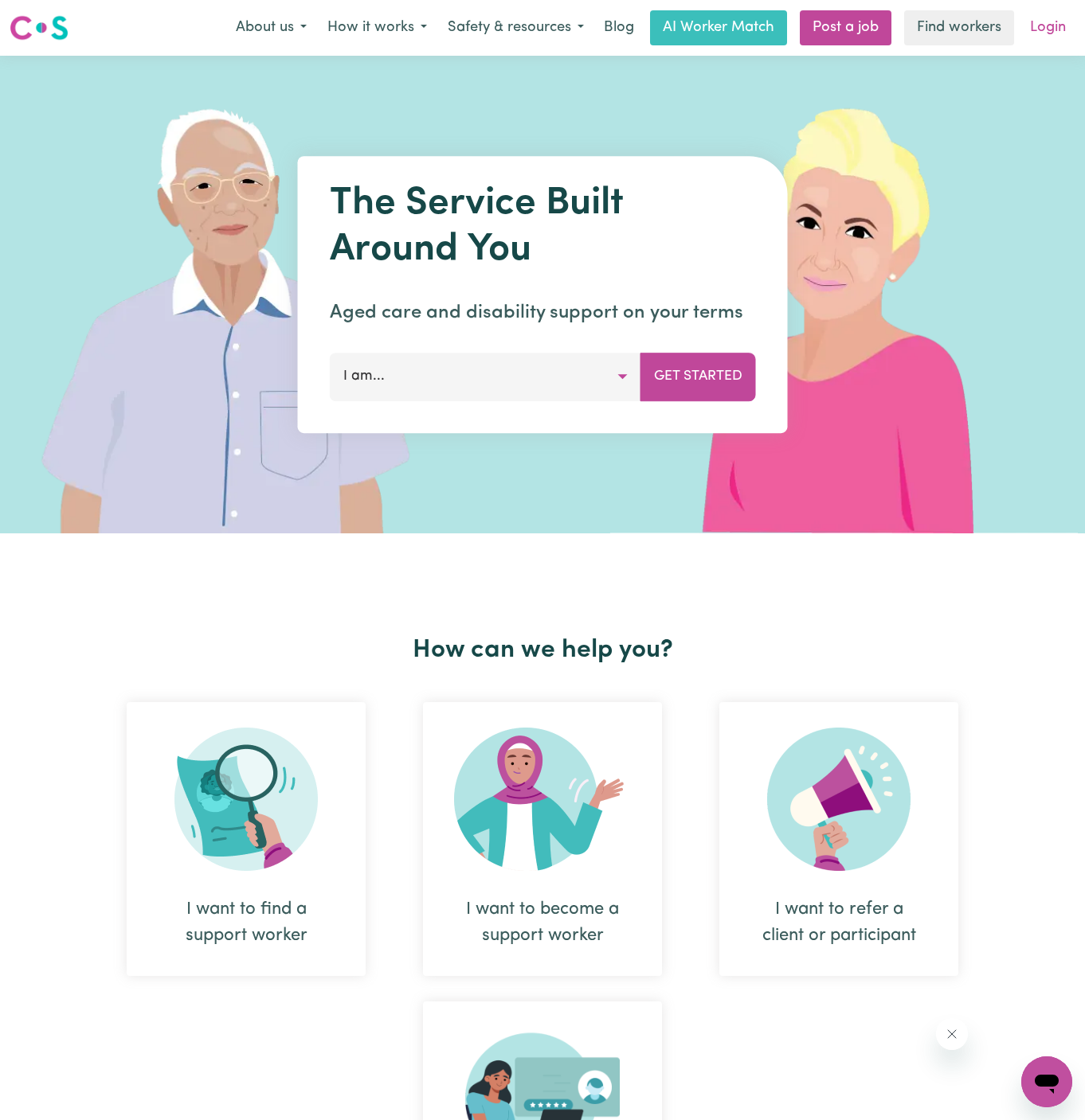
click at [1049, 34] on link "Login" at bounding box center [1048, 28] width 55 height 35
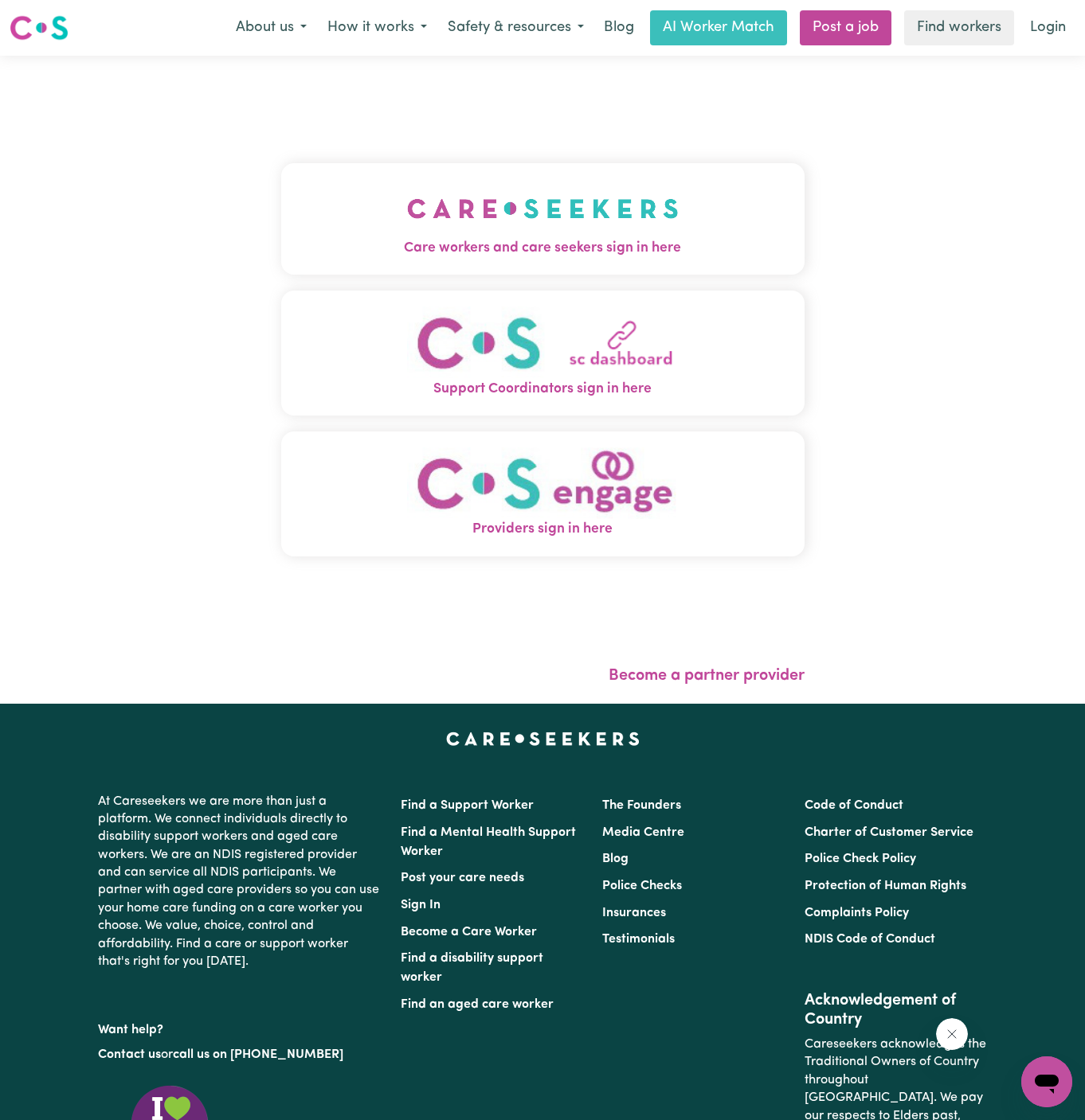
click at [463, 270] on button "Care workers and care seekers sign in here" at bounding box center [542, 219] width 524 height 111
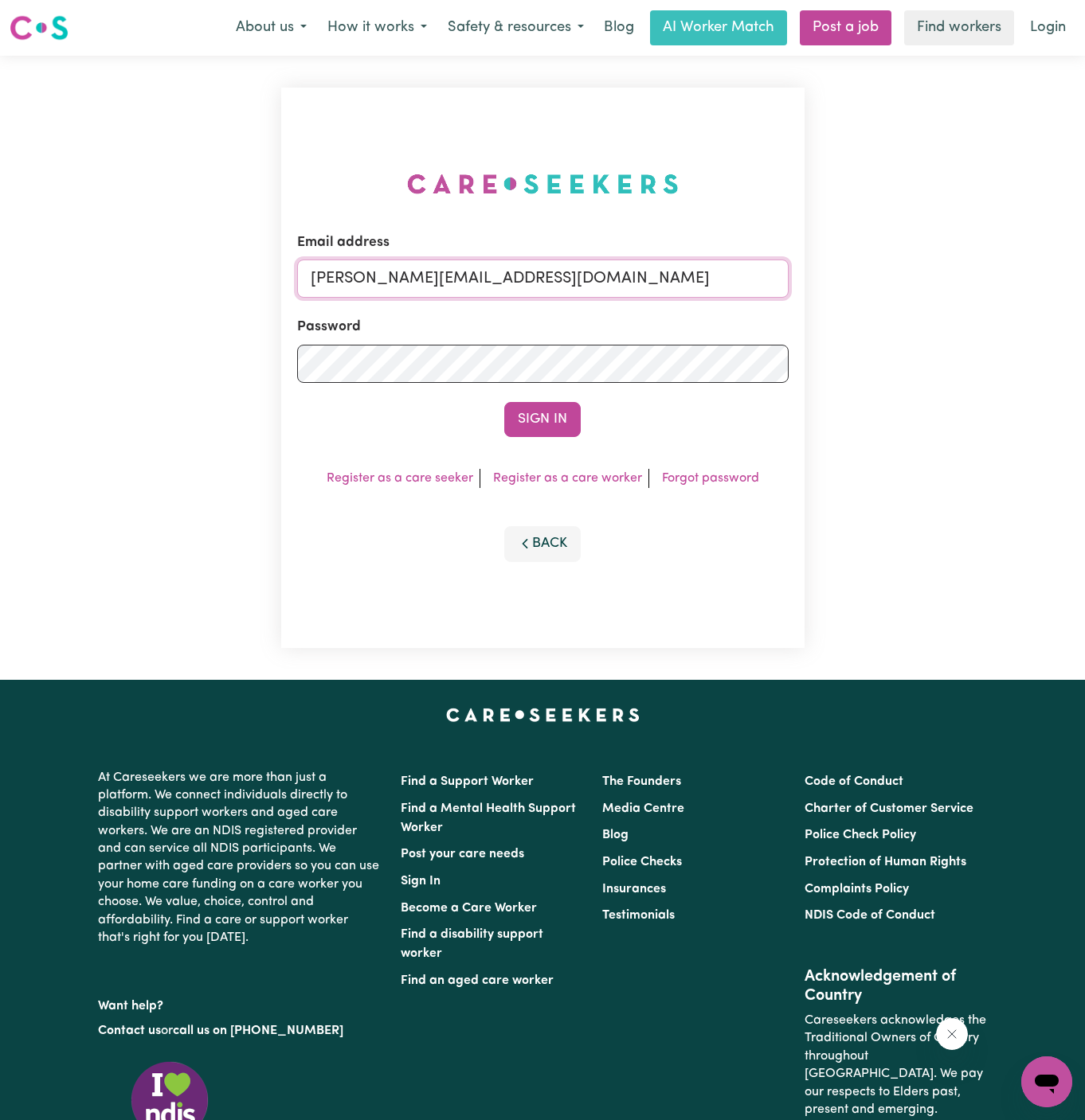
click at [650, 289] on input "[PERSON_NAME][EMAIL_ADDRESS][DOMAIN_NAME]" at bounding box center [542, 278] width 491 height 38
drag, startPoint x: 389, startPoint y: 281, endPoint x: 1054, endPoint y: 315, distance: 665.9
click at [1054, 315] on div "Email address [EMAIL_ADDRESS][DOMAIN_NAME] Password Sign In Register as a care …" at bounding box center [542, 368] width 1085 height 624
type input "[EMAIL_ADDRESS][PERSON_NAME][DOMAIN_NAME]"
click at [505, 402] on button "Sign In" at bounding box center [542, 419] width 77 height 35
